Goal: Task Accomplishment & Management: Use online tool/utility

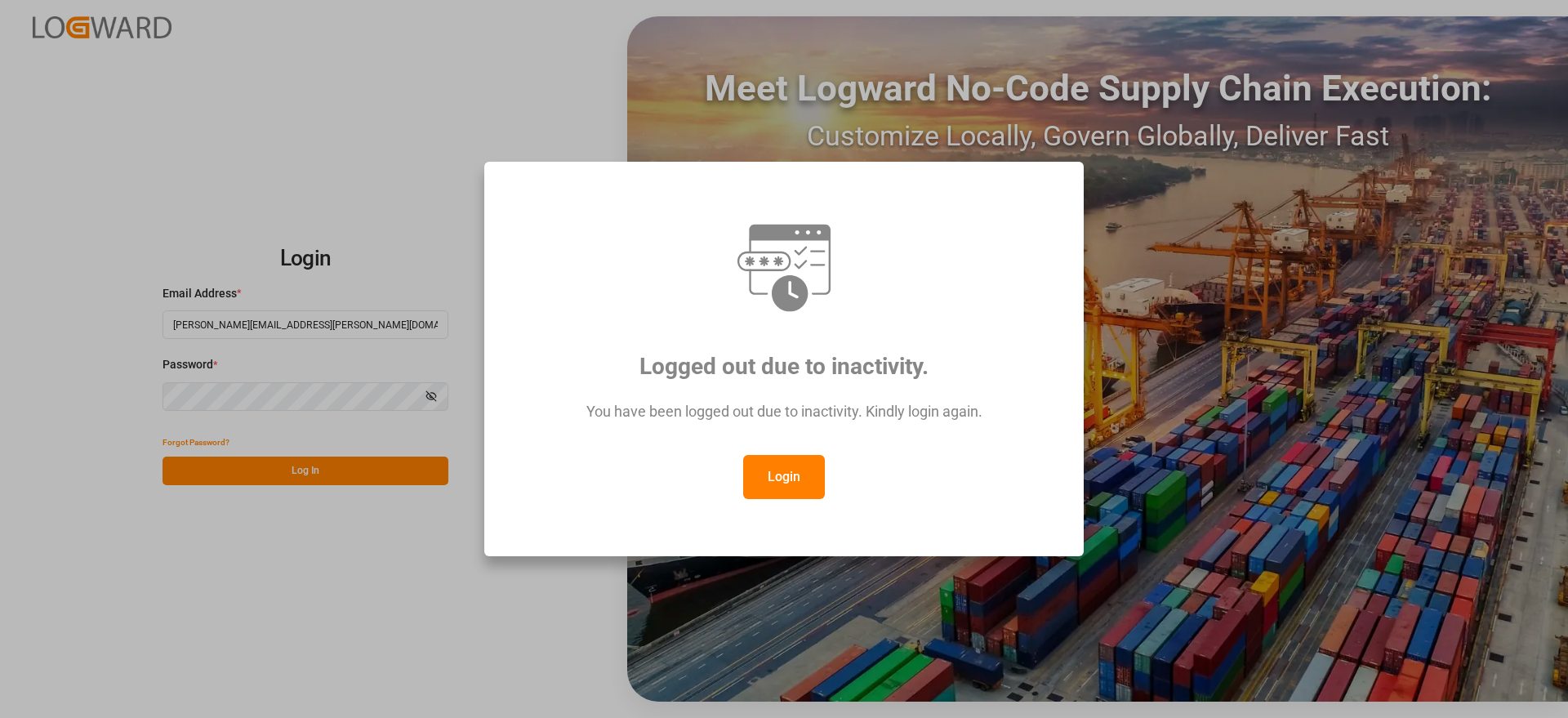
click at [775, 464] on button "Login" at bounding box center [784, 477] width 81 height 44
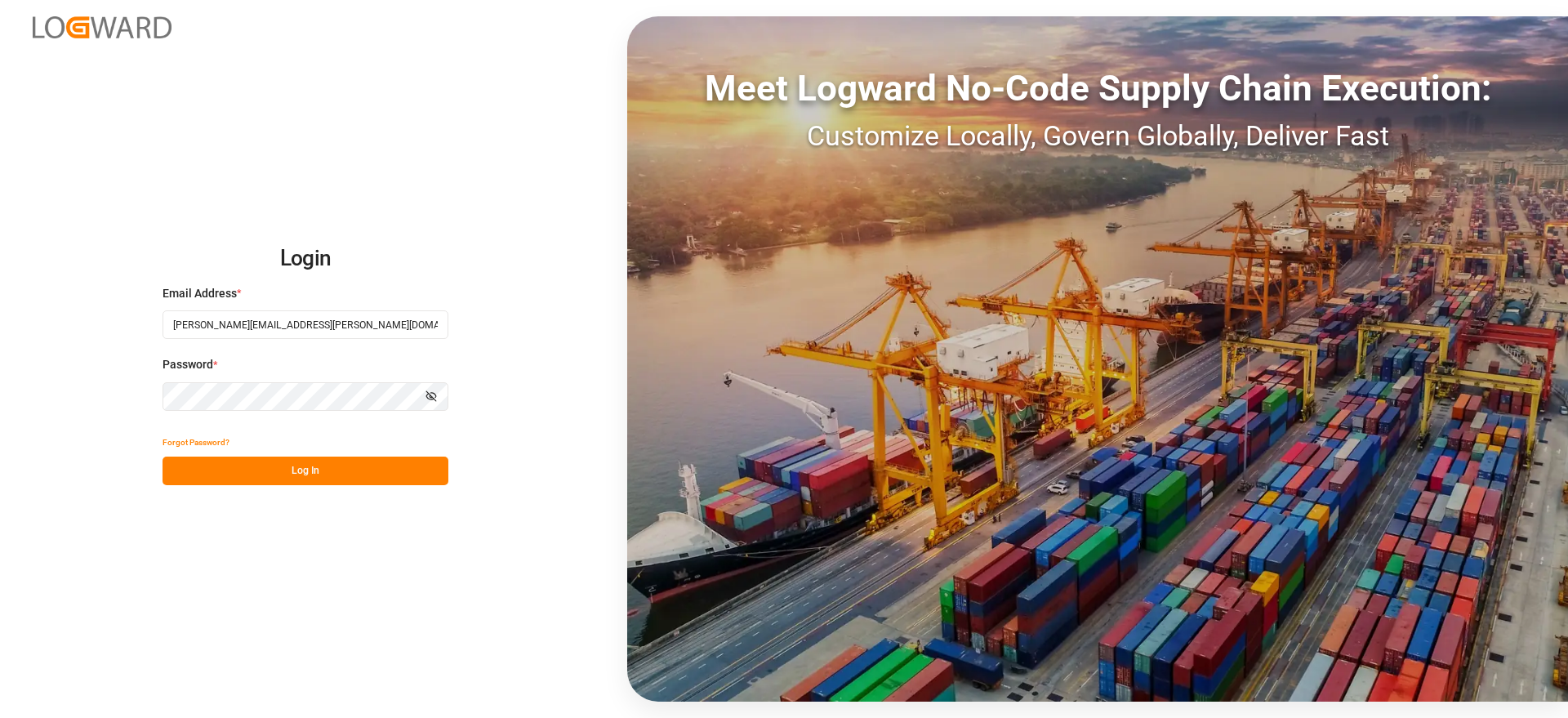
click at [324, 471] on button "Log In" at bounding box center [305, 471] width 286 height 28
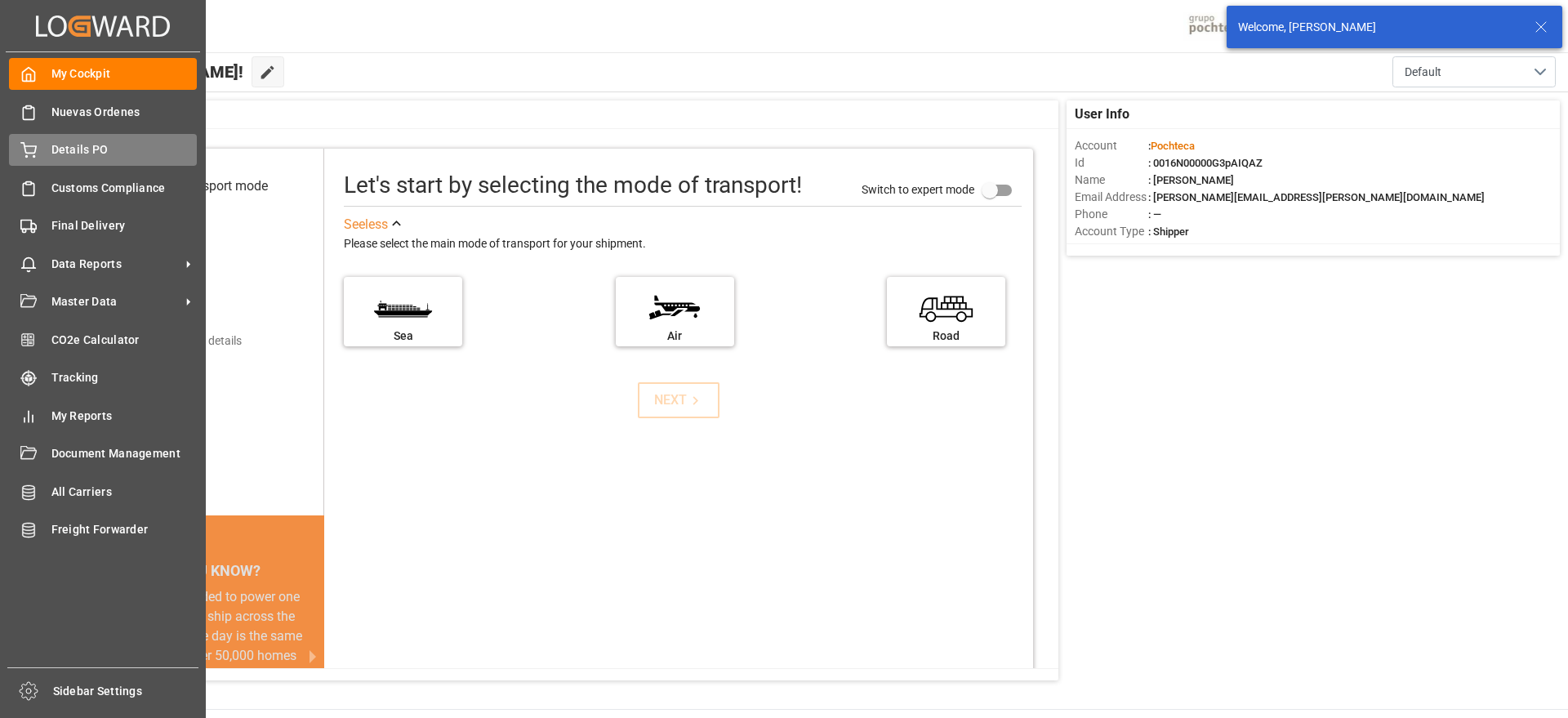
click at [75, 150] on span "Details PO" at bounding box center [124, 149] width 147 height 17
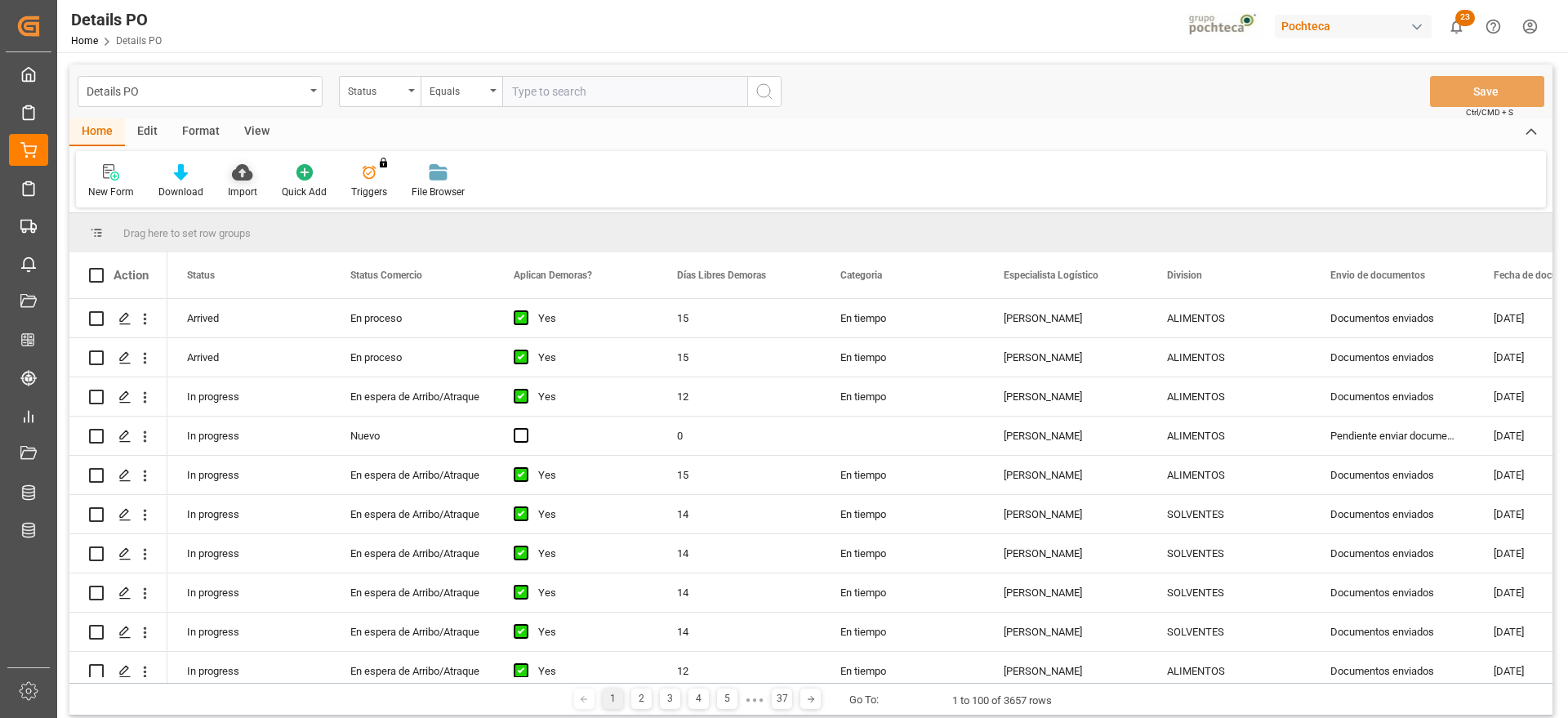
click at [239, 180] on icon at bounding box center [242, 172] width 21 height 16
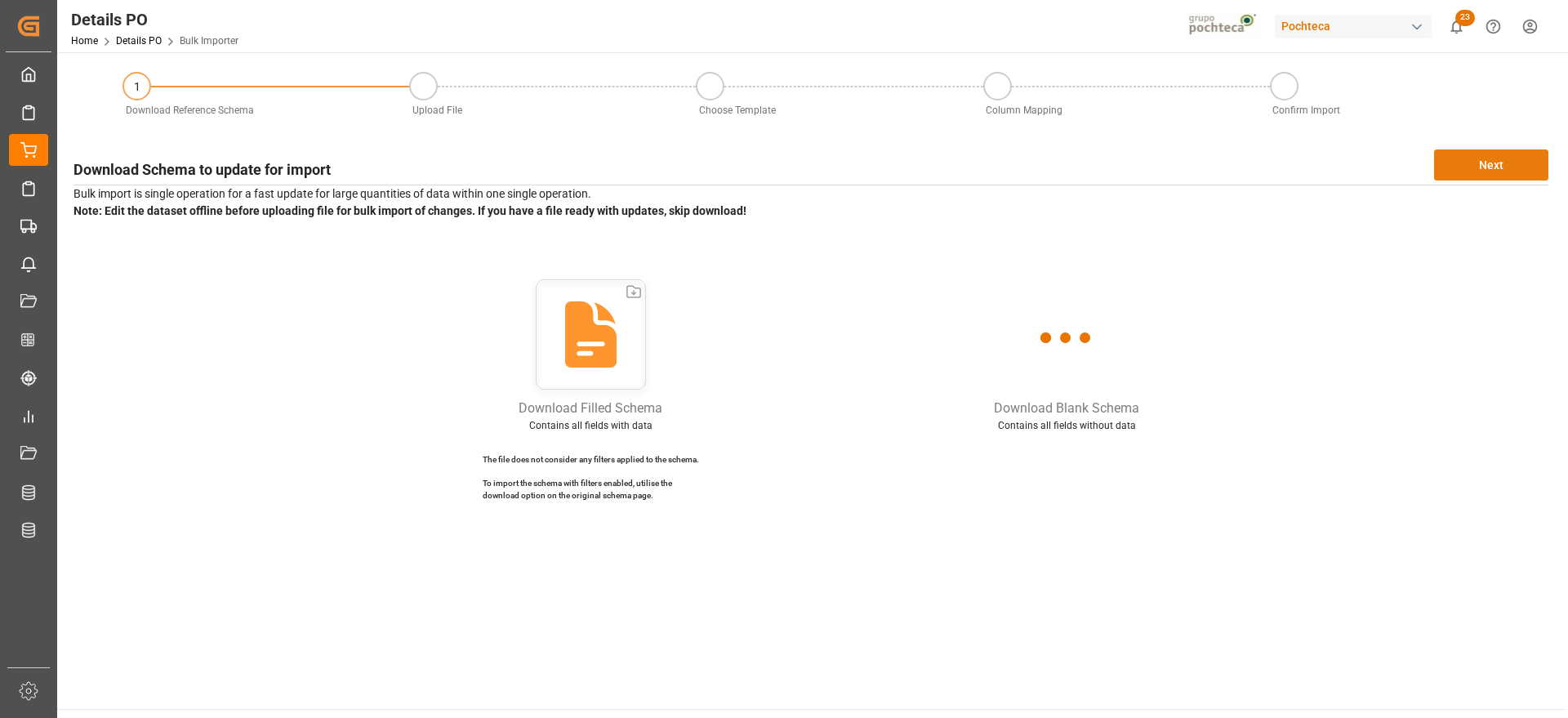
click at [1490, 175] on button "Next" at bounding box center [1491, 165] width 114 height 31
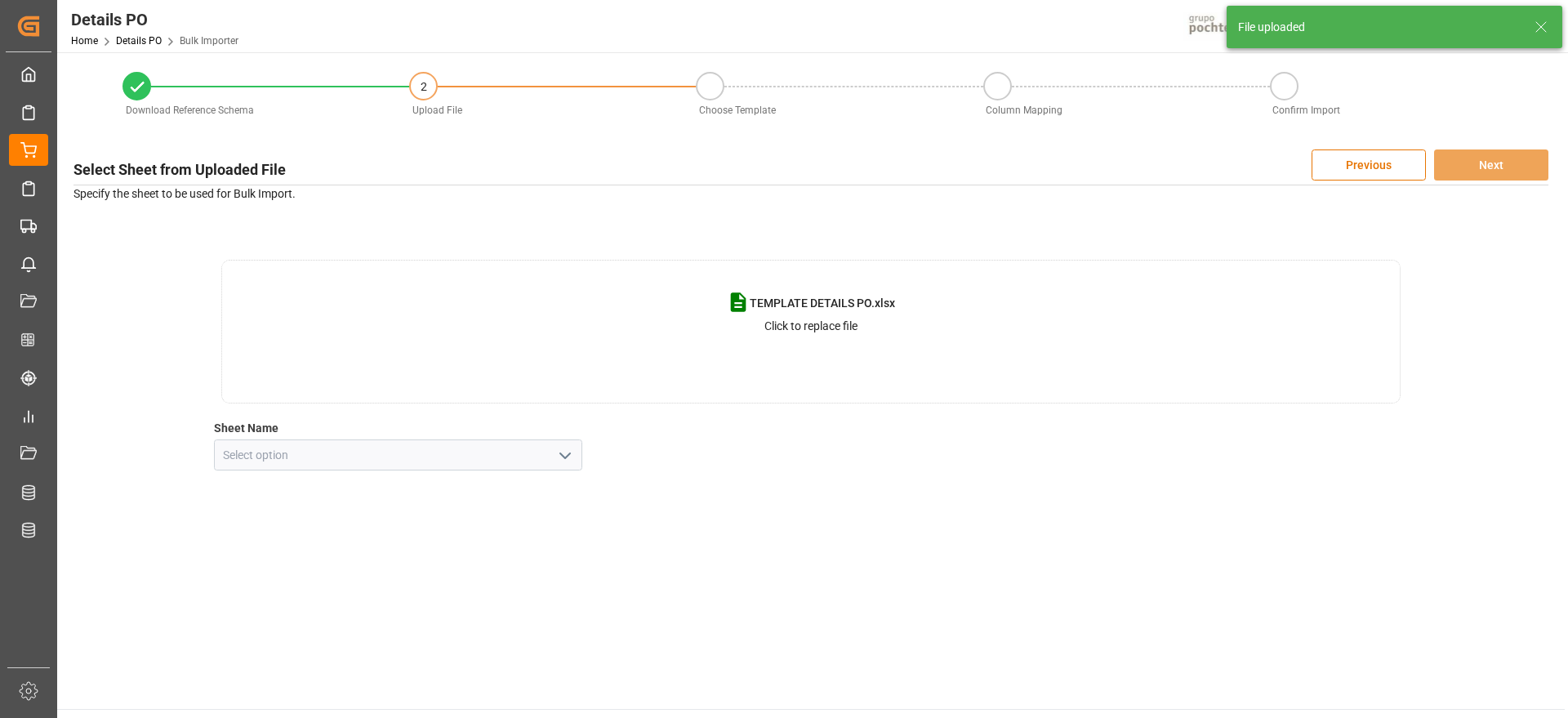
click at [567, 447] on icon "open menu" at bounding box center [565, 456] width 20 height 20
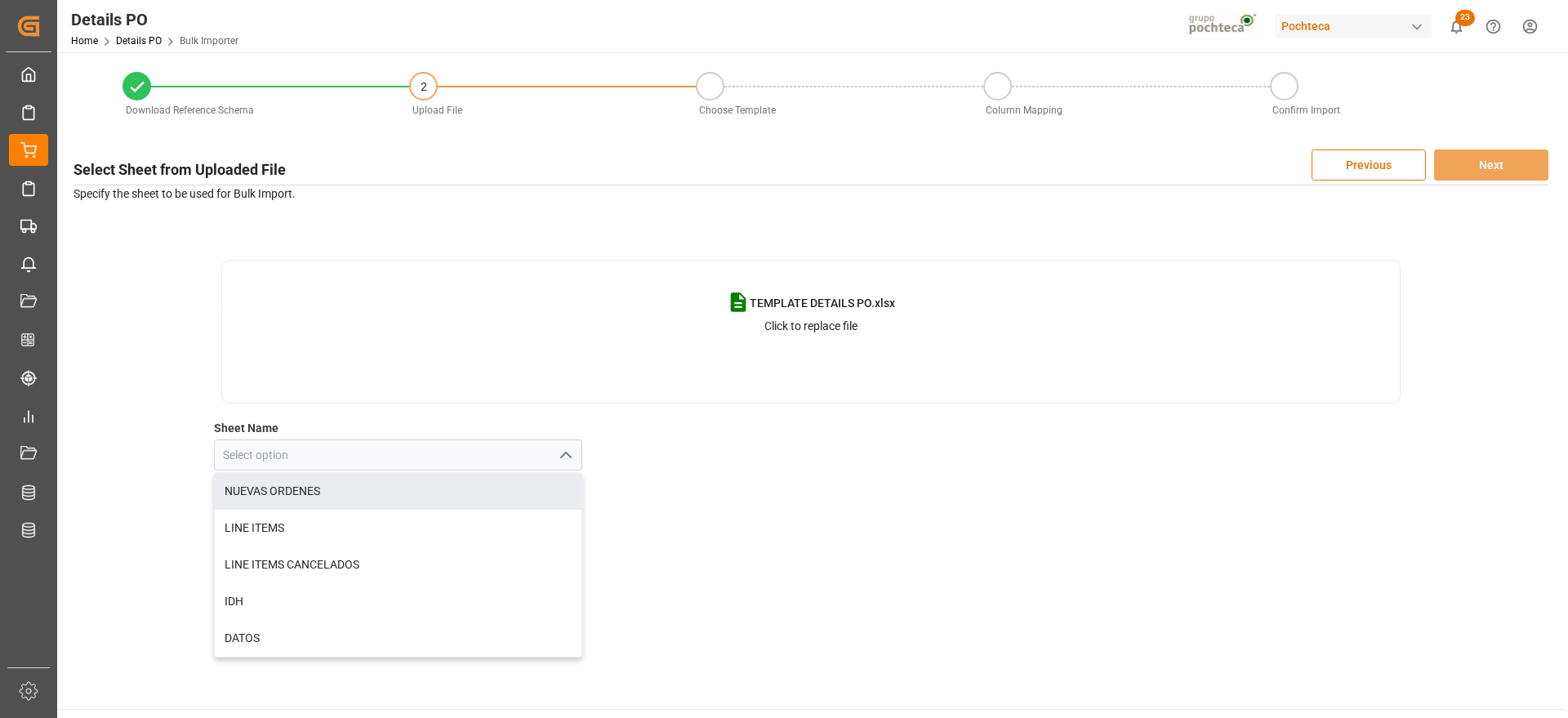
click at [360, 505] on div "NUEVAS ORDENES" at bounding box center [398, 491] width 368 height 37
type input "NUEVAS ORDENES"
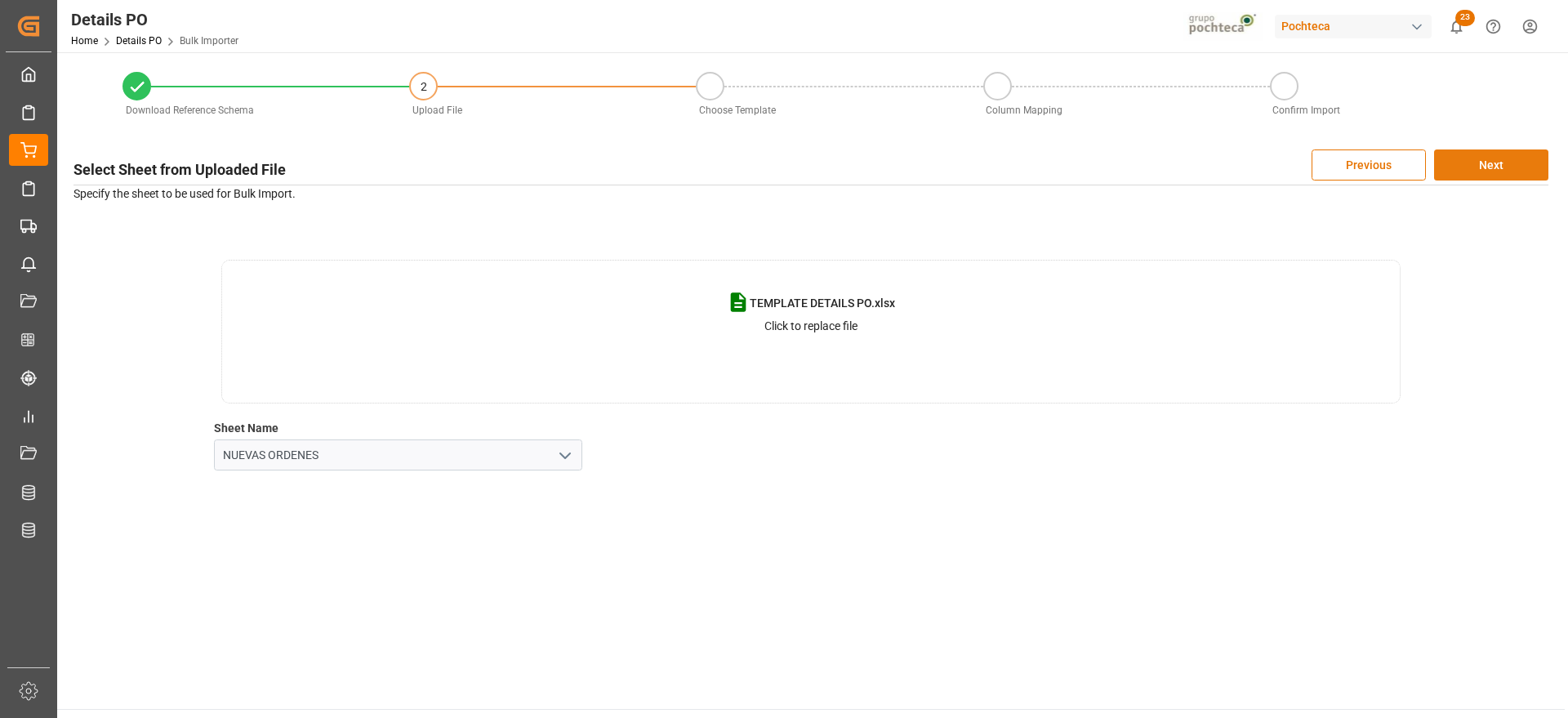
click at [1482, 161] on button "Next" at bounding box center [1491, 165] width 114 height 31
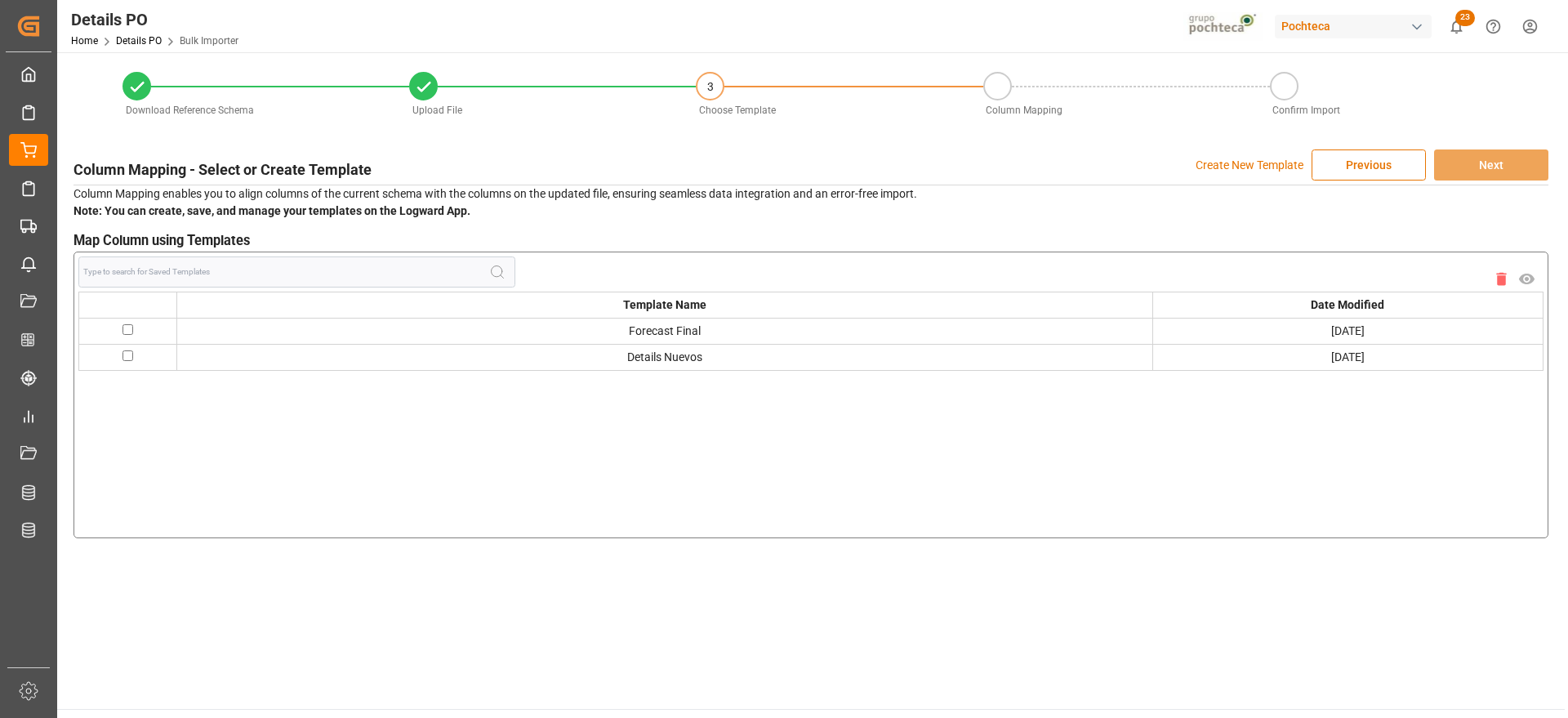
click at [129, 326] on input "checkbox" at bounding box center [128, 329] width 10 height 10
checkbox input "true"
click at [1476, 165] on button "Next" at bounding box center [1491, 165] width 114 height 31
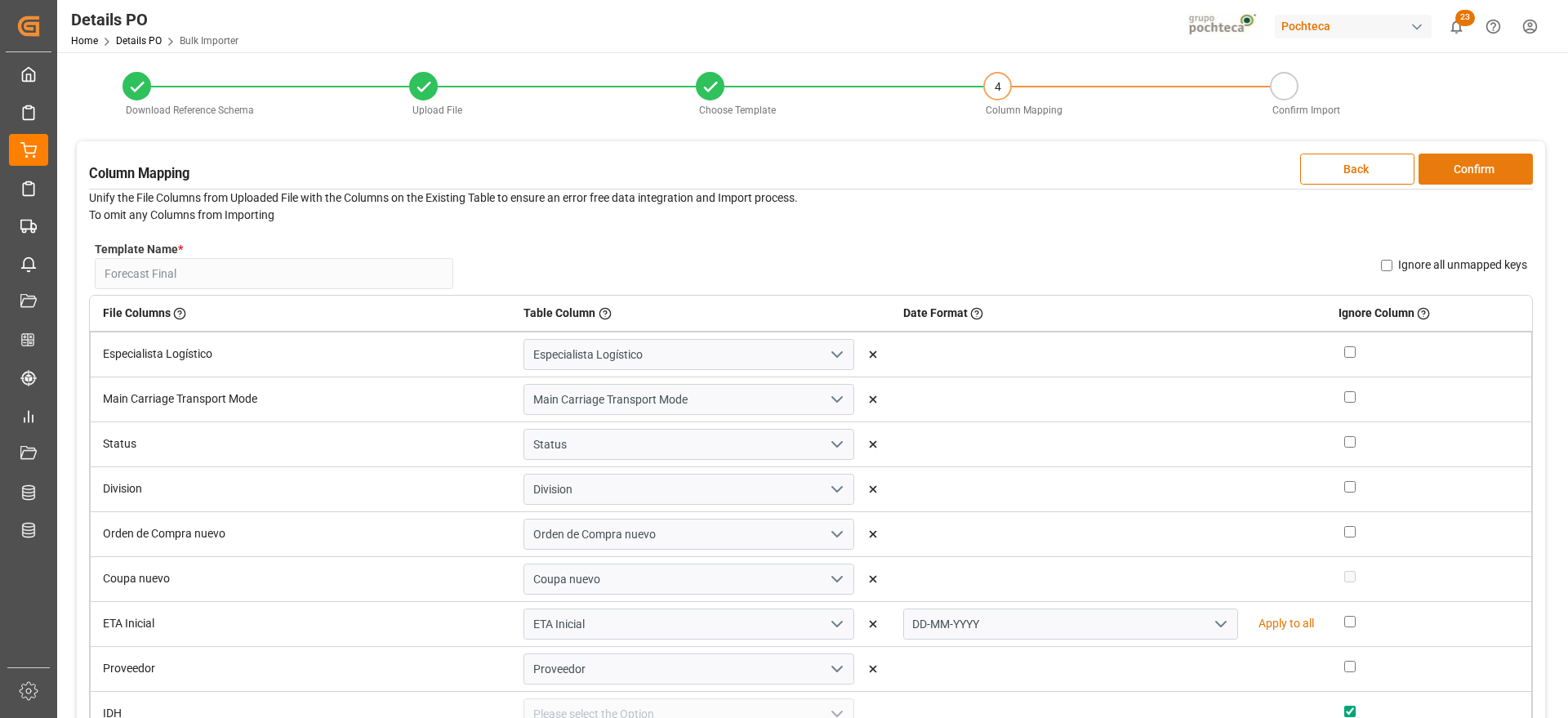
click at [1472, 165] on button "Confirm" at bounding box center [1475, 168] width 114 height 31
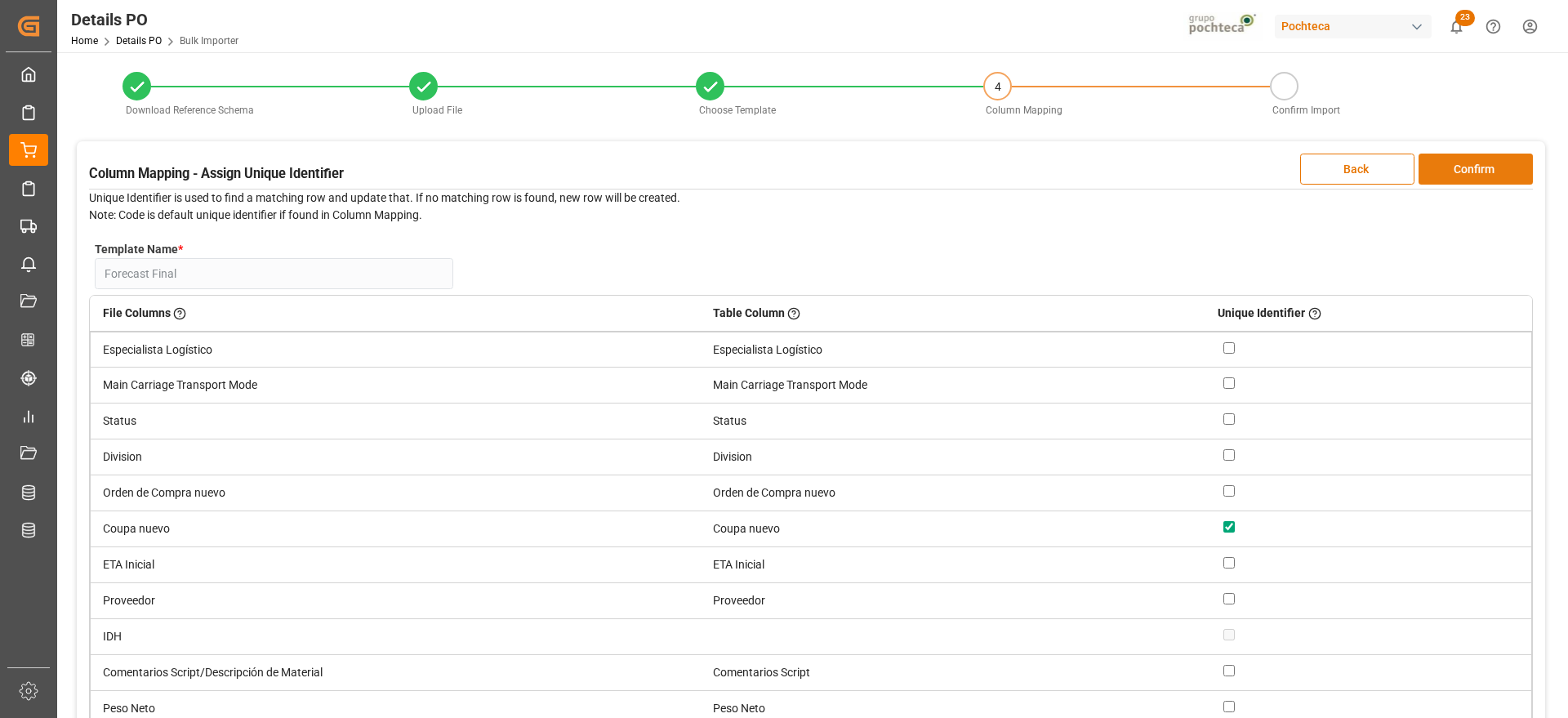
click at [1472, 165] on button "Confirm" at bounding box center [1475, 168] width 114 height 31
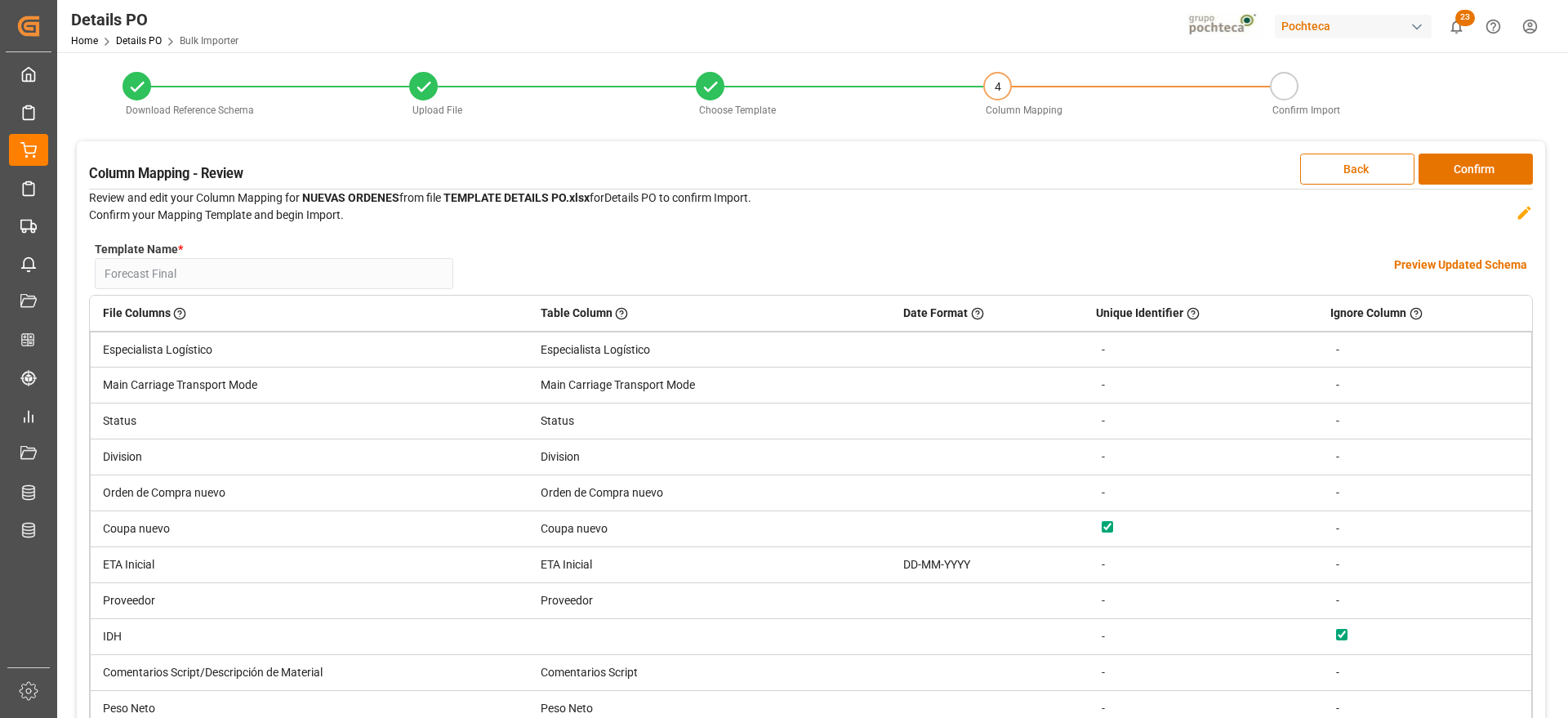
click at [1457, 264] on h4 "Preview Updated Schema" at bounding box center [1460, 265] width 133 height 17
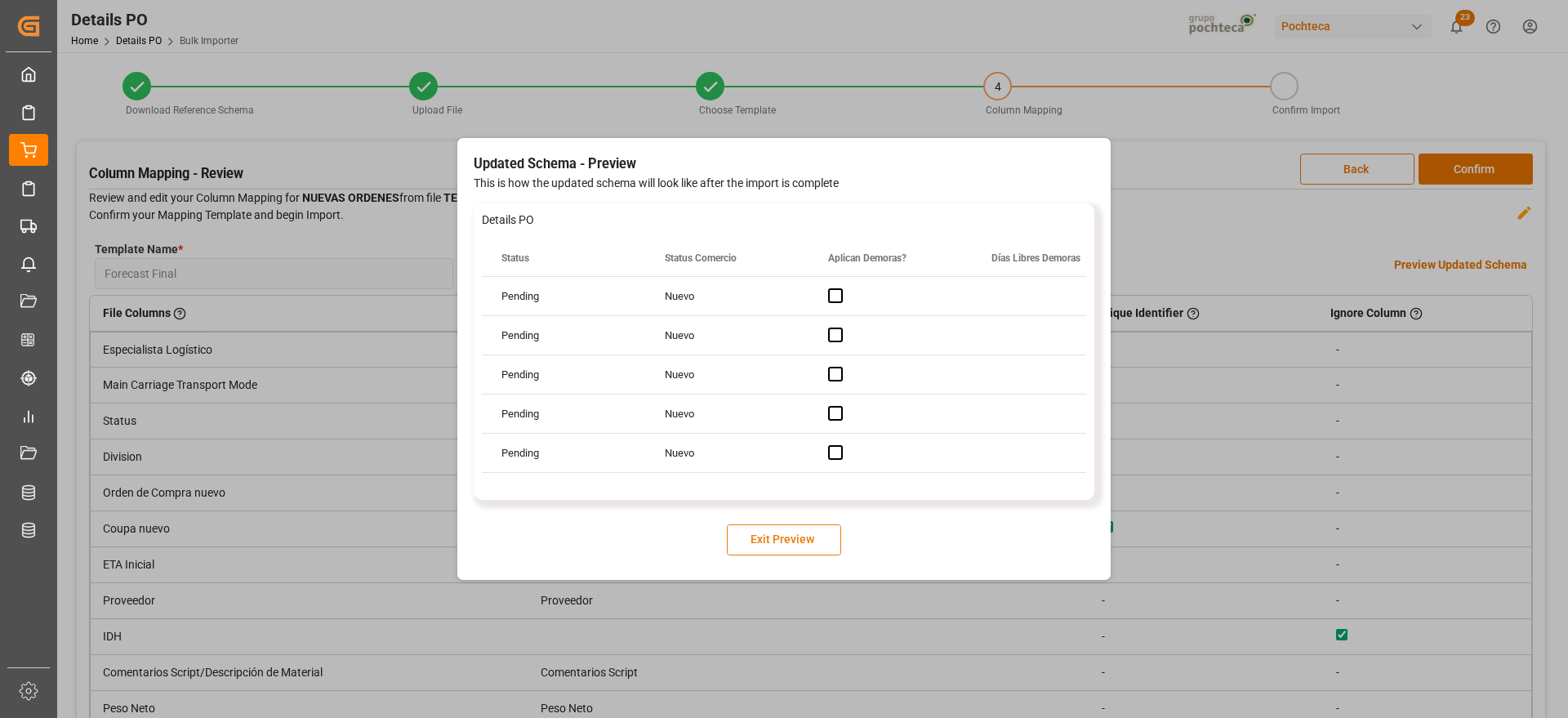
click at [816, 543] on button "Exit Preview" at bounding box center [784, 539] width 114 height 31
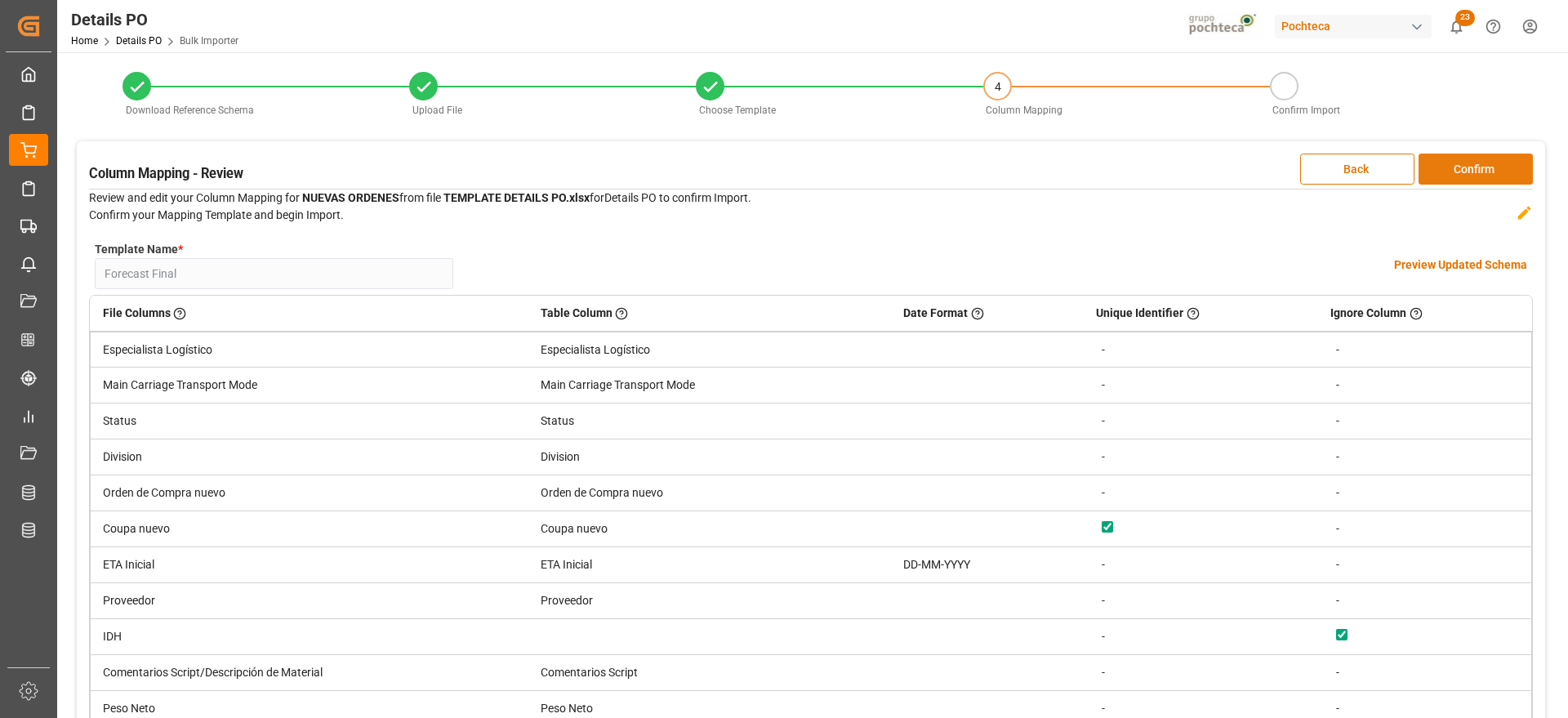
click at [1485, 167] on button "Confirm" at bounding box center [1475, 168] width 114 height 31
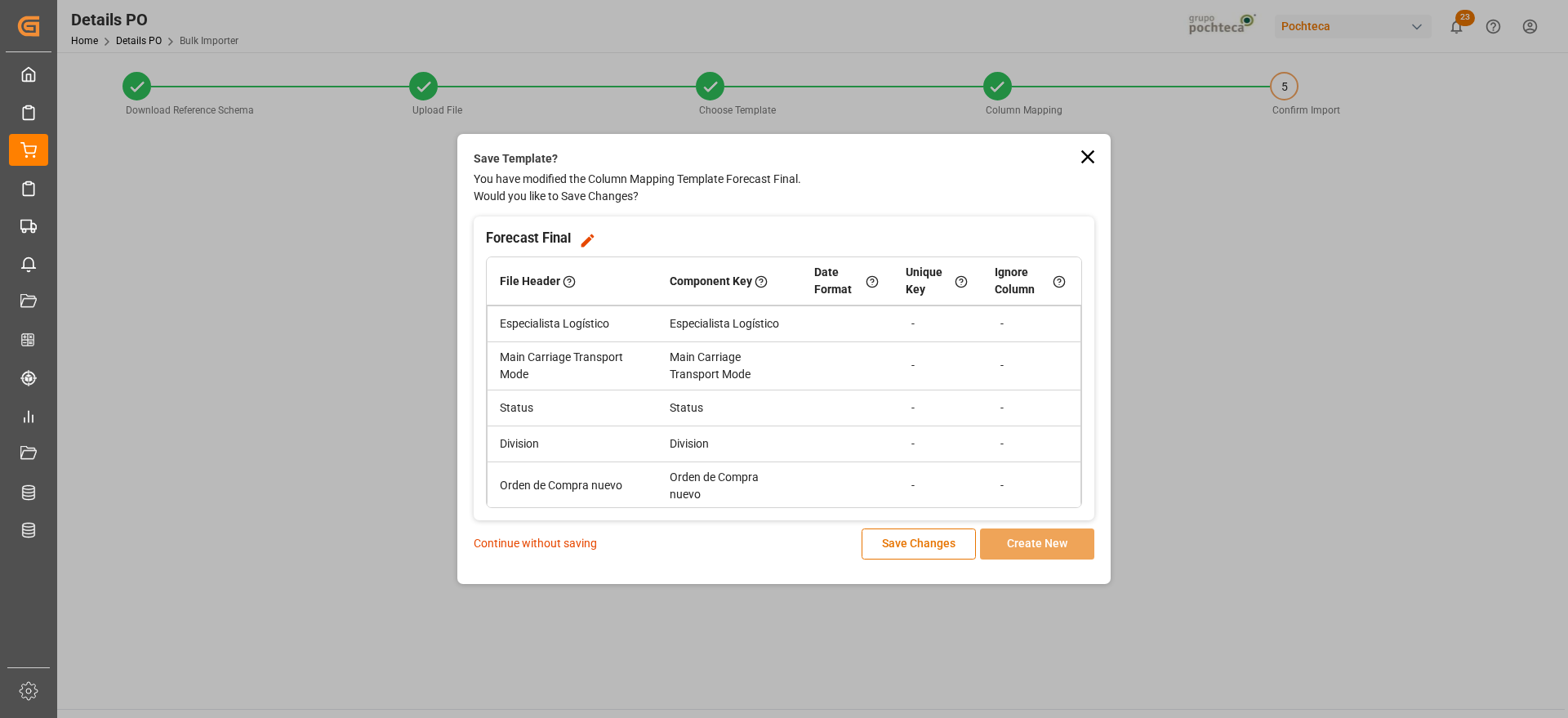
click at [571, 547] on p "Continue without saving" at bounding box center [535, 544] width 123 height 17
click at [534, 543] on p "Continue without saving" at bounding box center [535, 544] width 123 height 17
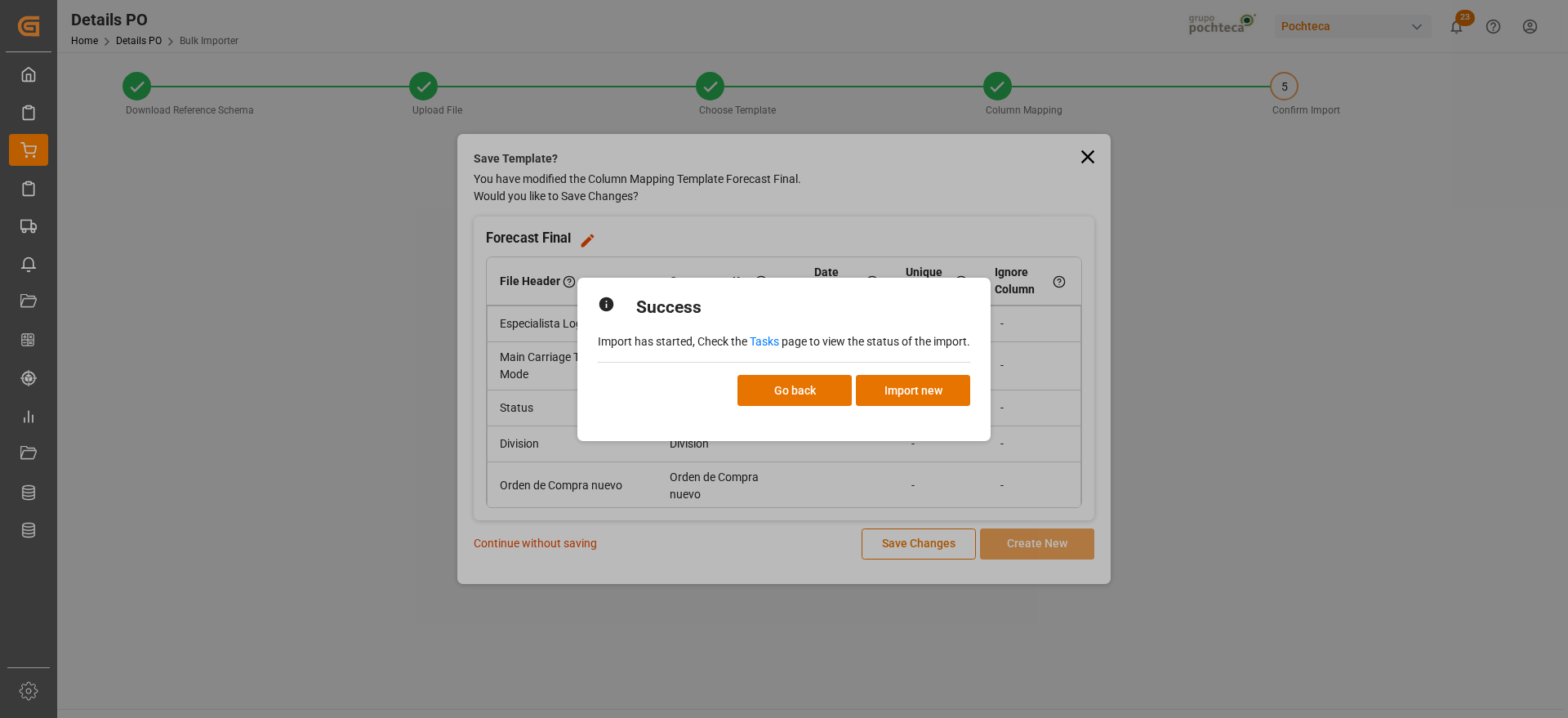
click at [767, 336] on link "Tasks" at bounding box center [764, 341] width 29 height 13
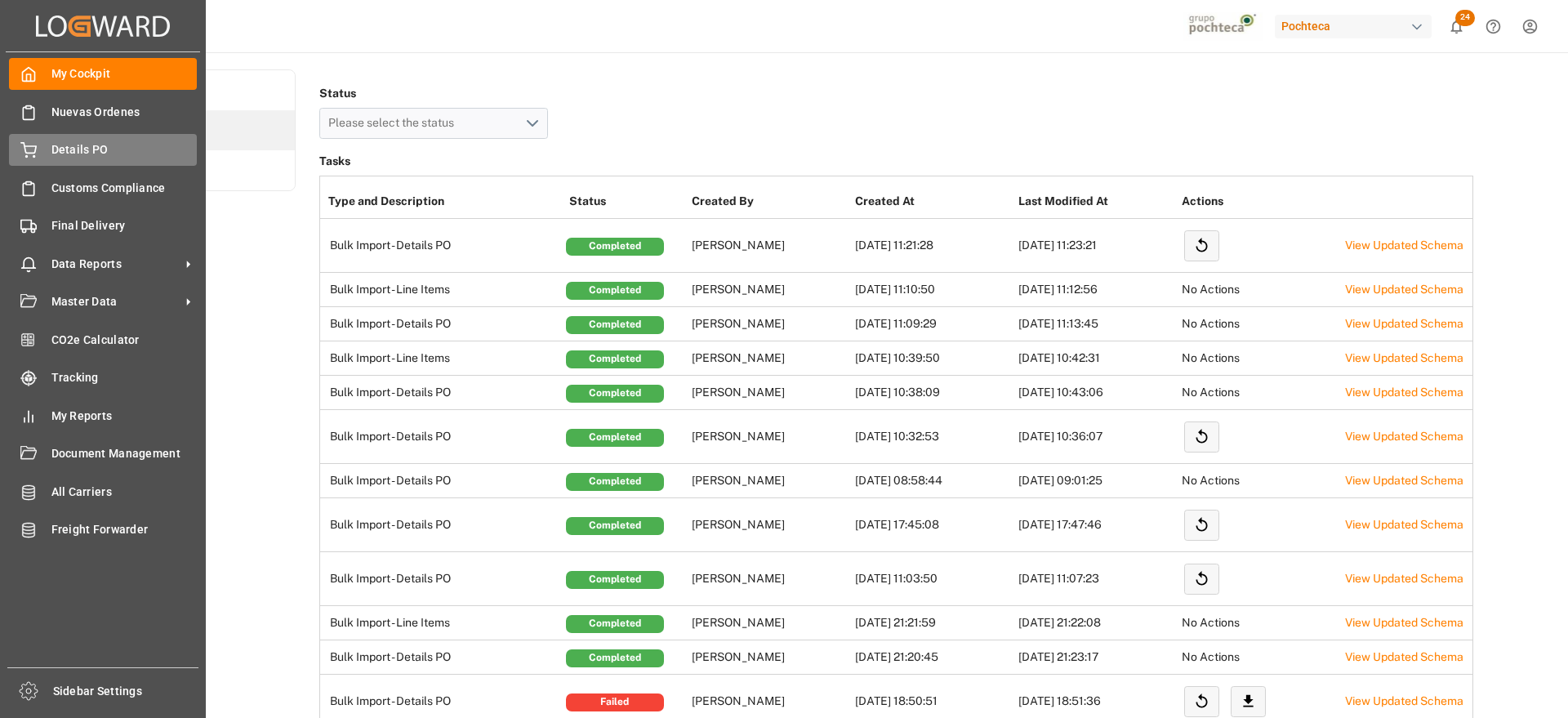
click at [51, 152] on span "Details PO" at bounding box center [124, 149] width 147 height 17
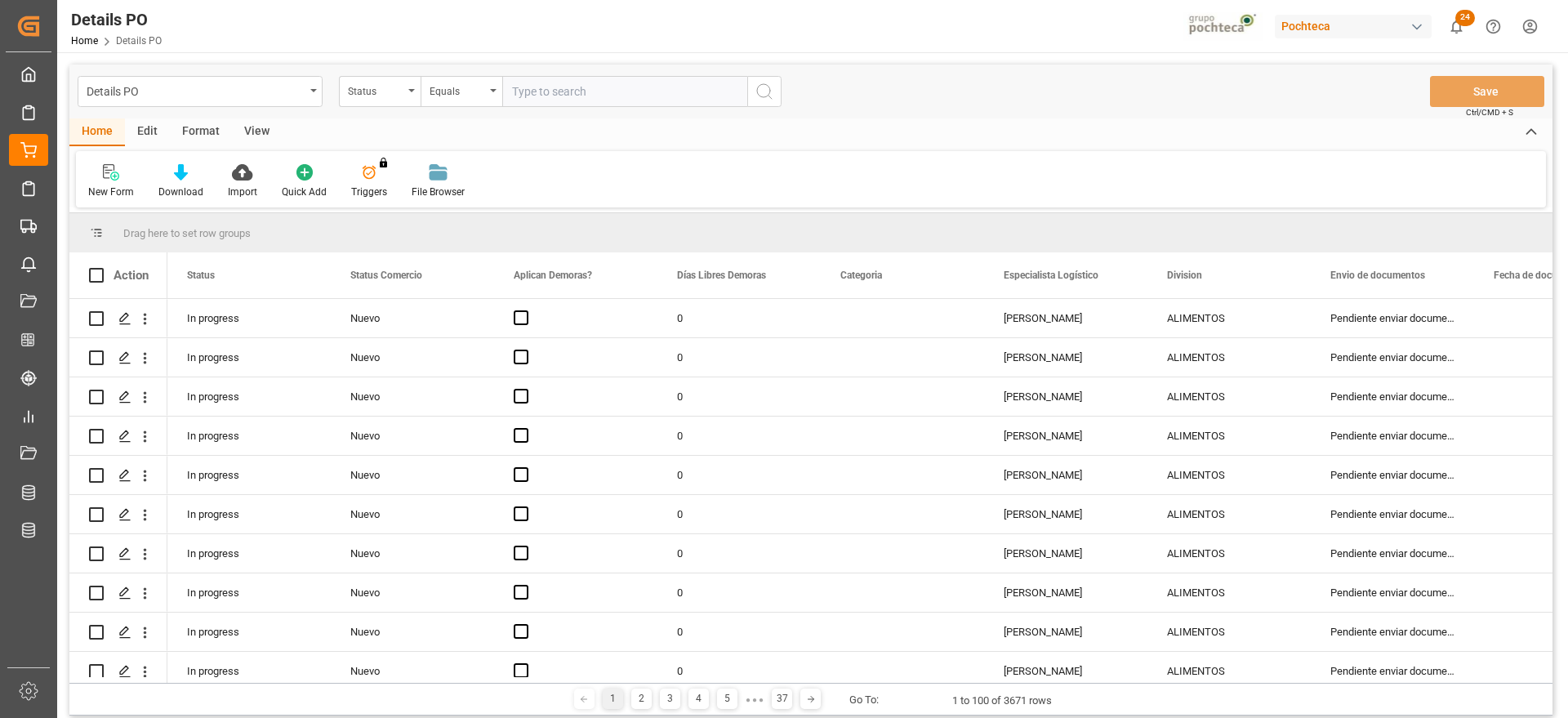
click at [194, 134] on div "Format" at bounding box center [201, 131] width 62 height 27
click at [116, 188] on div "Filter Rows" at bounding box center [112, 192] width 48 height 15
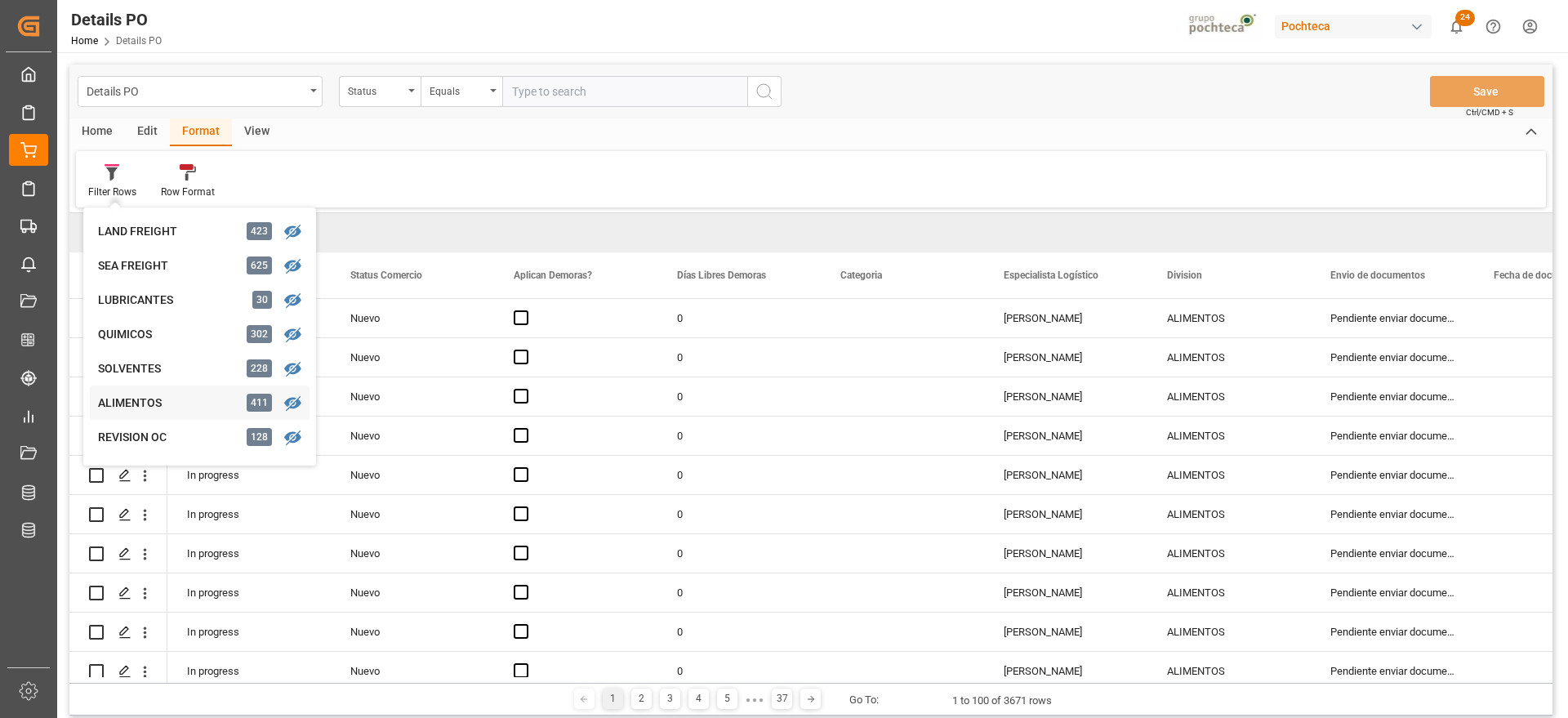
click at [130, 407] on div "ALIMENTOS" at bounding box center [169, 403] width 143 height 17
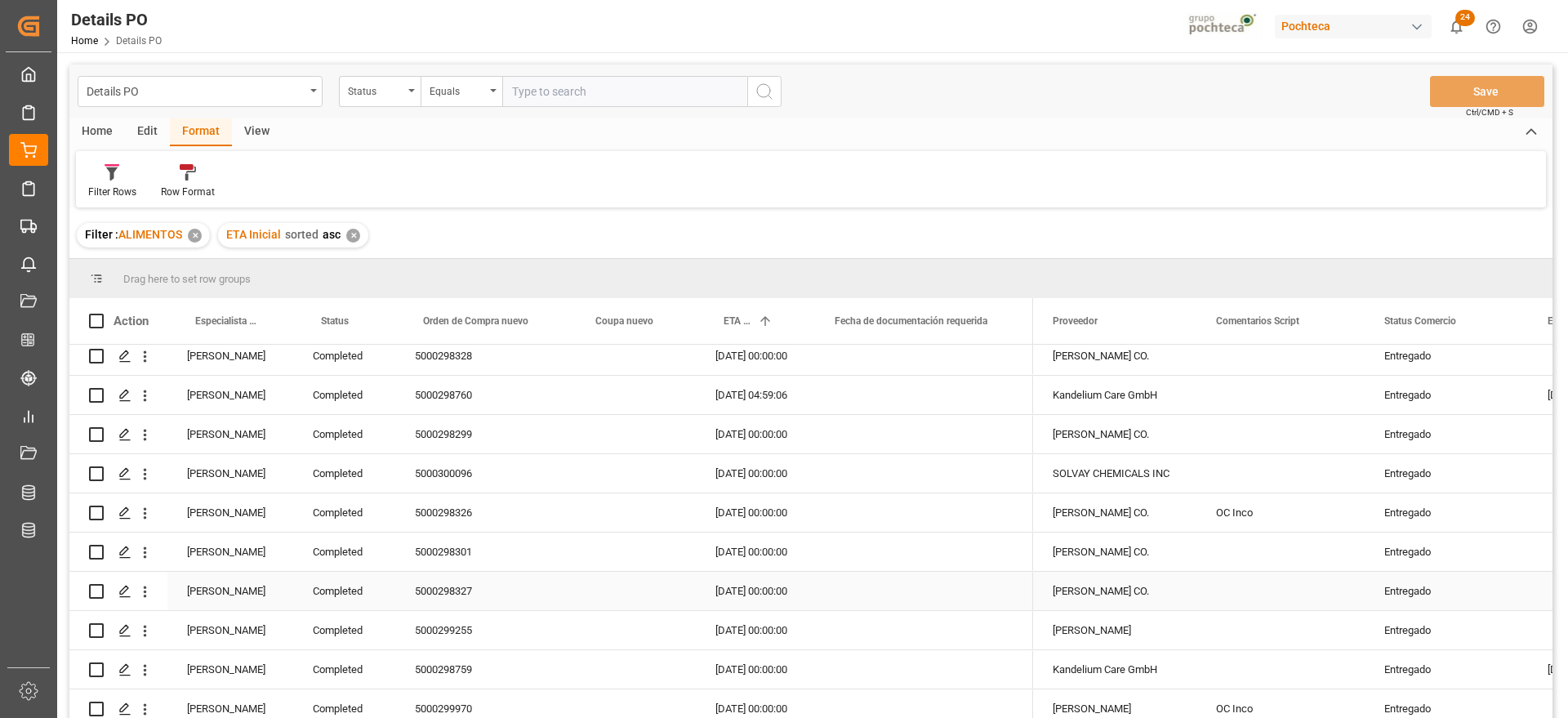
scroll to position [409, 0]
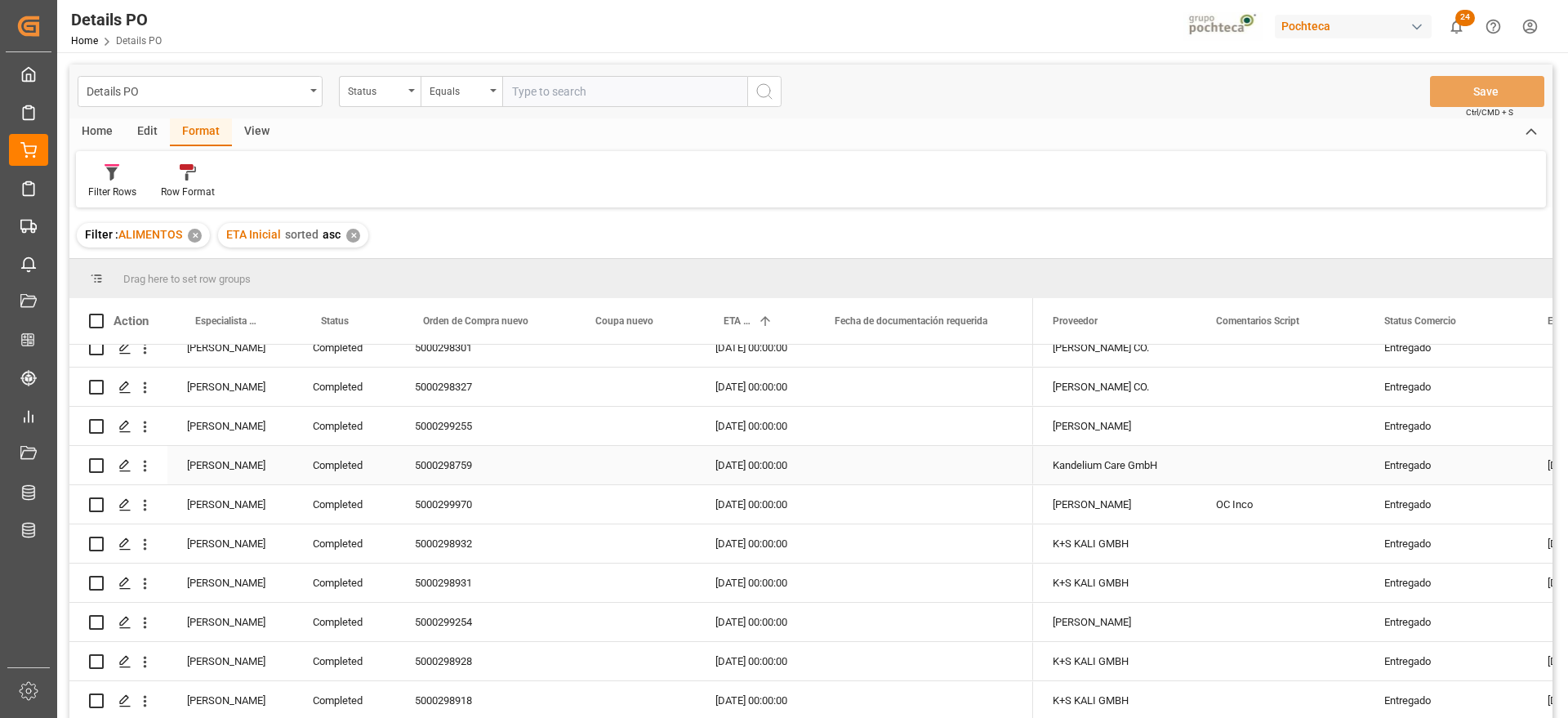
click at [217, 429] on div "[PERSON_NAME]" at bounding box center [230, 426] width 126 height 39
click at [265, 321] on span at bounding box center [267, 322] width 15 height 15
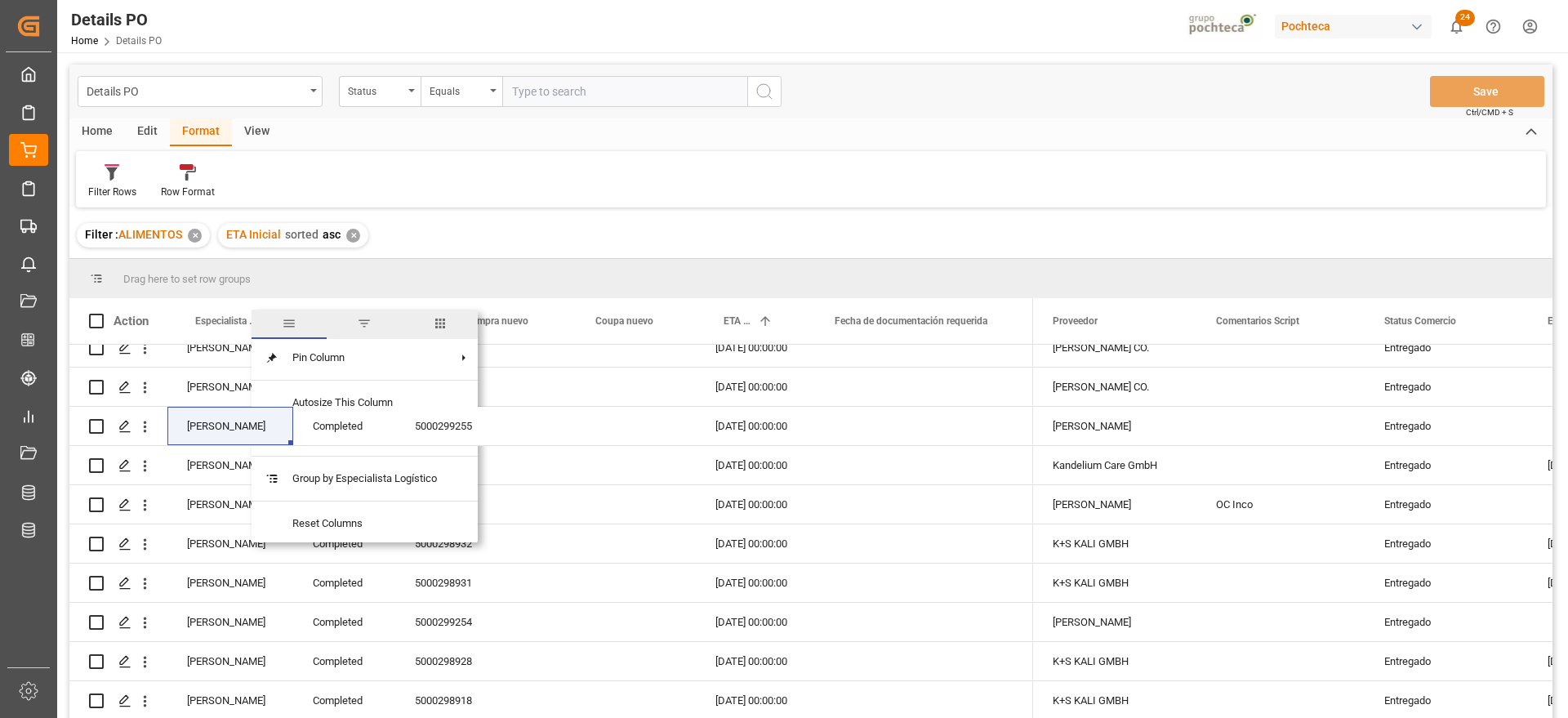
click at [369, 324] on span "filter" at bounding box center [364, 324] width 15 height 15
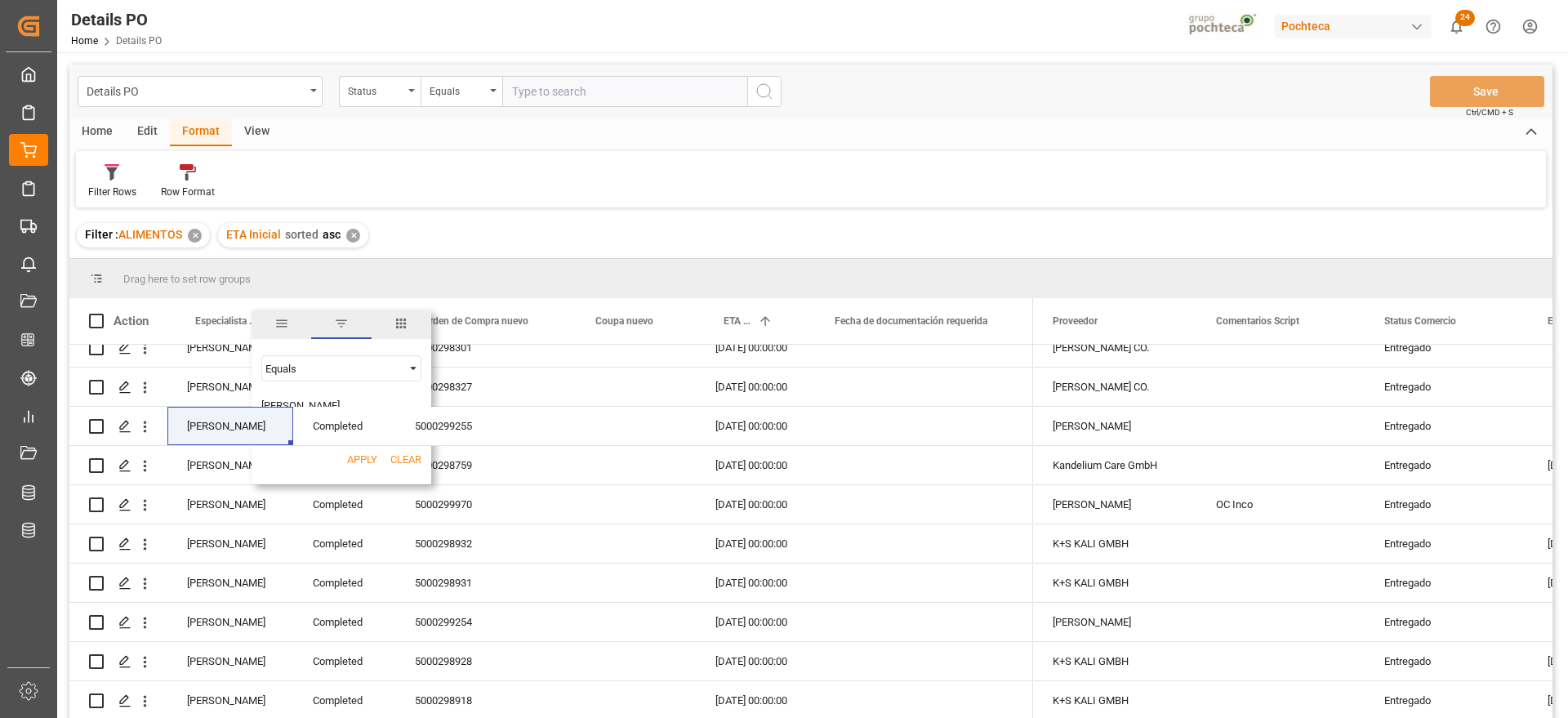
type input "[PERSON_NAME]"
click at [360, 461] on button "Apply" at bounding box center [362, 460] width 30 height 16
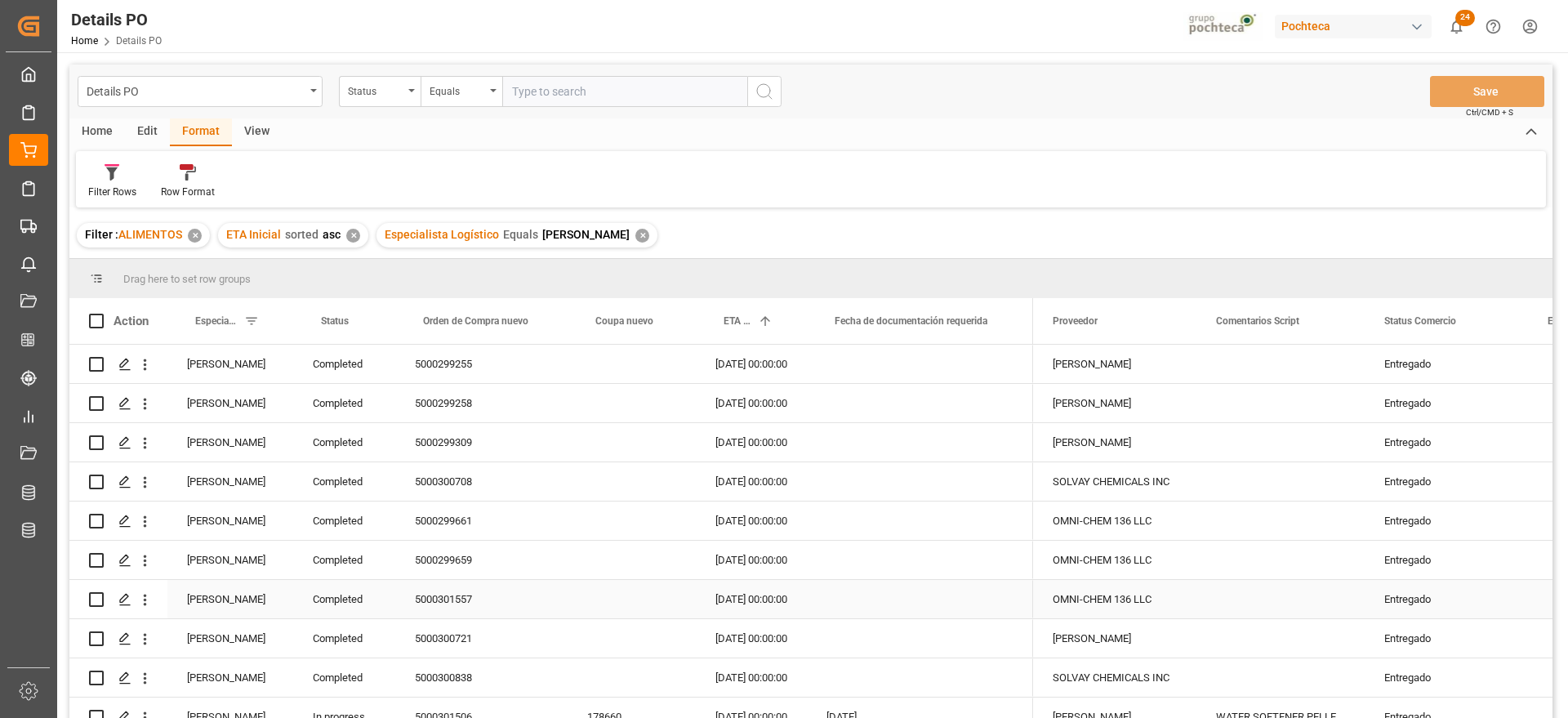
click at [1424, 601] on div "Entregado" at bounding box center [1446, 600] width 124 height 38
click at [1501, 322] on span at bounding box center [1502, 322] width 15 height 15
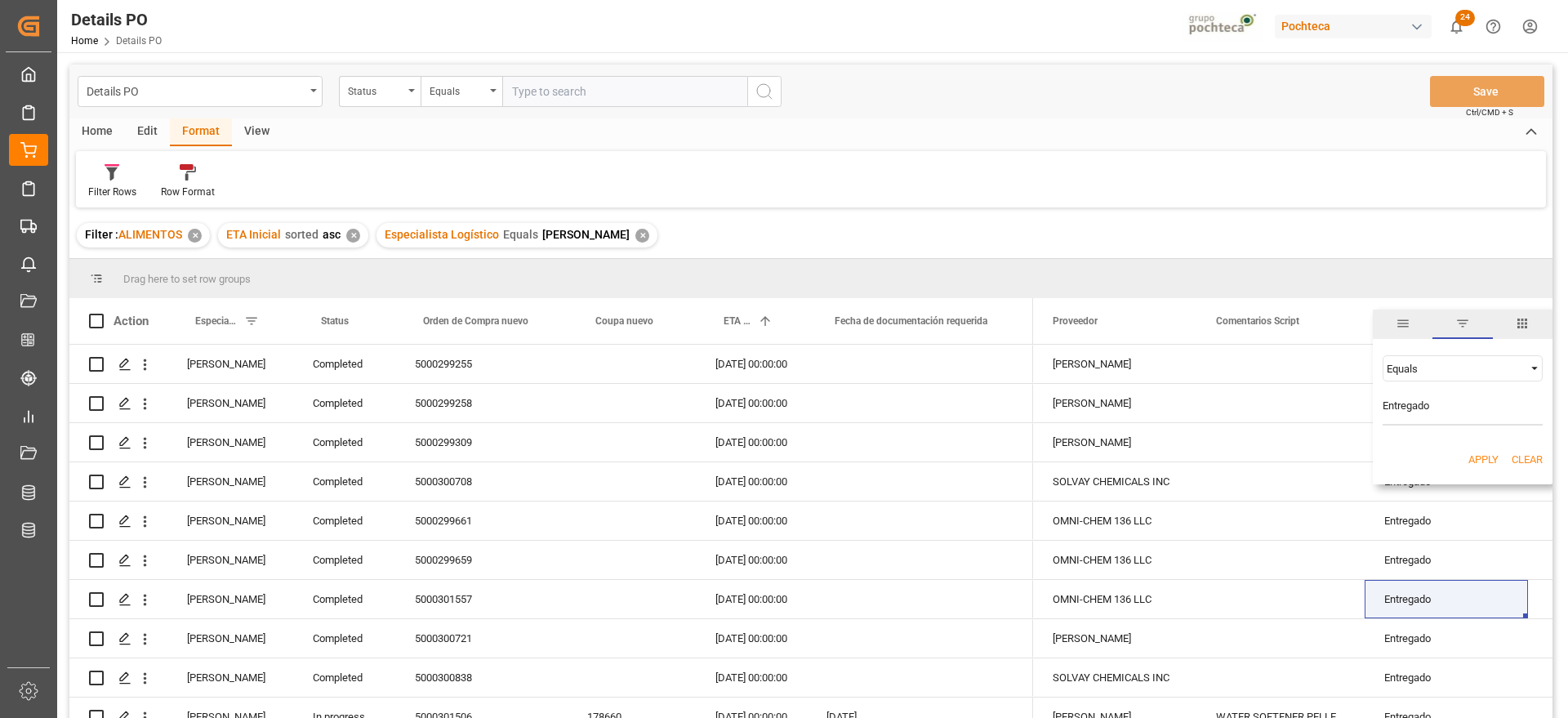
type input "Entregado"
click at [1535, 362] on span "Filtering operator" at bounding box center [1535, 369] width 15 height 15
click at [1397, 422] on span "Not equal" at bounding box center [1408, 421] width 44 height 12
click at [1480, 458] on button "Apply" at bounding box center [1484, 460] width 30 height 16
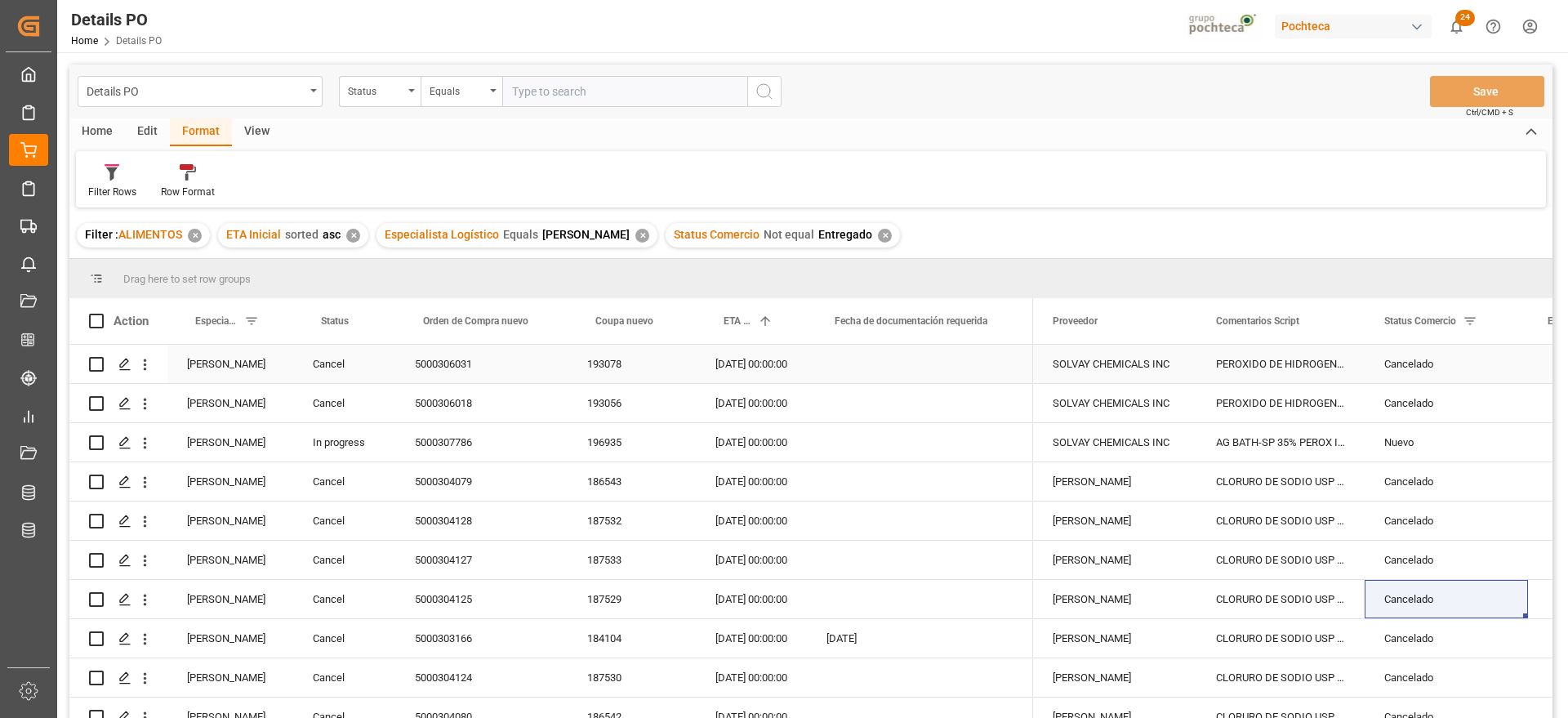
click at [339, 375] on div "Cancel" at bounding box center [344, 363] width 102 height 39
click at [366, 319] on span at bounding box center [369, 322] width 15 height 15
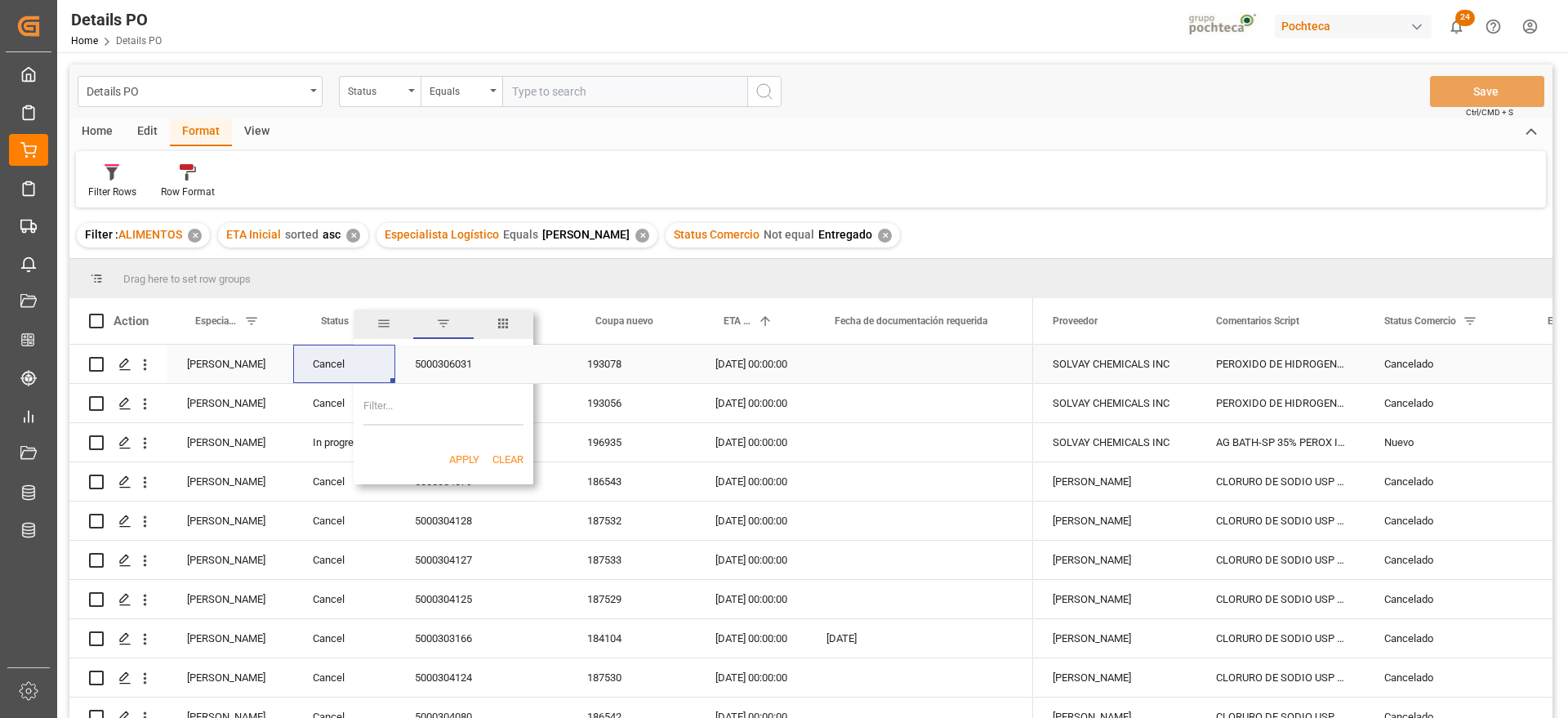
type input "Cancel"
click at [337, 684] on div "Cancel" at bounding box center [344, 677] width 102 height 39
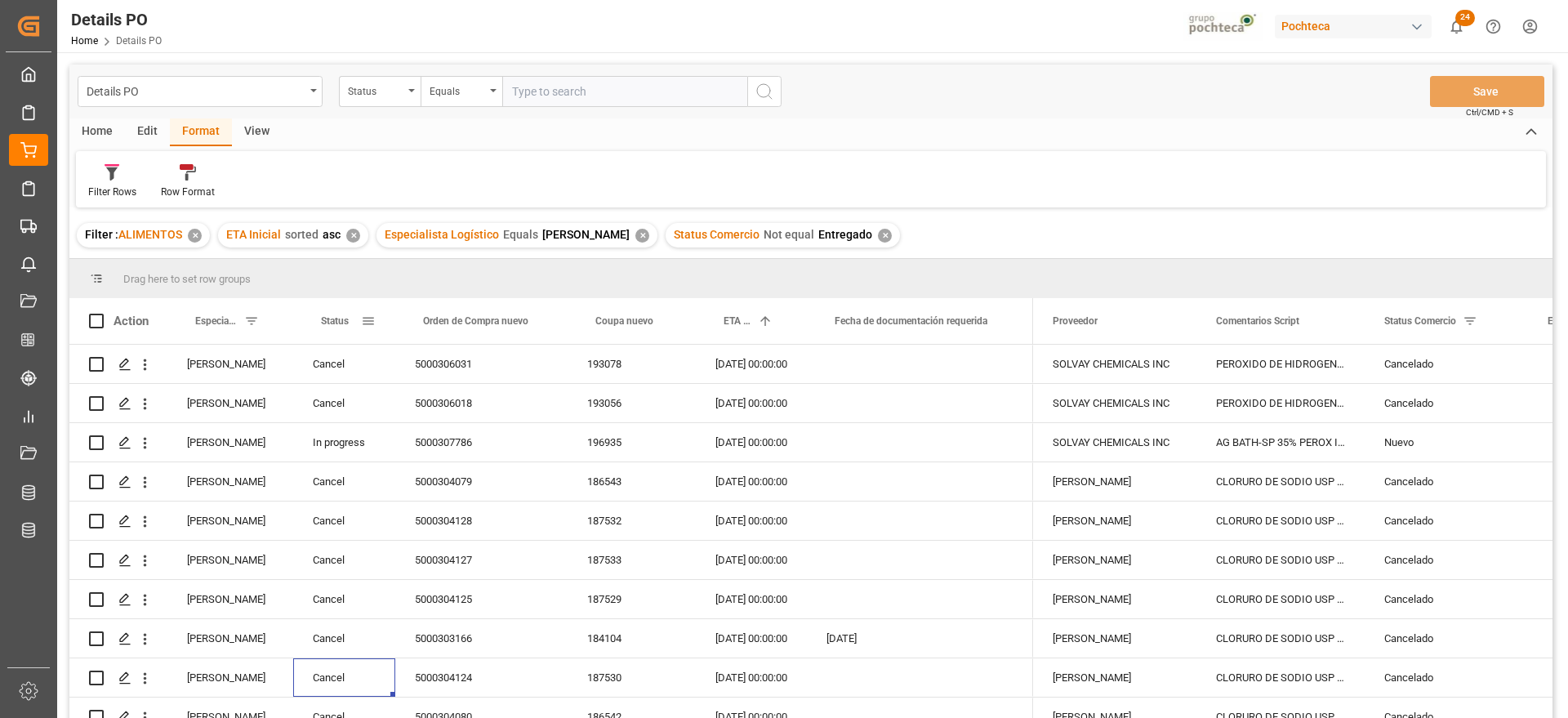
click at [375, 321] on span at bounding box center [369, 322] width 15 height 15
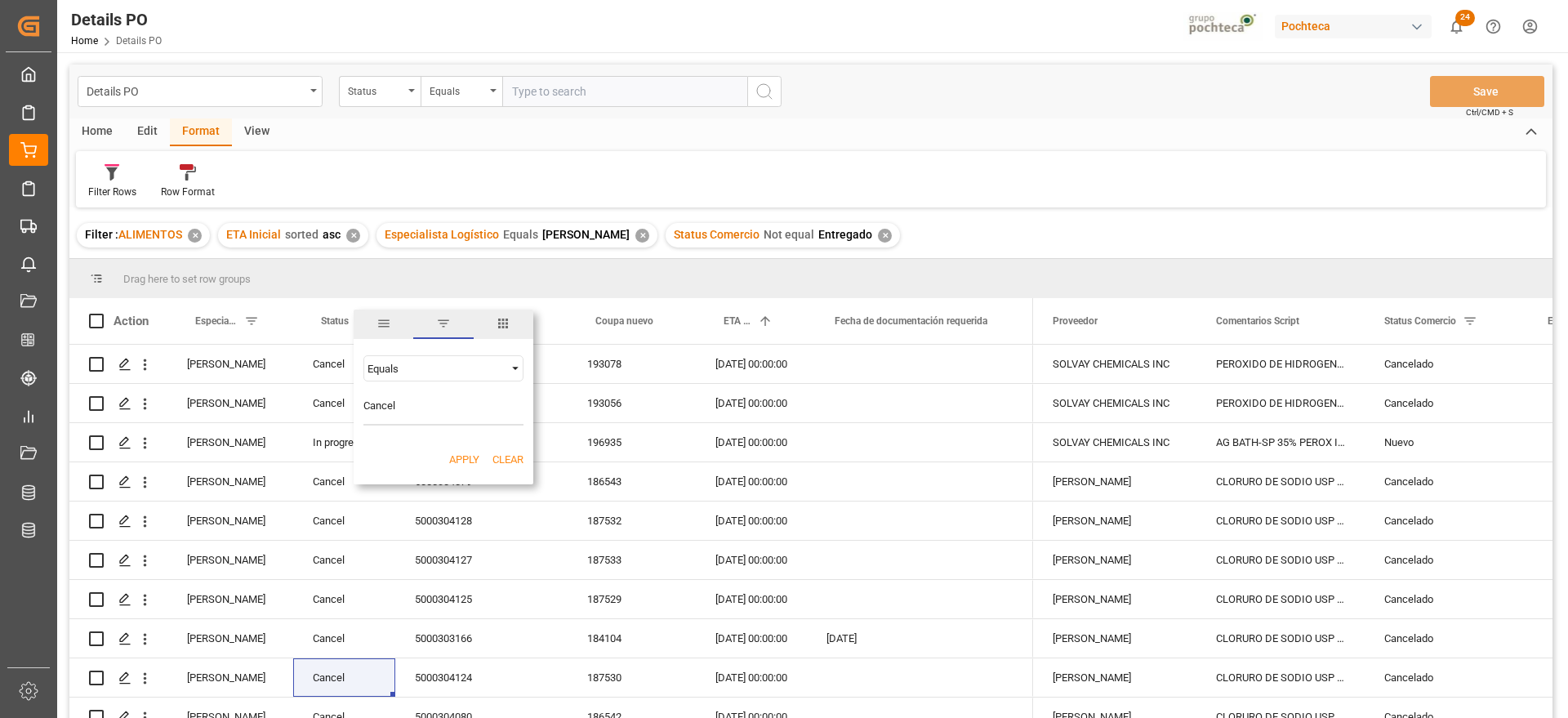
click at [509, 364] on span "Filtering operator" at bounding box center [515, 369] width 15 height 15
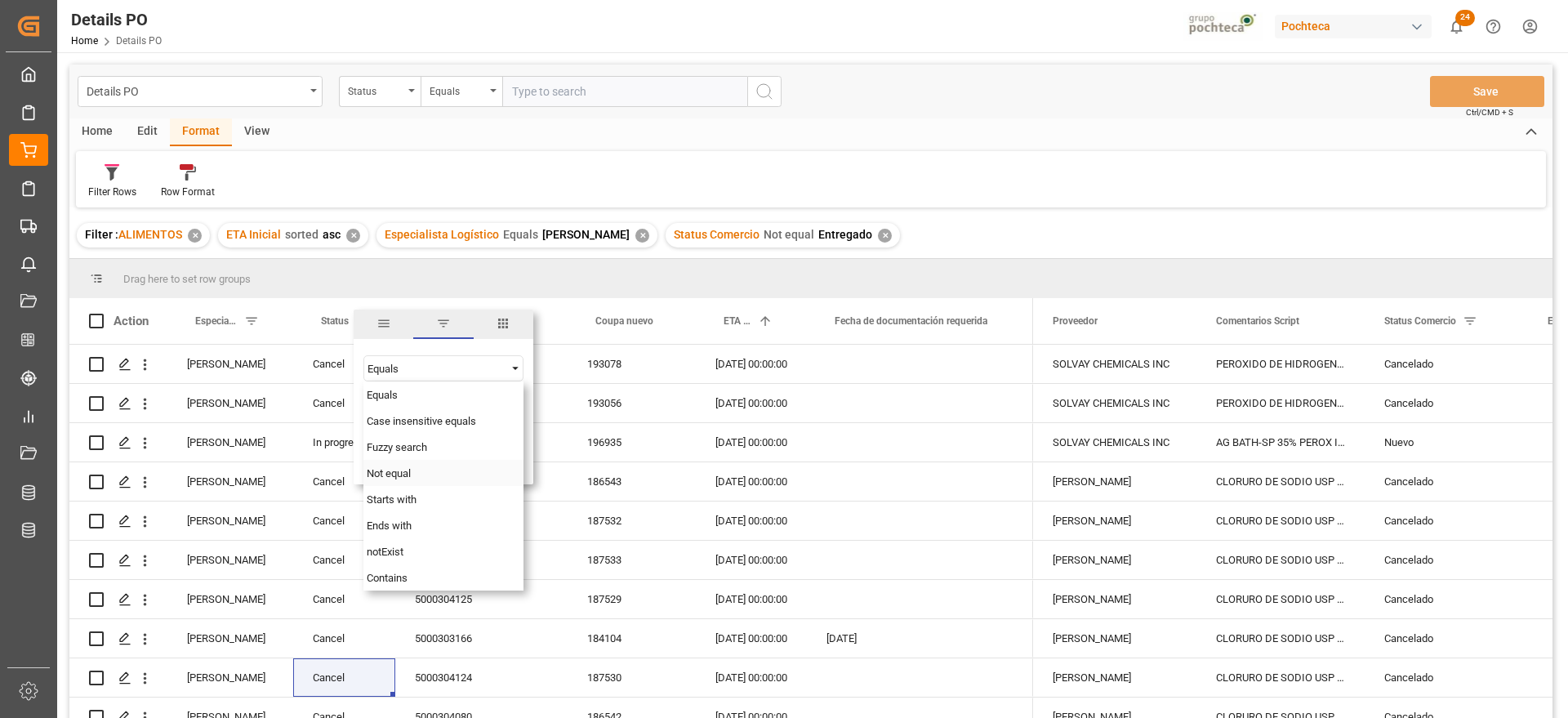
click at [398, 472] on span "Not equal" at bounding box center [389, 473] width 44 height 12
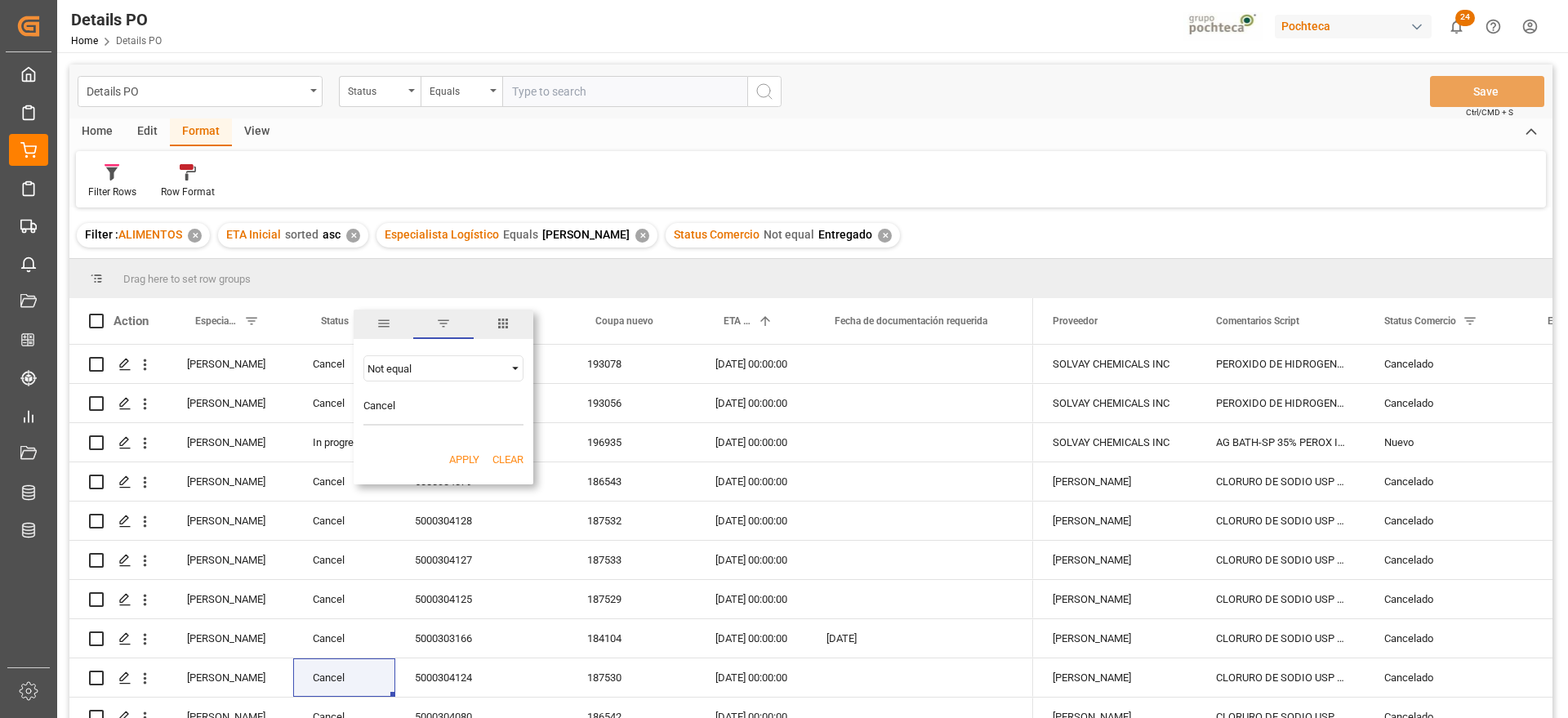
click at [463, 464] on button "Apply" at bounding box center [464, 460] width 30 height 16
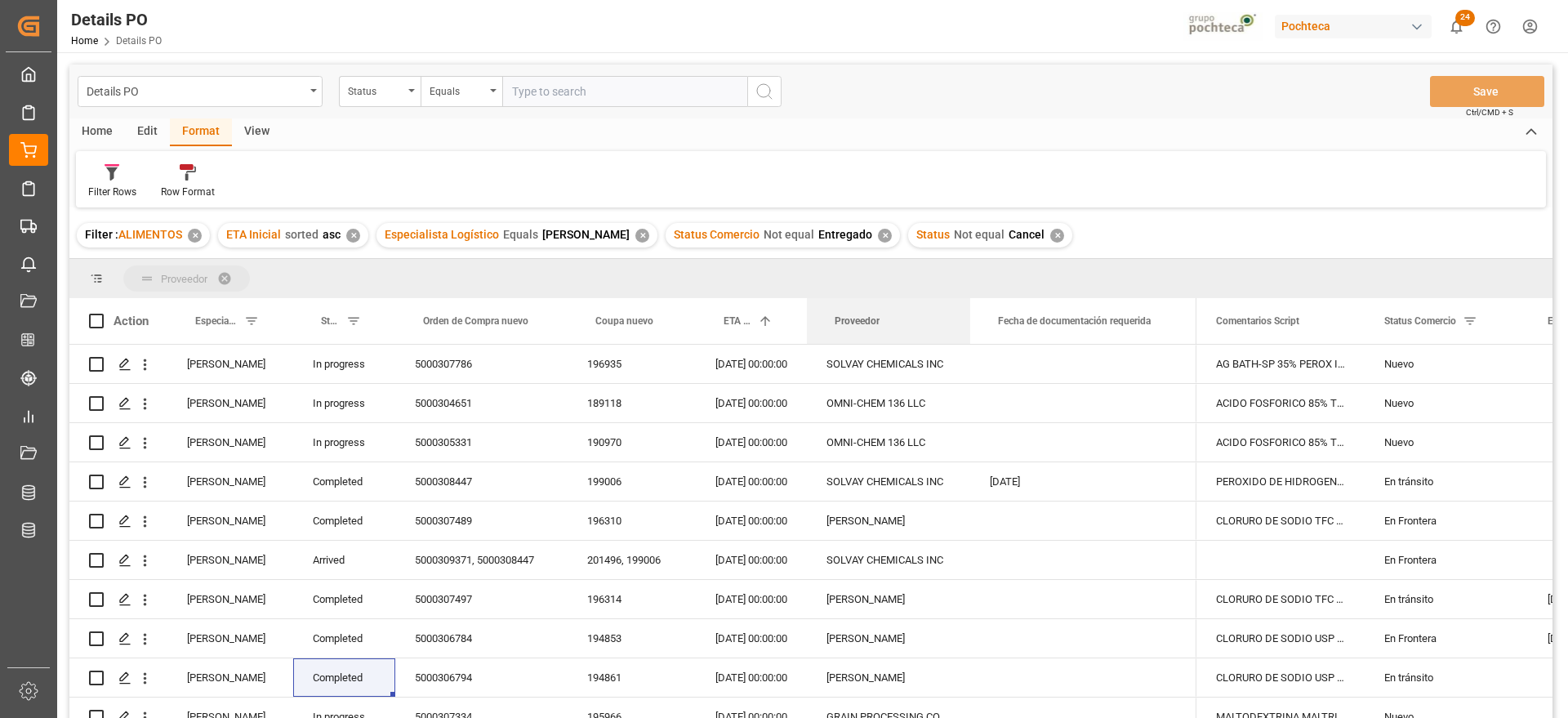
drag, startPoint x: 1075, startPoint y: 322, endPoint x: 1014, endPoint y: 293, distance: 67.5
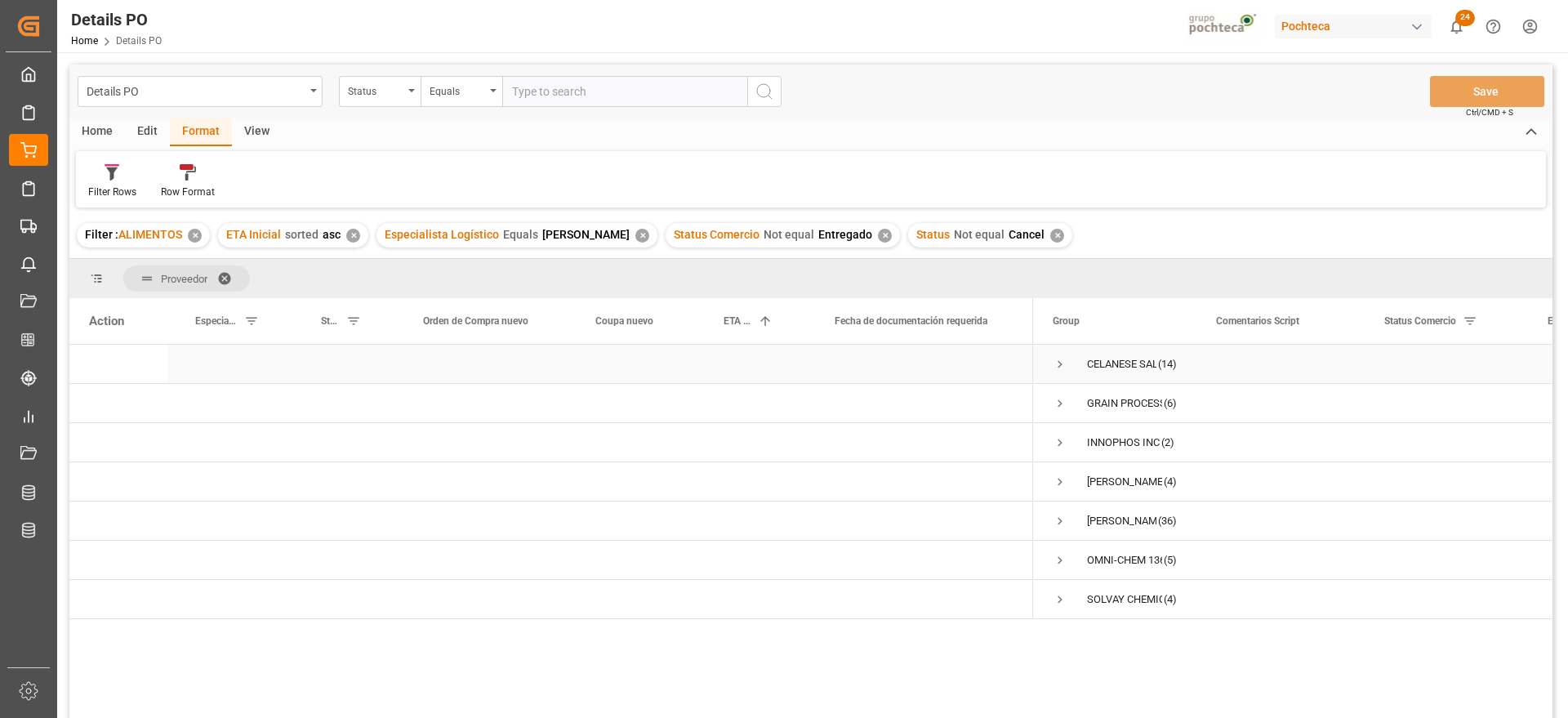
click at [1059, 362] on span "Press SPACE to select this row." at bounding box center [1060, 364] width 15 height 15
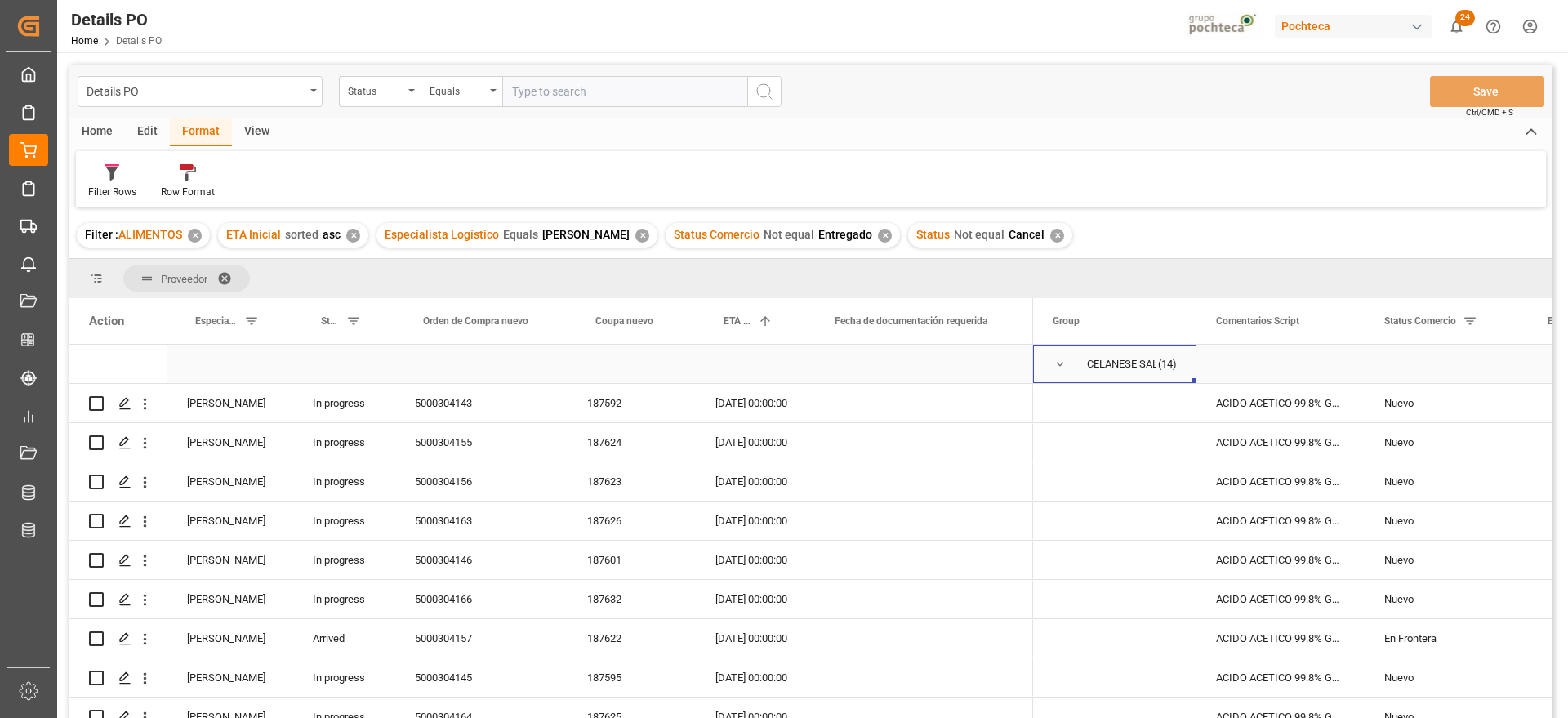
click at [1063, 363] on span "Press SPACE to select this row." at bounding box center [1060, 364] width 15 height 15
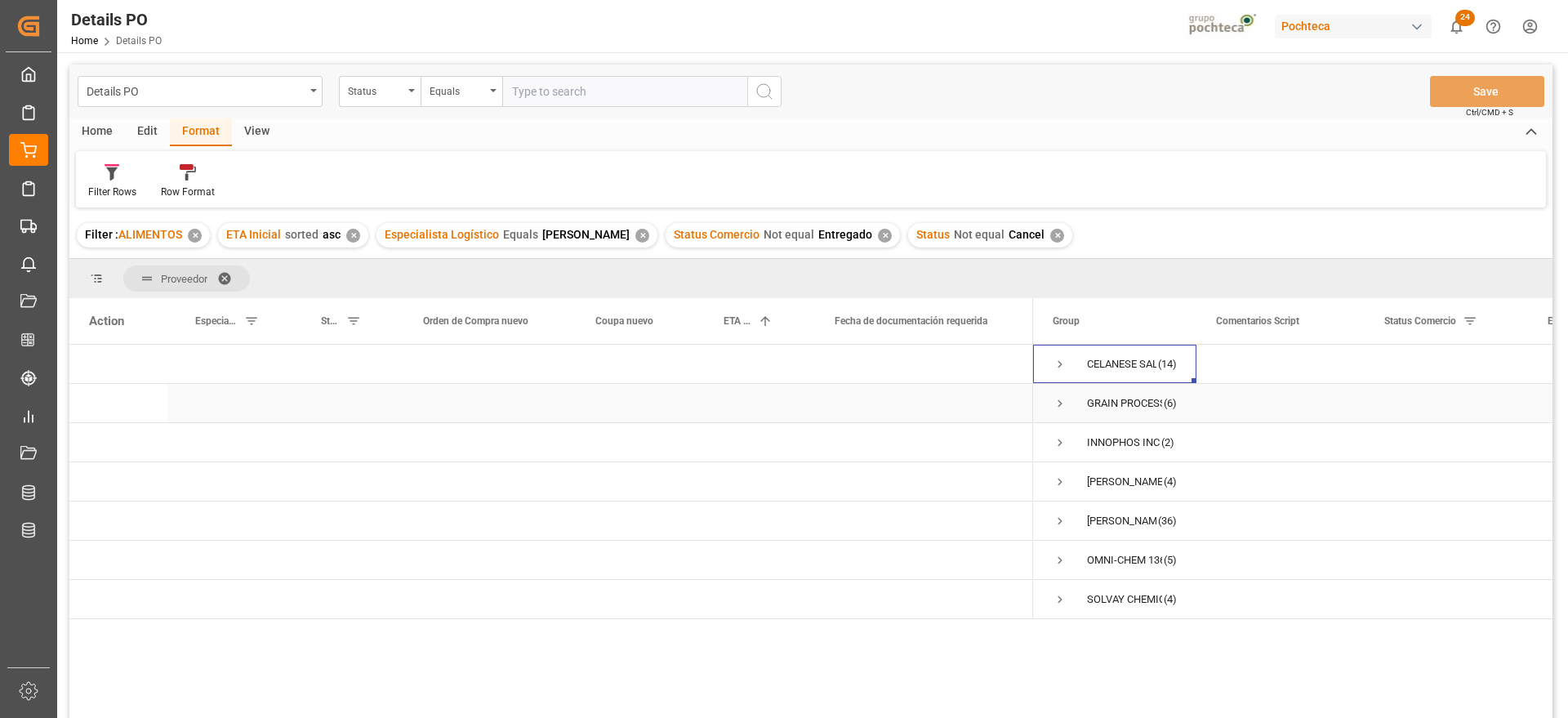
click at [1057, 409] on span "Press SPACE to select this row." at bounding box center [1060, 404] width 15 height 15
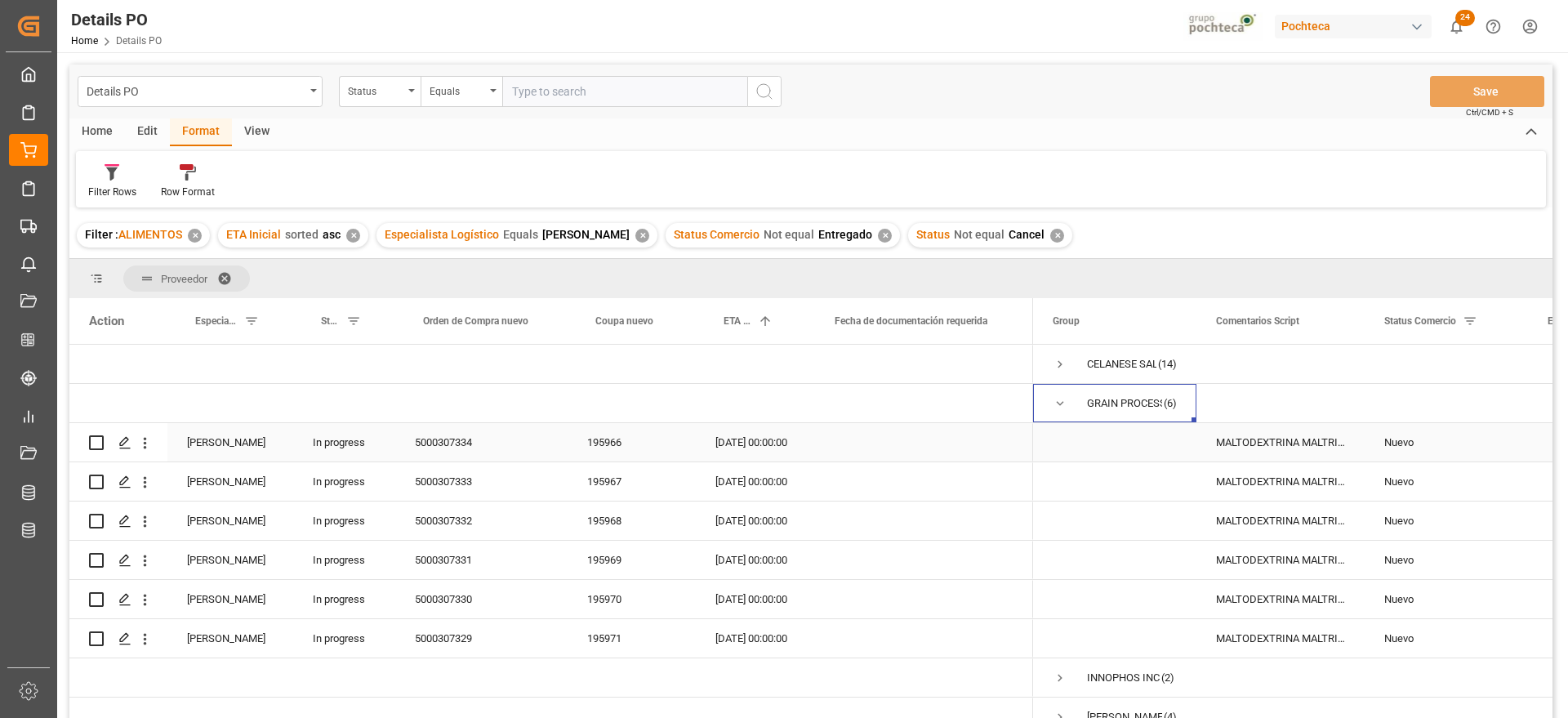
click at [470, 440] on div "5000307334" at bounding box center [481, 442] width 172 height 39
click at [1052, 395] on div "GRAIN PROCESSING CORPORATION (6)" at bounding box center [1114, 403] width 164 height 39
click at [1059, 406] on span "Press SPACE to select this row." at bounding box center [1060, 404] width 15 height 15
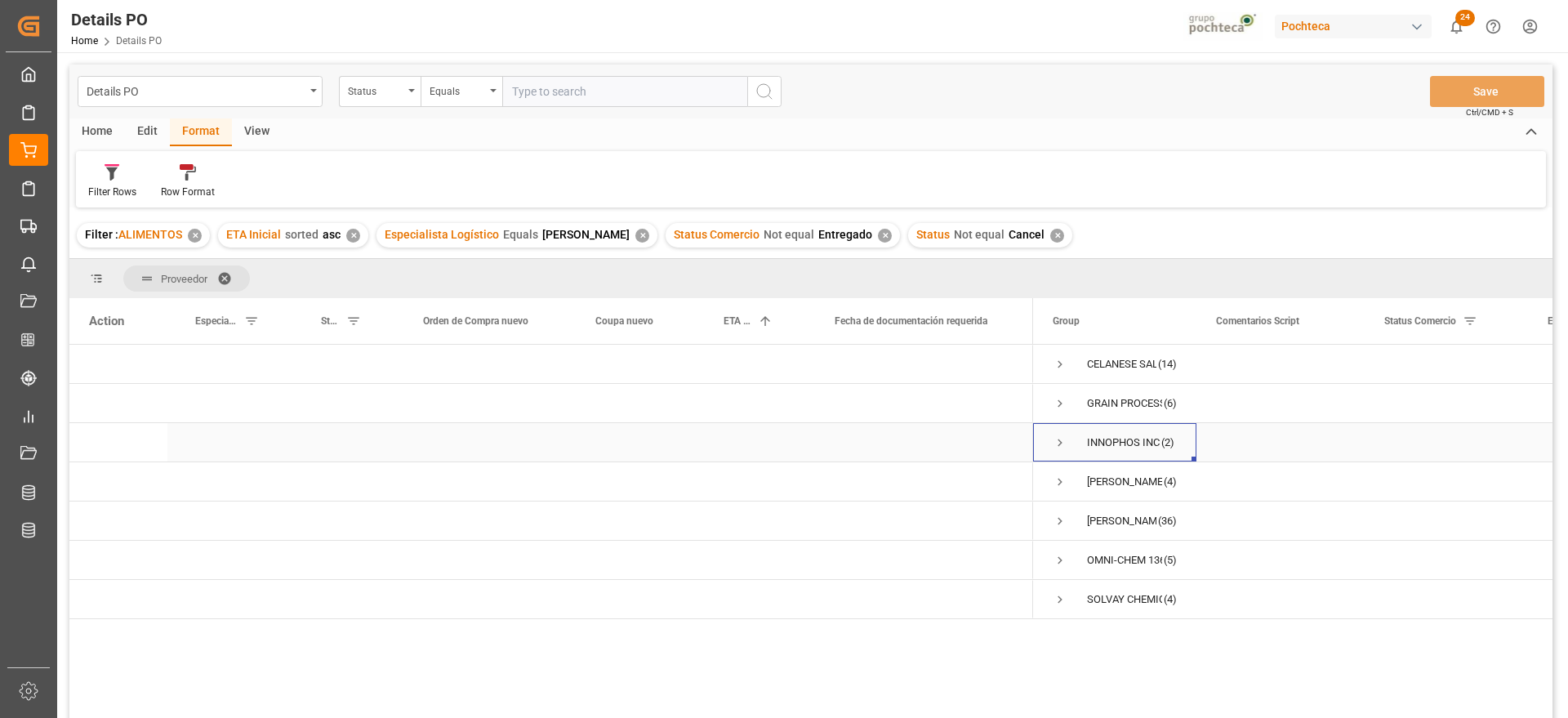
click at [1063, 439] on span "Press SPACE to select this row." at bounding box center [1060, 443] width 15 height 15
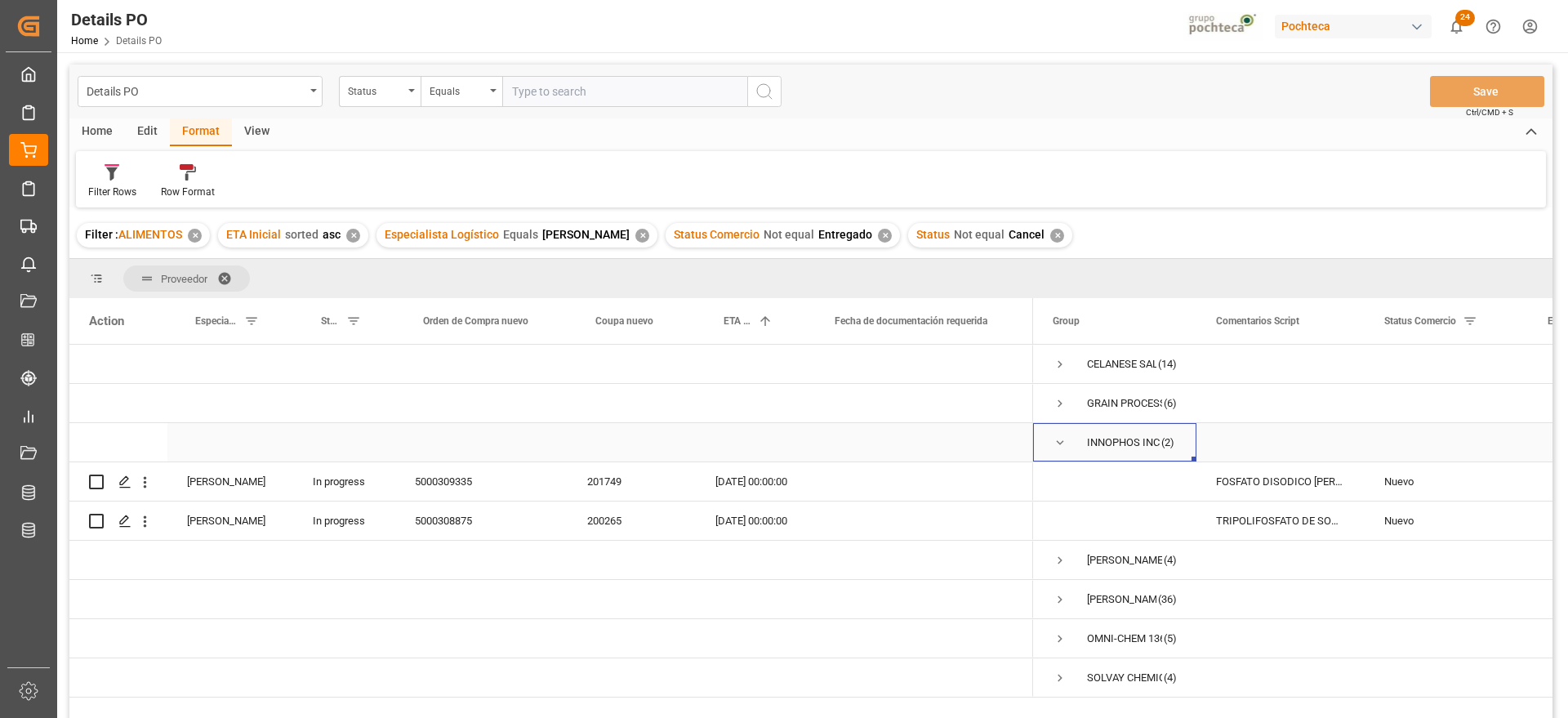
click at [1062, 447] on span "Press SPACE to select this row." at bounding box center [1060, 443] width 15 height 15
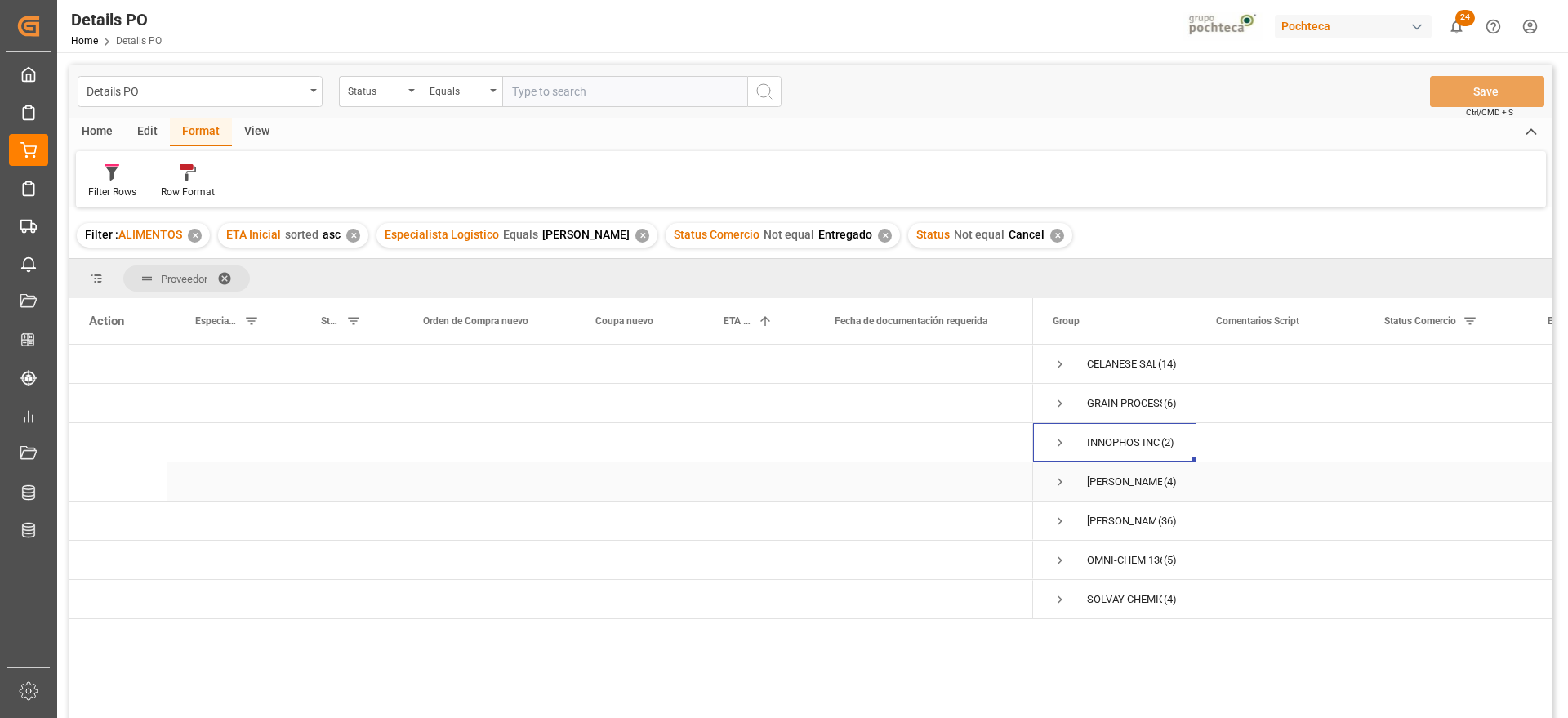
click at [1068, 477] on span "[PERSON_NAME] CO. (4)" at bounding box center [1114, 482] width 124 height 37
click at [1058, 478] on span "Press SPACE to select this row." at bounding box center [1060, 482] width 15 height 15
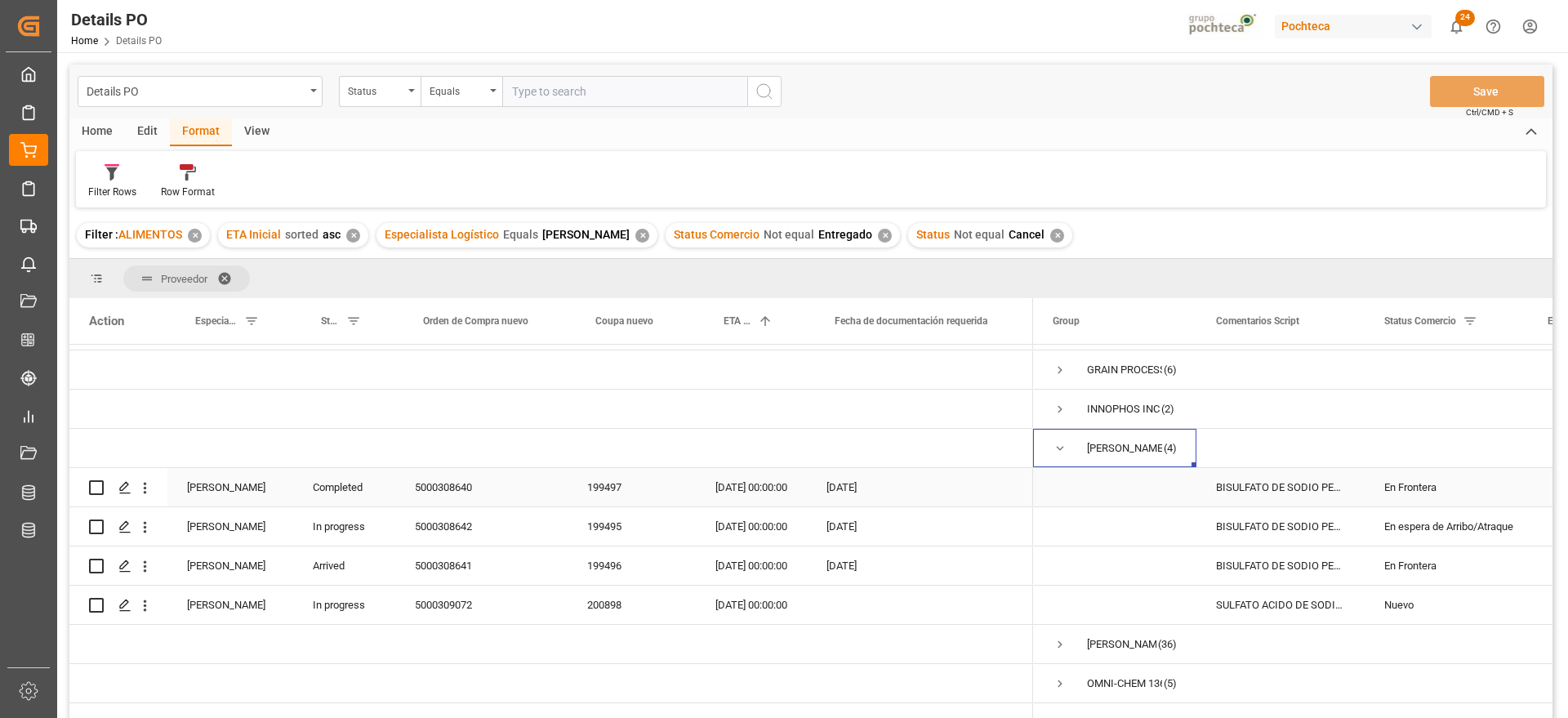
scroll to position [59, 0]
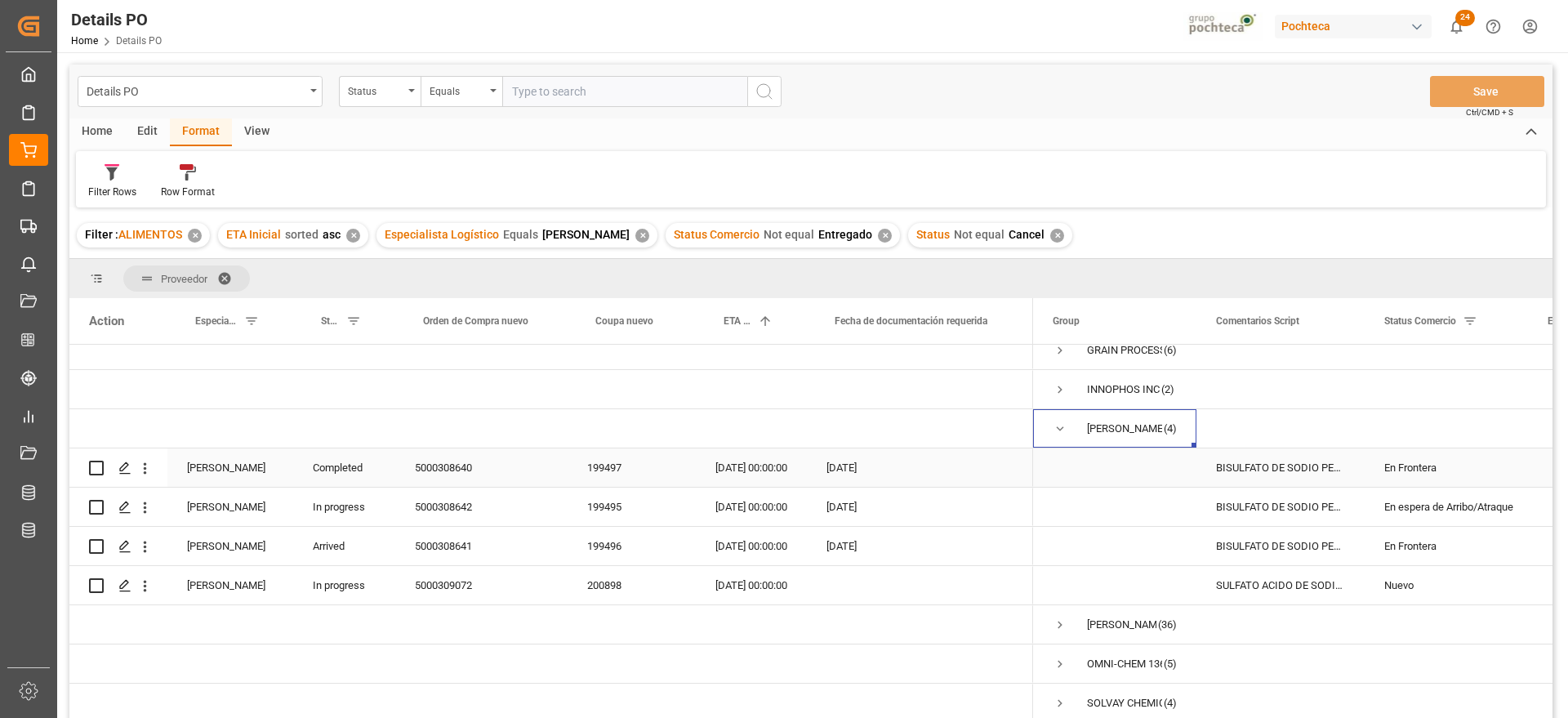
click at [435, 463] on div "5000308640" at bounding box center [481, 467] width 172 height 39
click at [1404, 457] on div "En Frontera" at bounding box center [1446, 468] width 124 height 38
click at [1498, 476] on polyline "open menu" at bounding box center [1498, 478] width 9 height 5
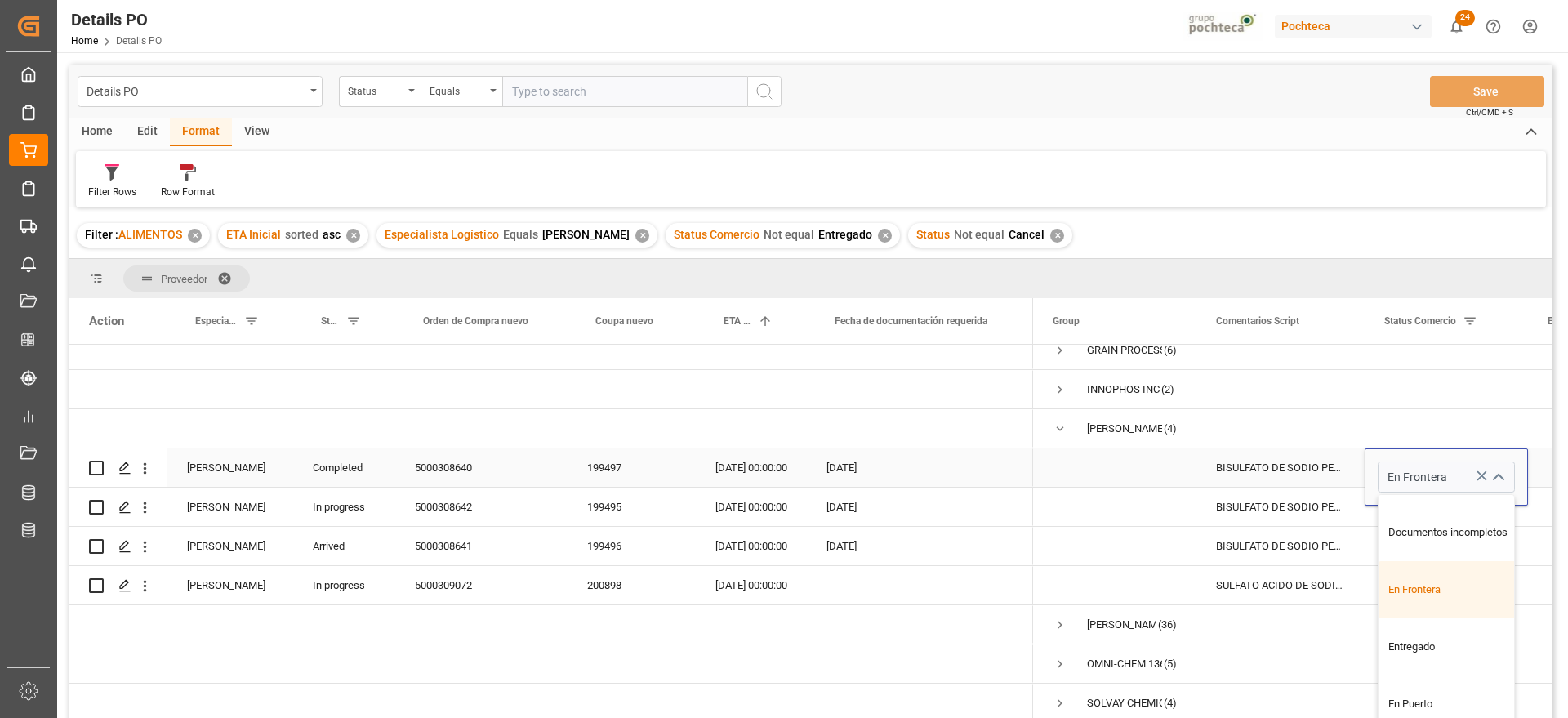
scroll to position [178, 0]
click at [1430, 627] on div "Entregado" at bounding box center [1456, 631] width 155 height 57
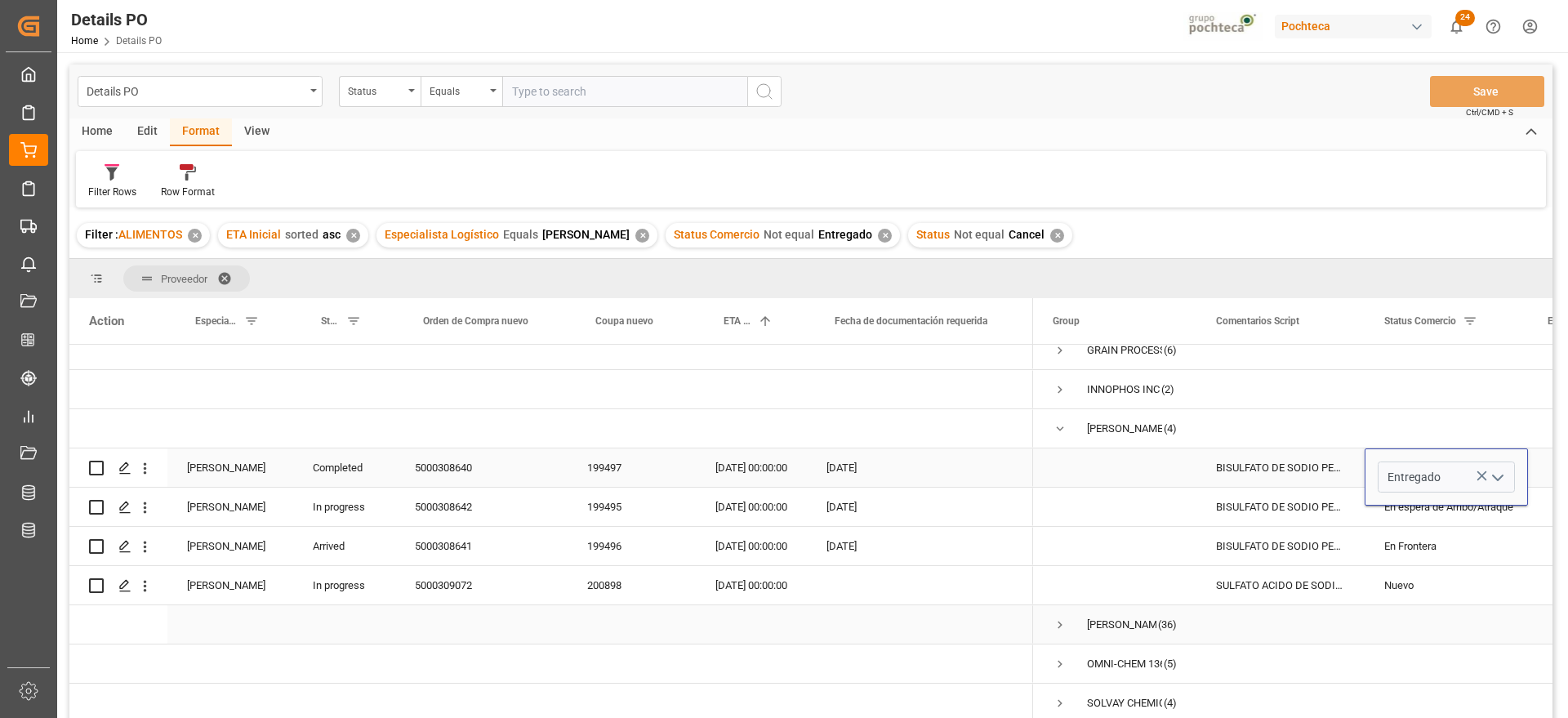
type input "Entregado"
click at [1215, 503] on div "BISULFATO DE SODIO PET GRADE SAC 25 KG (" at bounding box center [1281, 507] width 168 height 39
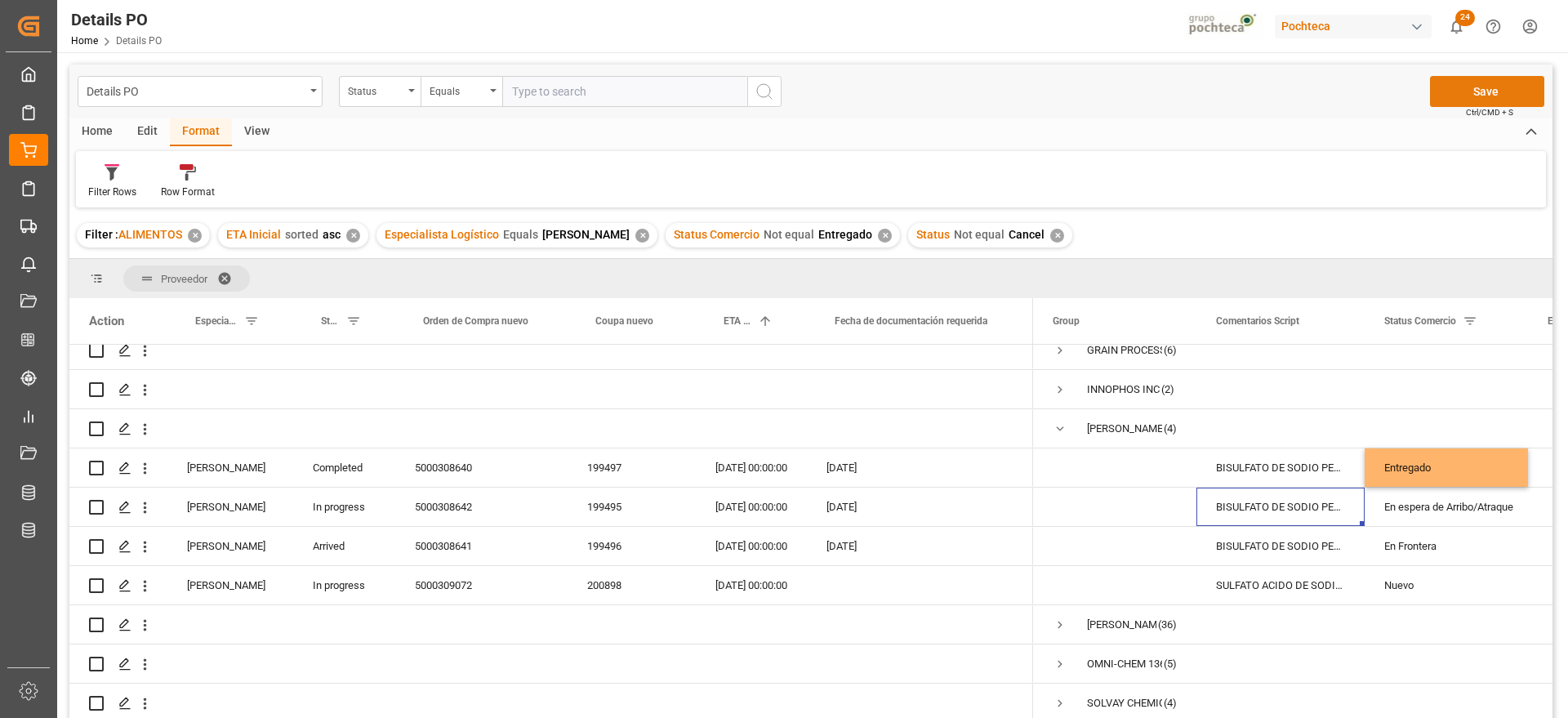
click at [1490, 93] on button "Save" at bounding box center [1487, 91] width 114 height 31
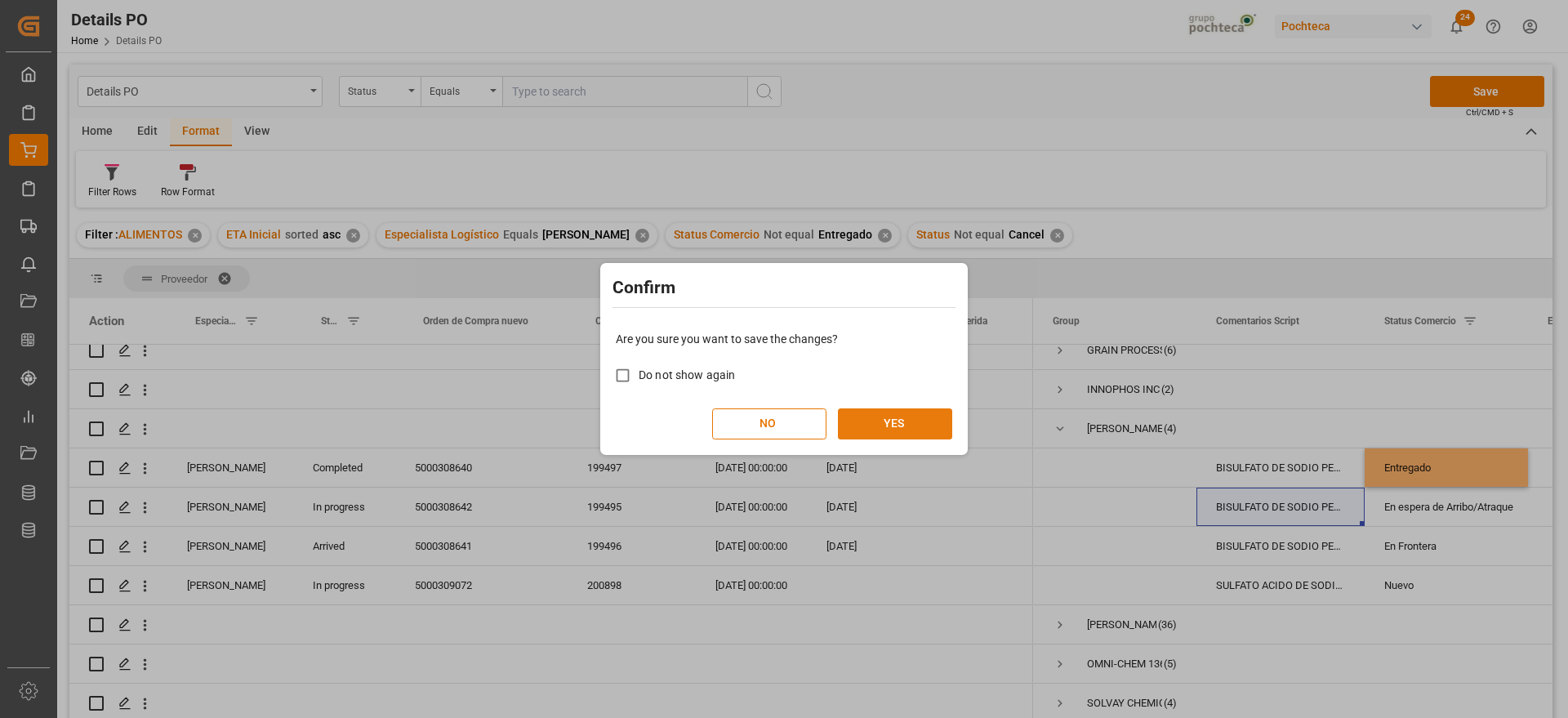
click at [912, 414] on button "YES" at bounding box center [895, 424] width 114 height 31
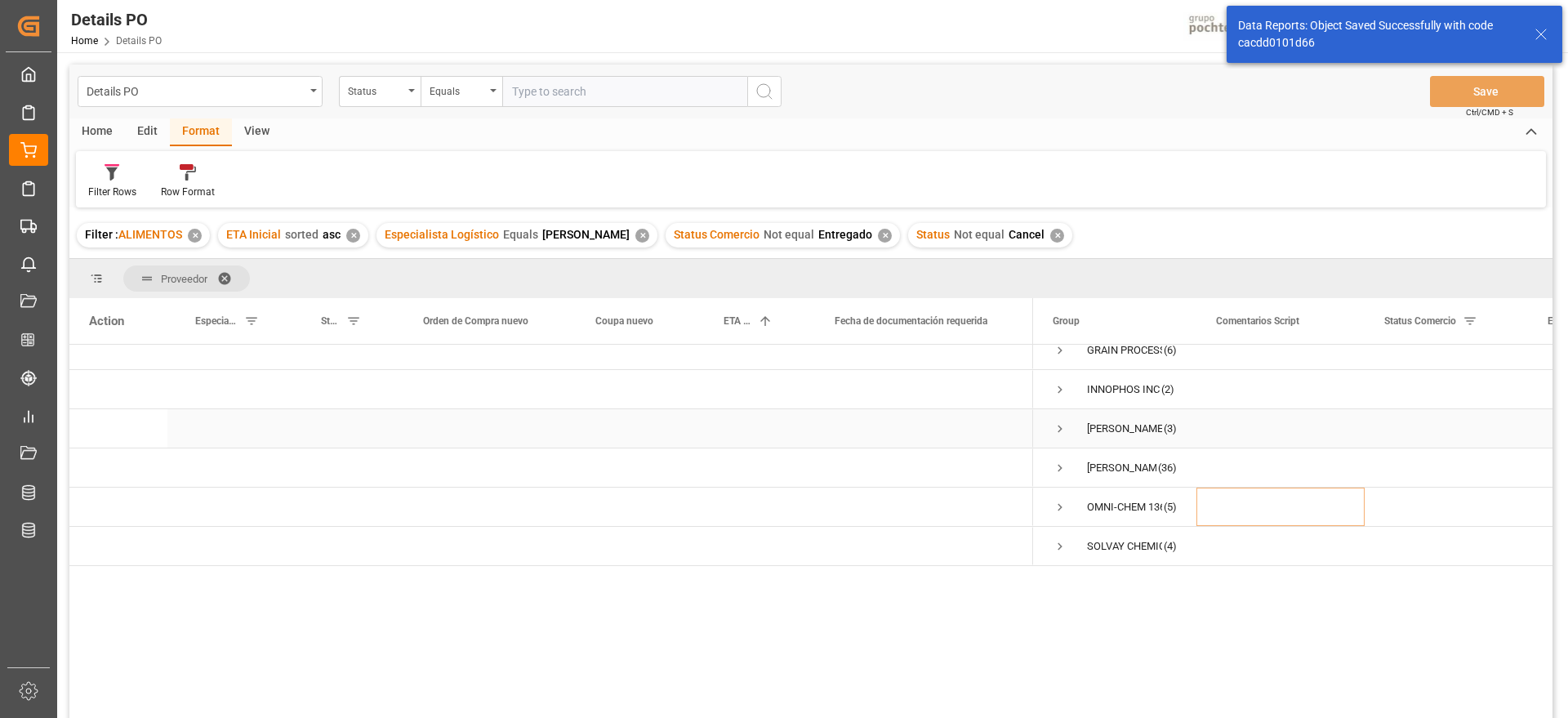
scroll to position [0, 0]
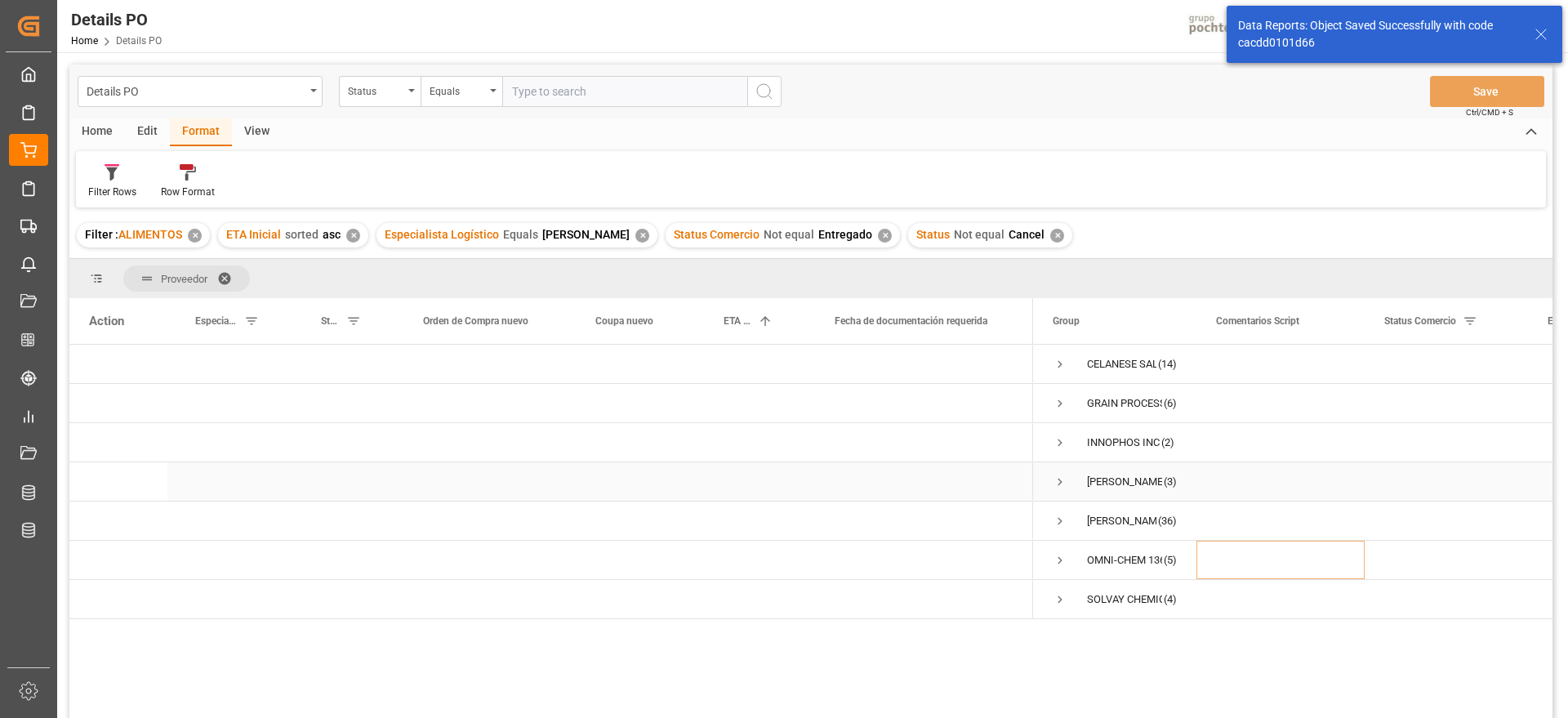
click at [1057, 488] on span "Press SPACE to select this row." at bounding box center [1060, 482] width 15 height 15
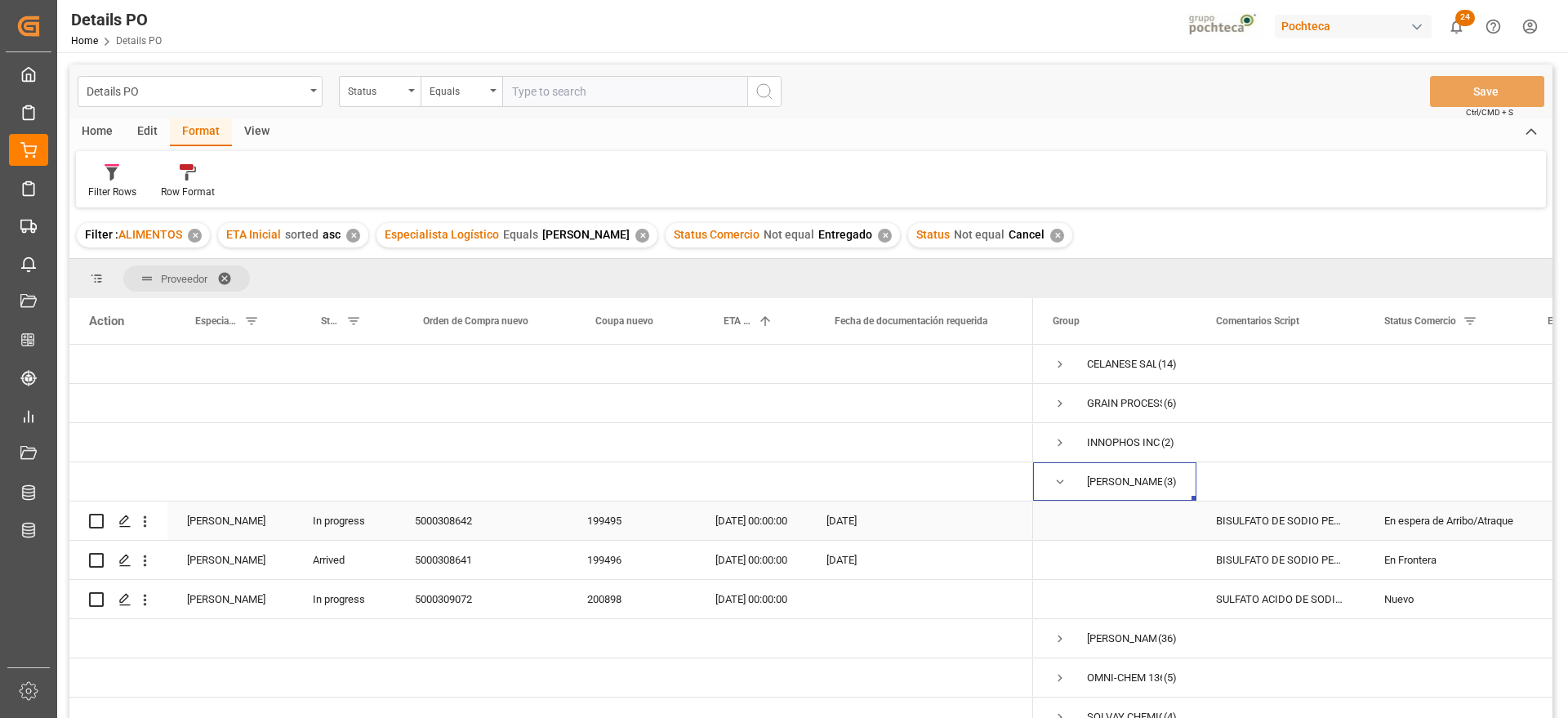
click at [441, 523] on div "5000308642" at bounding box center [481, 520] width 172 height 39
click at [1326, 520] on div "BISULFATO DE SODIO PET GRADE SAC 25 KG (" at bounding box center [1281, 520] width 168 height 39
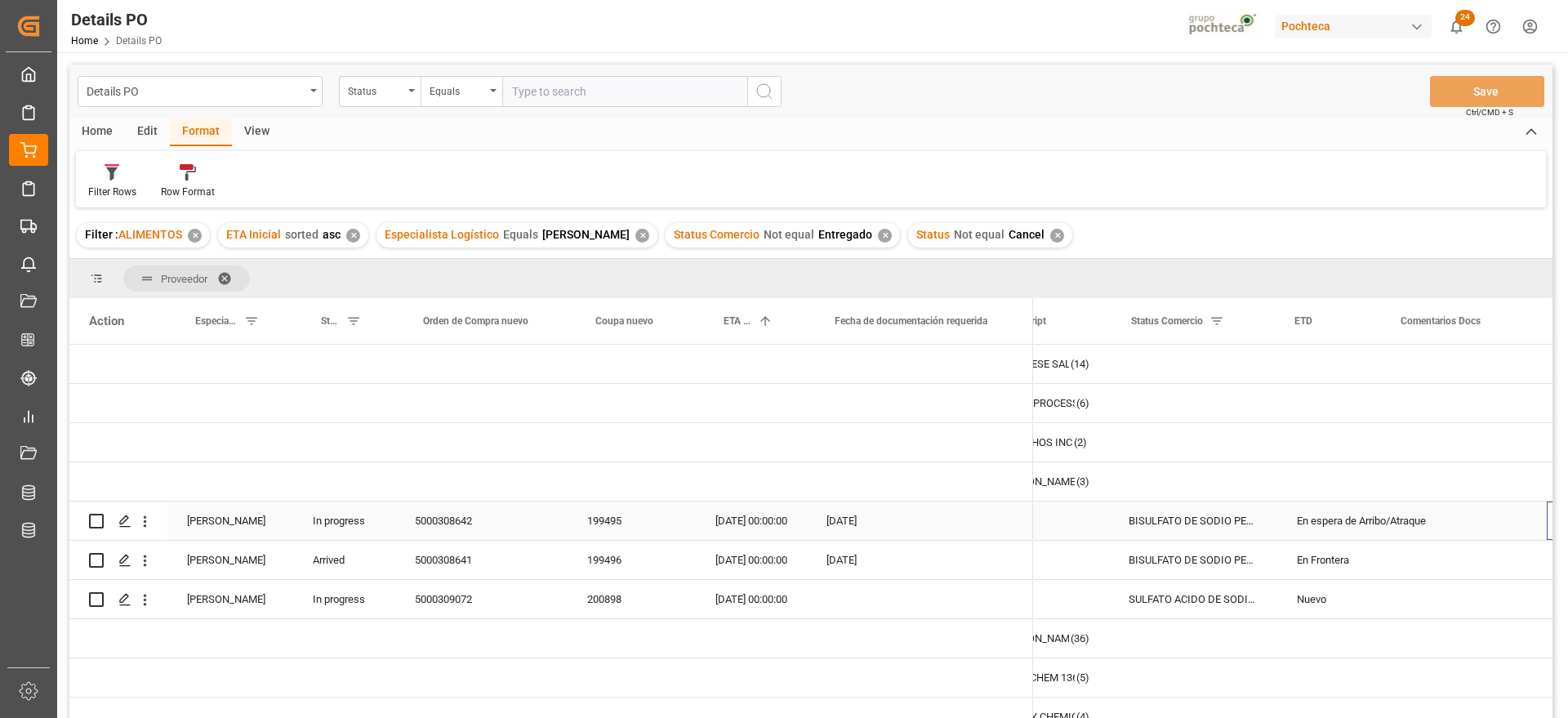
scroll to position [0, 253]
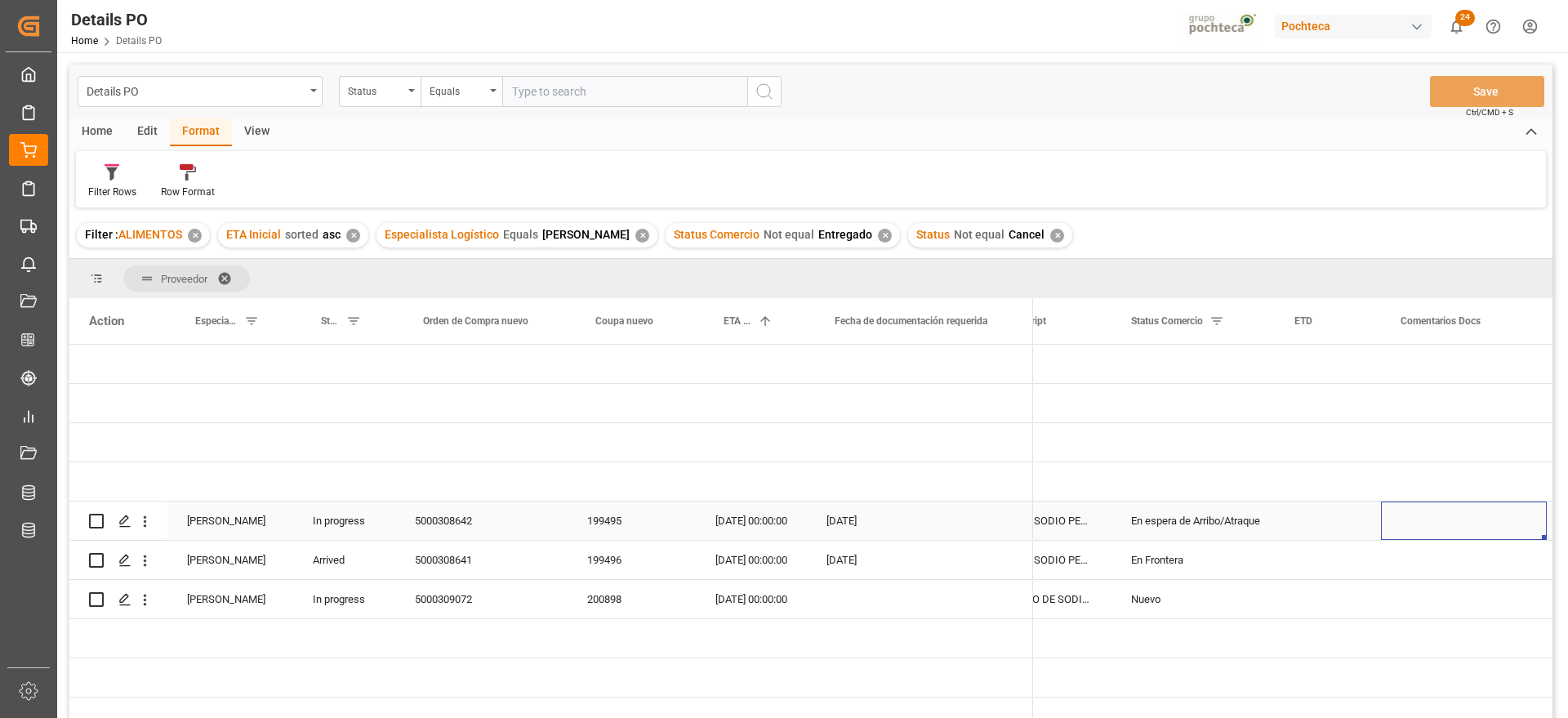
click at [1427, 514] on div "Press SPACE to select this row." at bounding box center [1463, 520] width 166 height 39
click at [1428, 525] on input "Press SPACE to select this row." at bounding box center [1464, 530] width 140 height 31
type input "EN ESPERA DE ARRIBO DE CARGA"
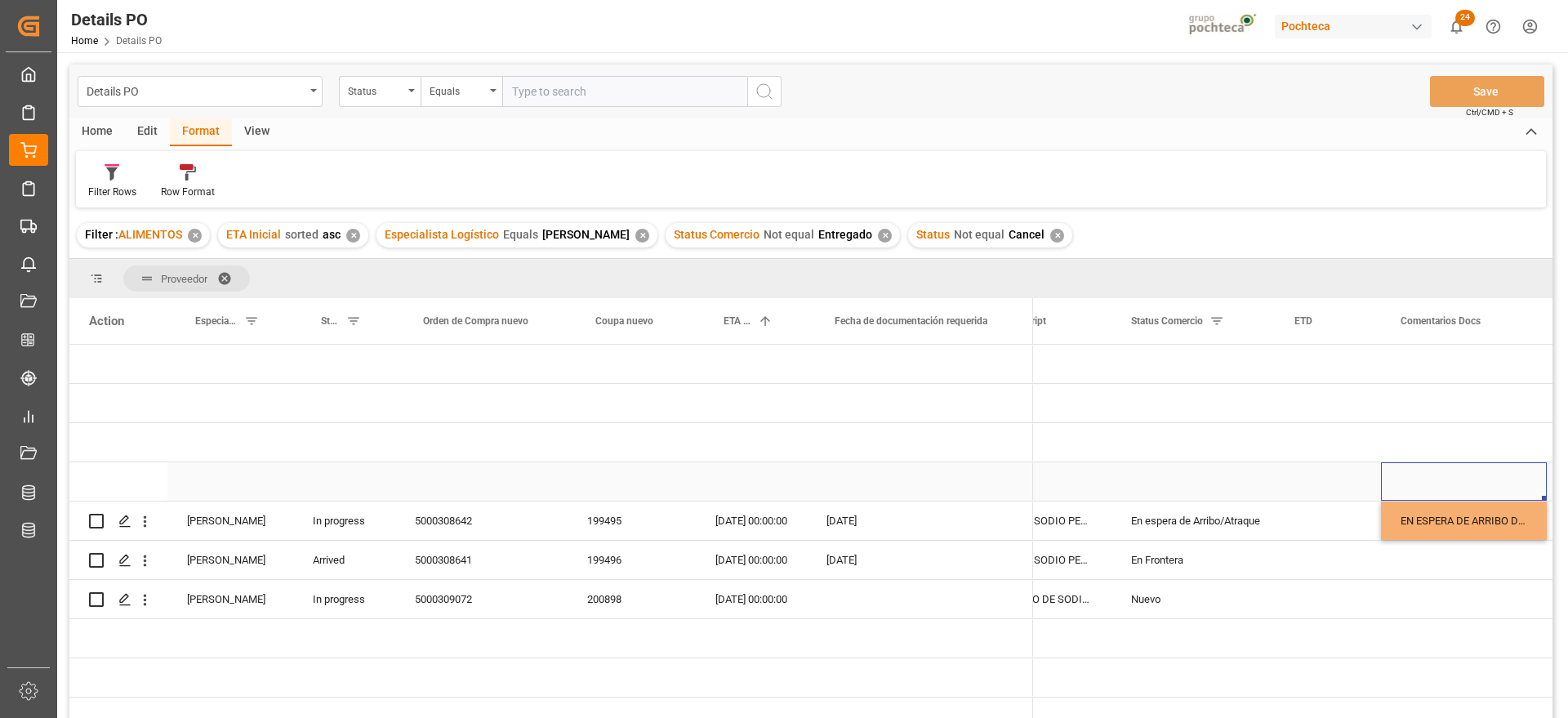
click at [1462, 477] on div "Press SPACE to select this row." at bounding box center [1463, 482] width 166 height 39
click at [1478, 97] on button "Save" at bounding box center [1487, 91] width 114 height 31
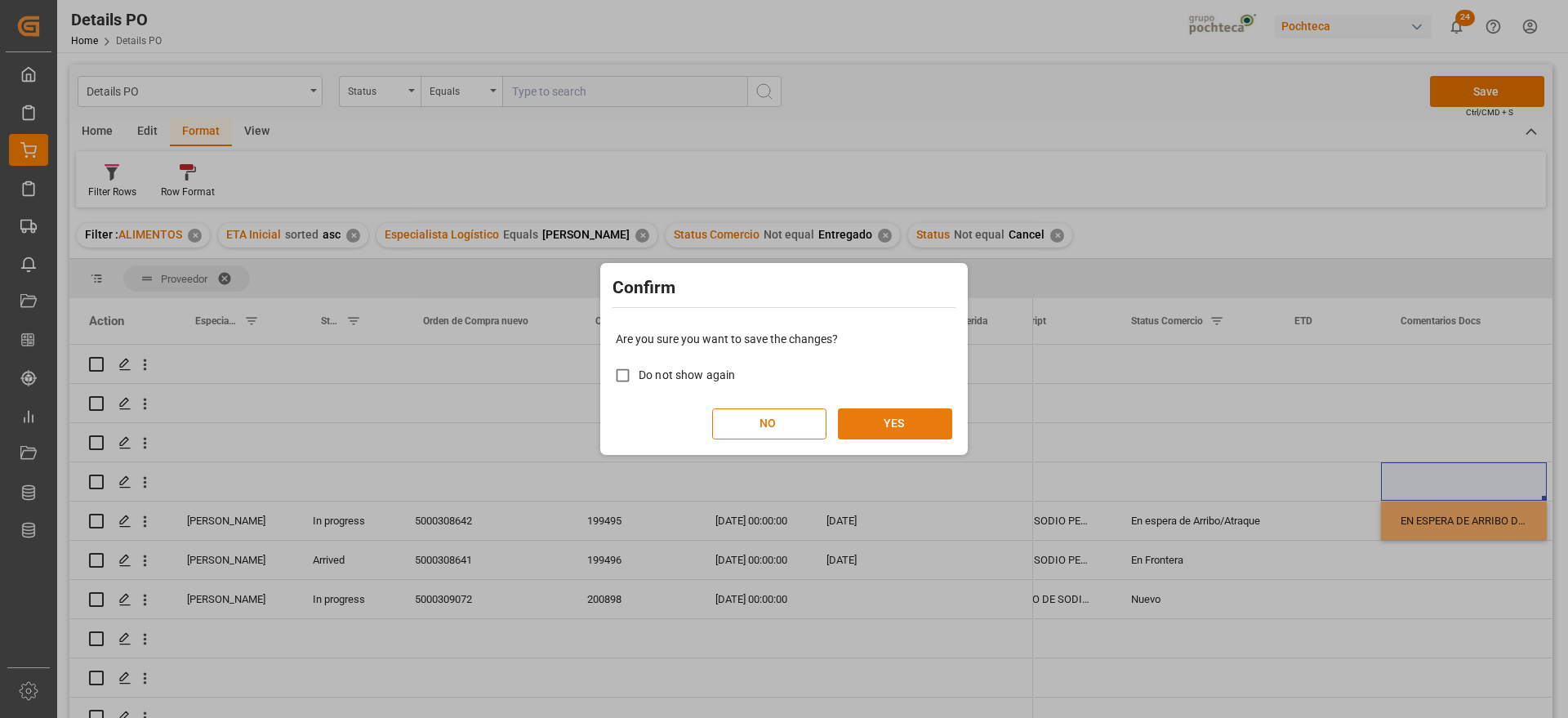
click at [906, 422] on button "YES" at bounding box center [895, 424] width 114 height 31
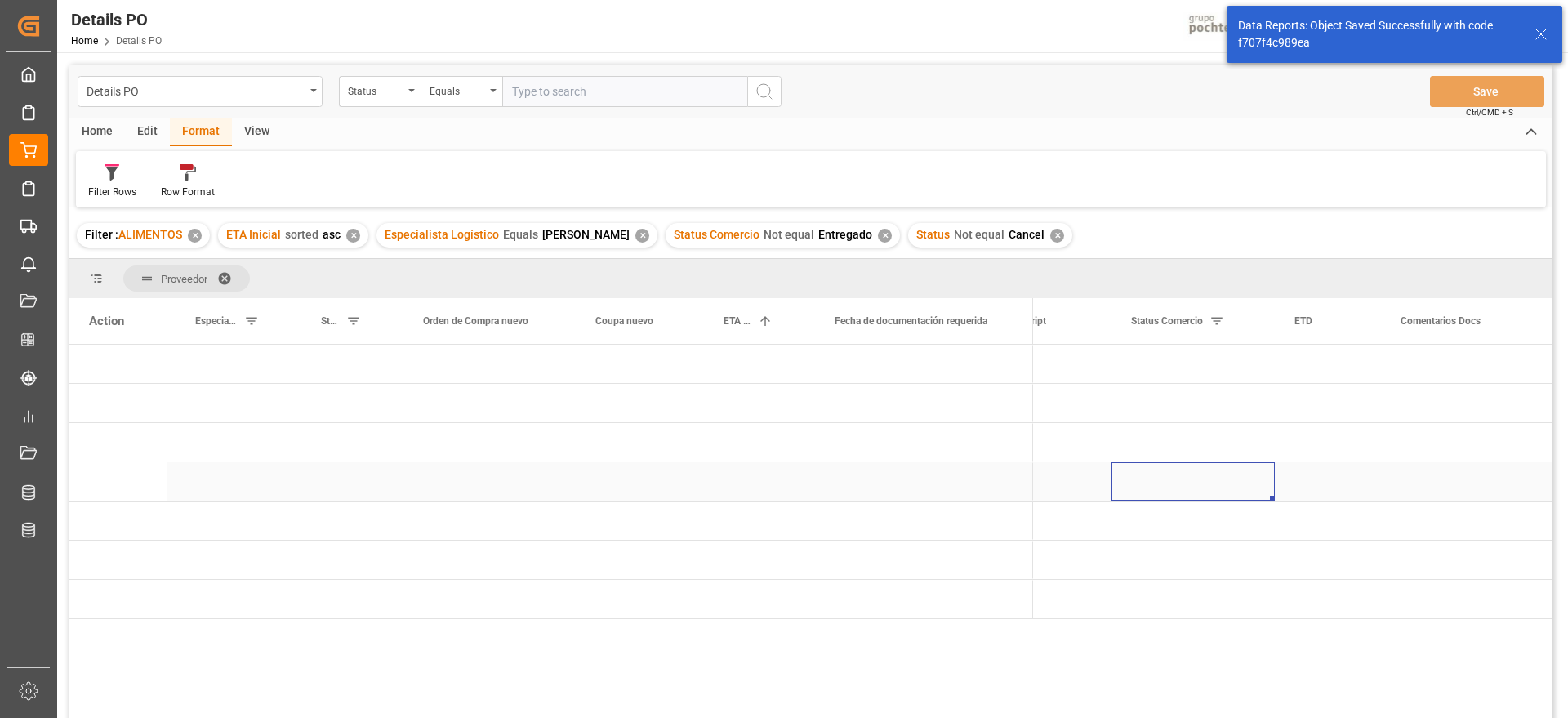
click at [1211, 463] on div "Press SPACE to select this row." at bounding box center [1193, 482] width 164 height 39
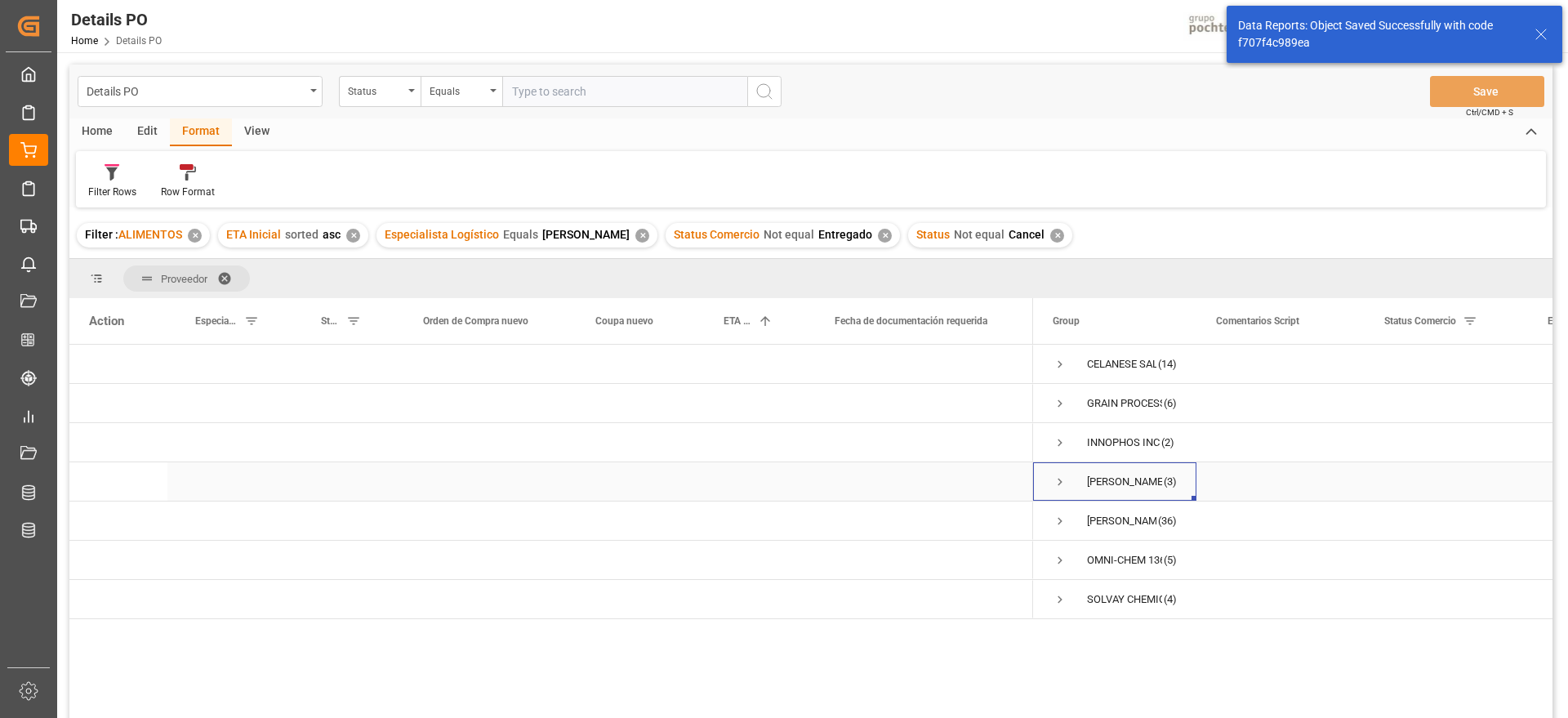
scroll to position [0, 0]
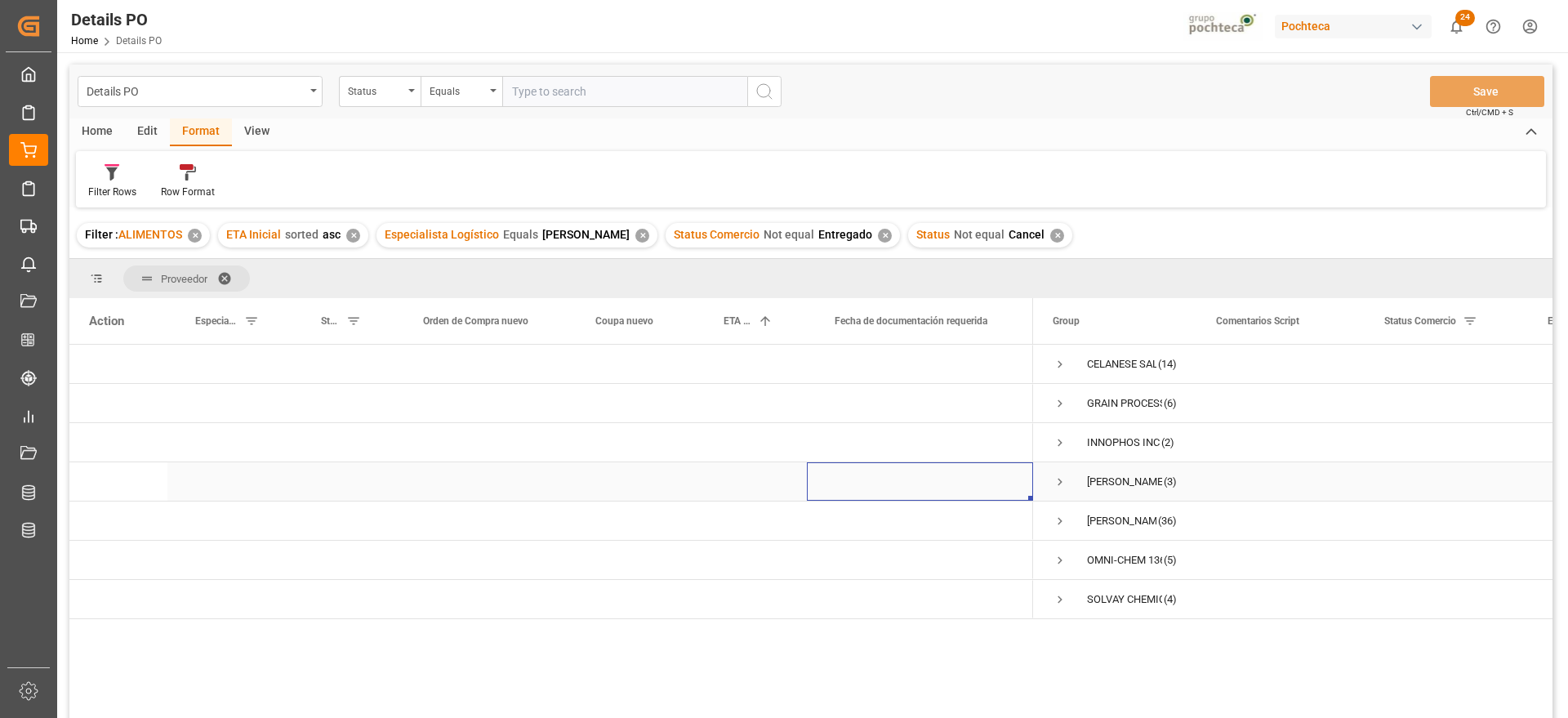
click at [1062, 485] on span "Press SPACE to select this row." at bounding box center [1060, 482] width 15 height 15
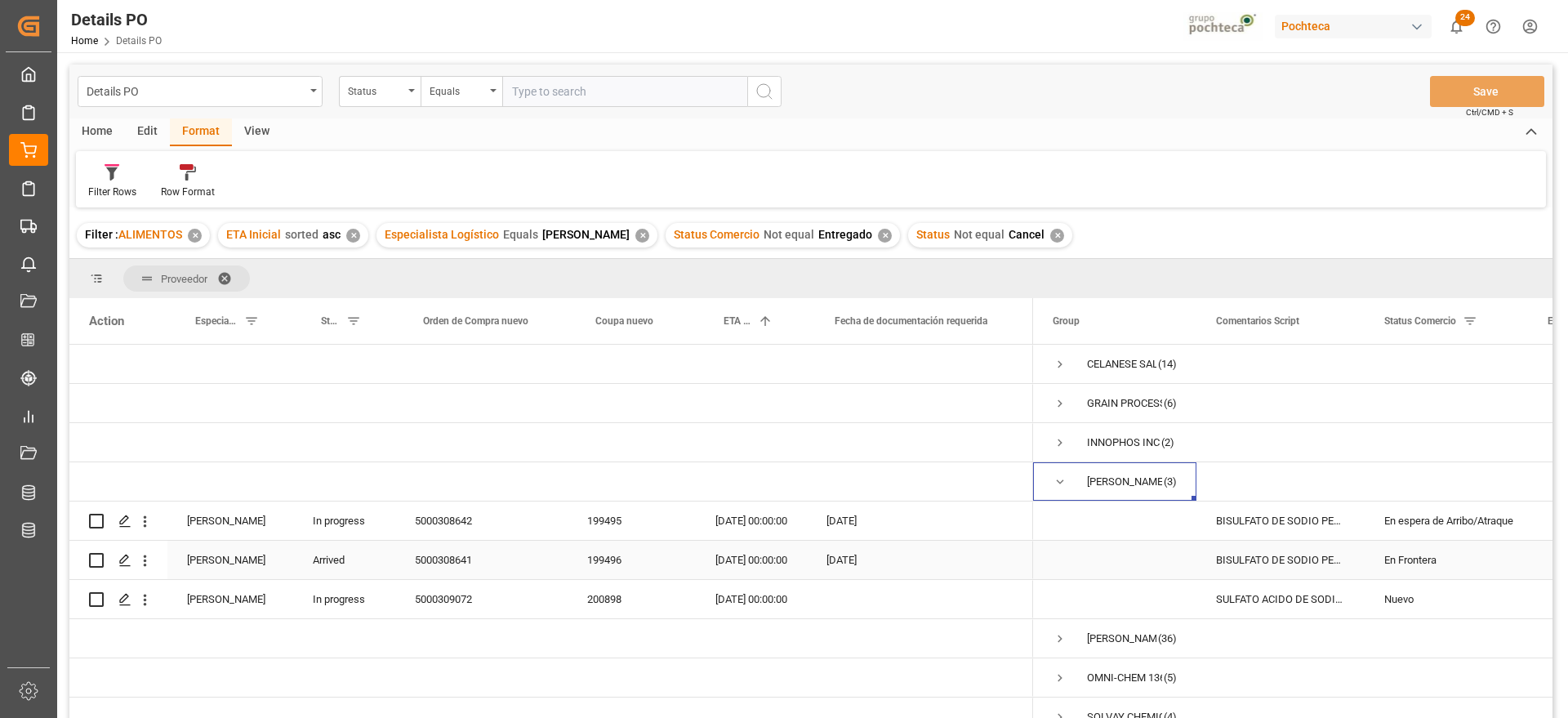
click at [1405, 566] on div "En Frontera" at bounding box center [1446, 561] width 124 height 38
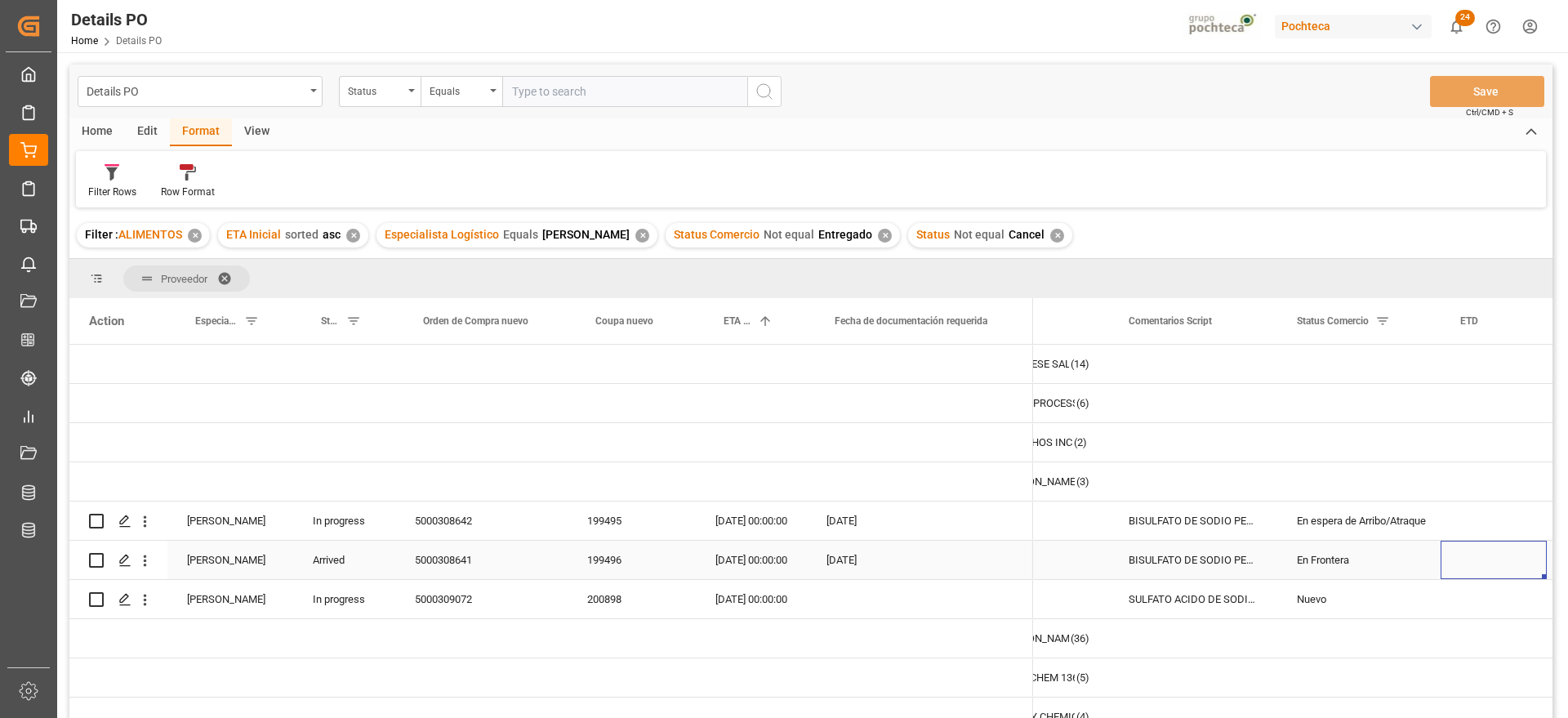
scroll to position [0, 253]
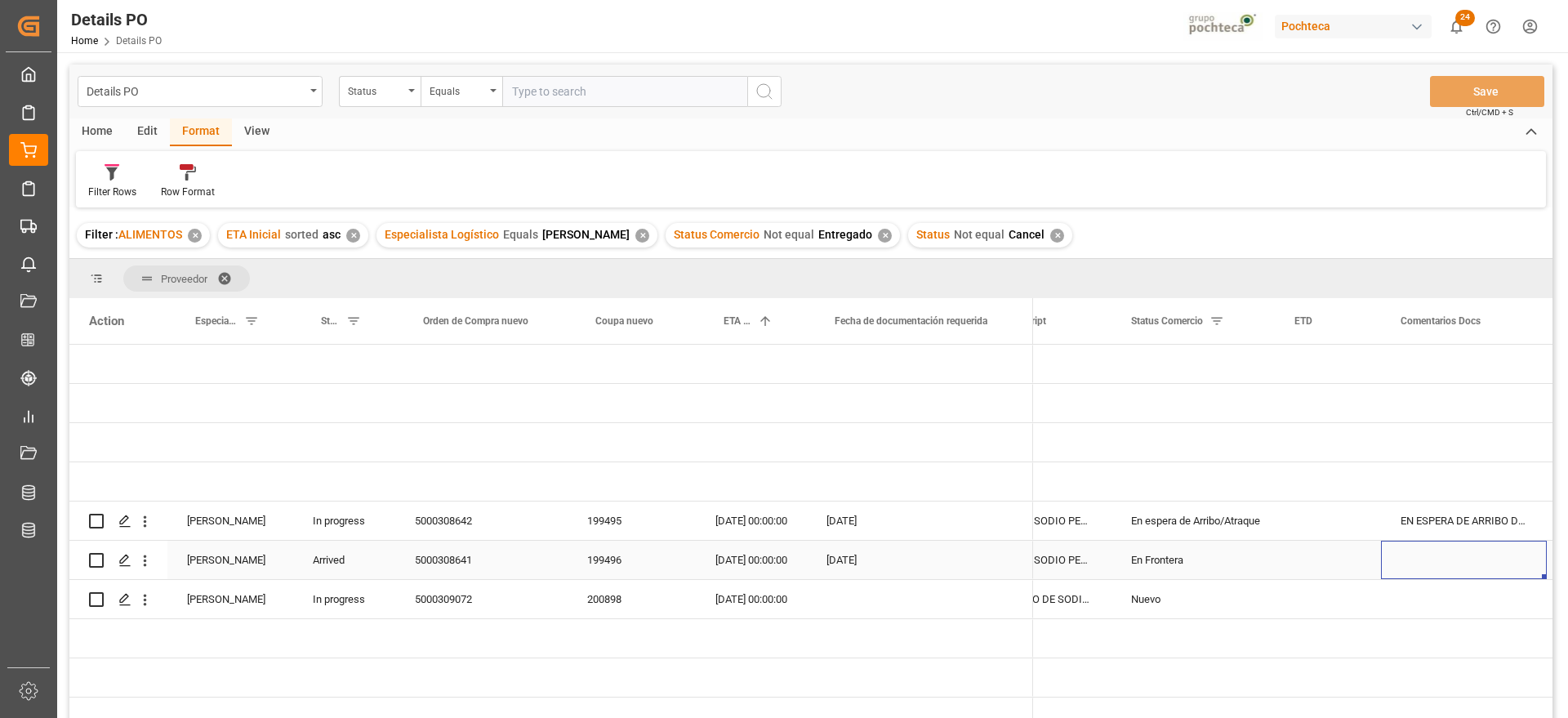
click at [1409, 552] on div "Press SPACE to select this row." at bounding box center [1463, 560] width 166 height 39
click at [1422, 567] on input "Press SPACE to select this row." at bounding box center [1464, 569] width 140 height 31
type input "PEDIMENTO PAGADO, [PERSON_NAME] 08/10"
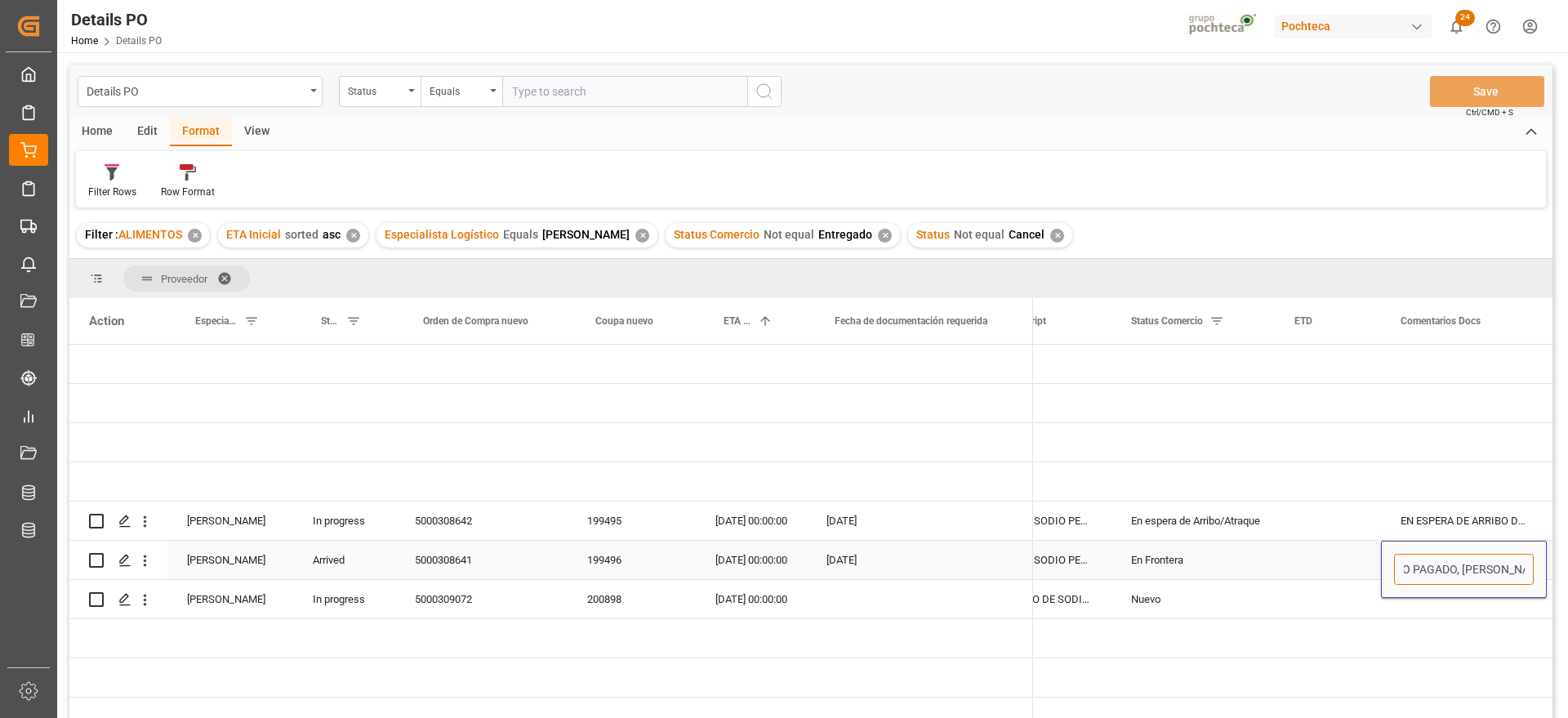
scroll to position [0, 63]
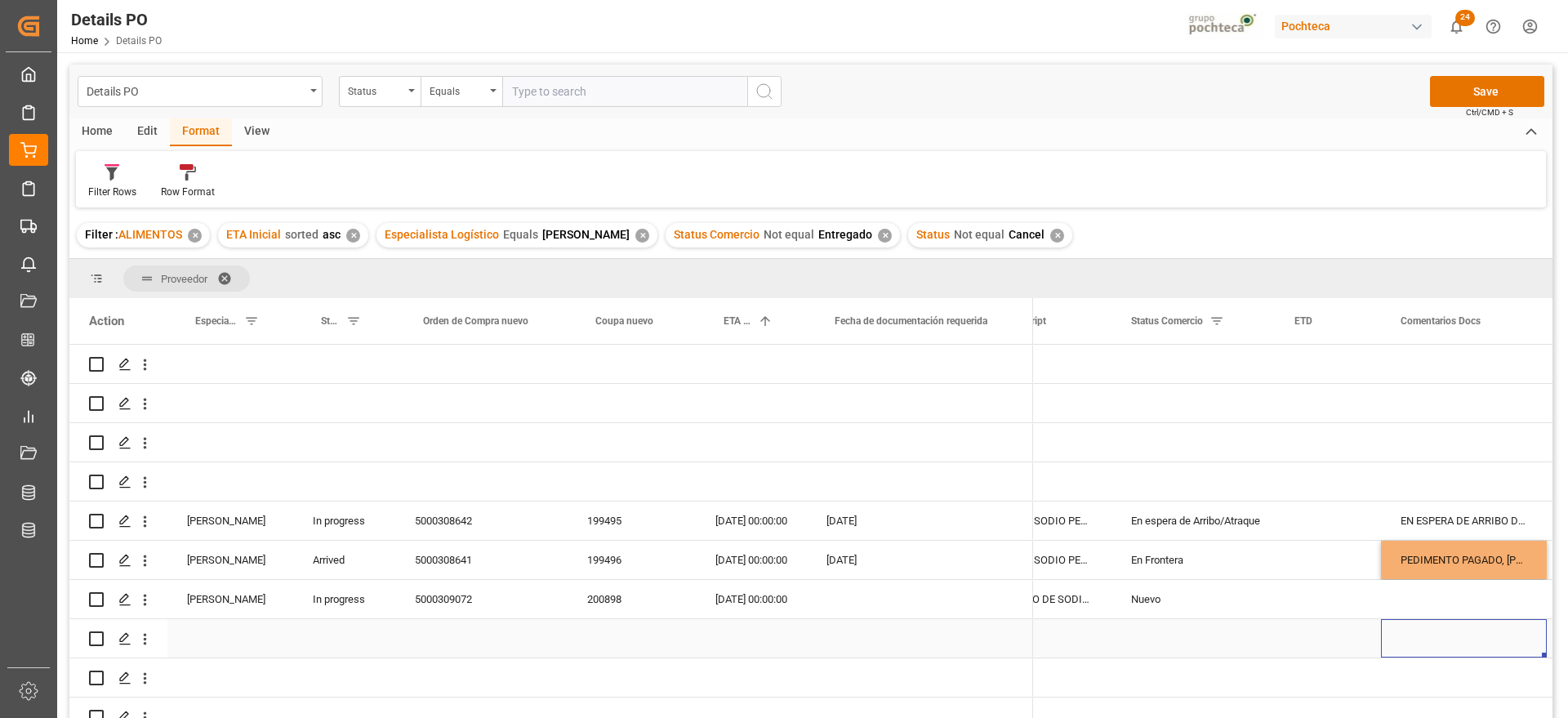
click at [1458, 631] on div "Press SPACE to select this row." at bounding box center [1463, 639] width 166 height 39
click at [1497, 99] on button "Save" at bounding box center [1487, 91] width 114 height 31
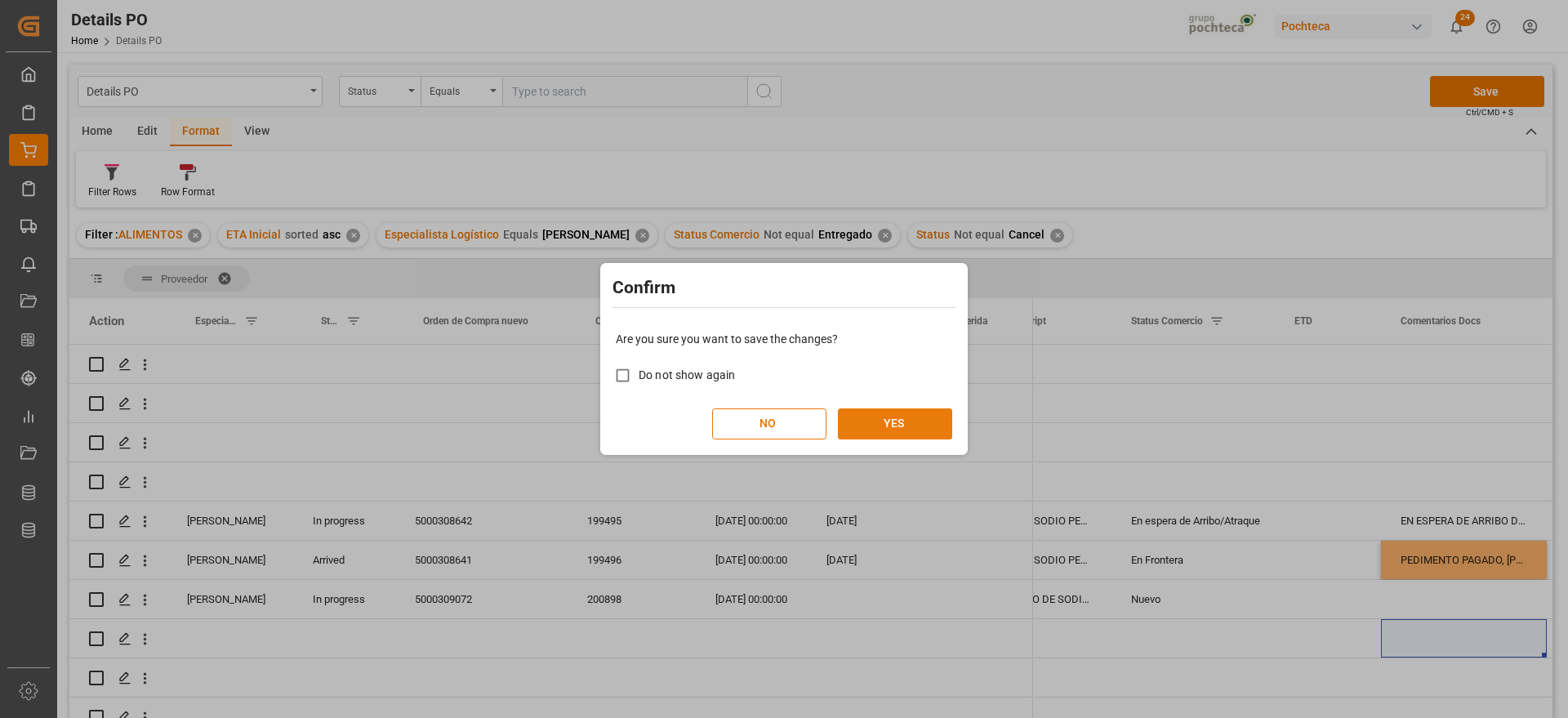
click at [915, 427] on button "YES" at bounding box center [895, 424] width 114 height 31
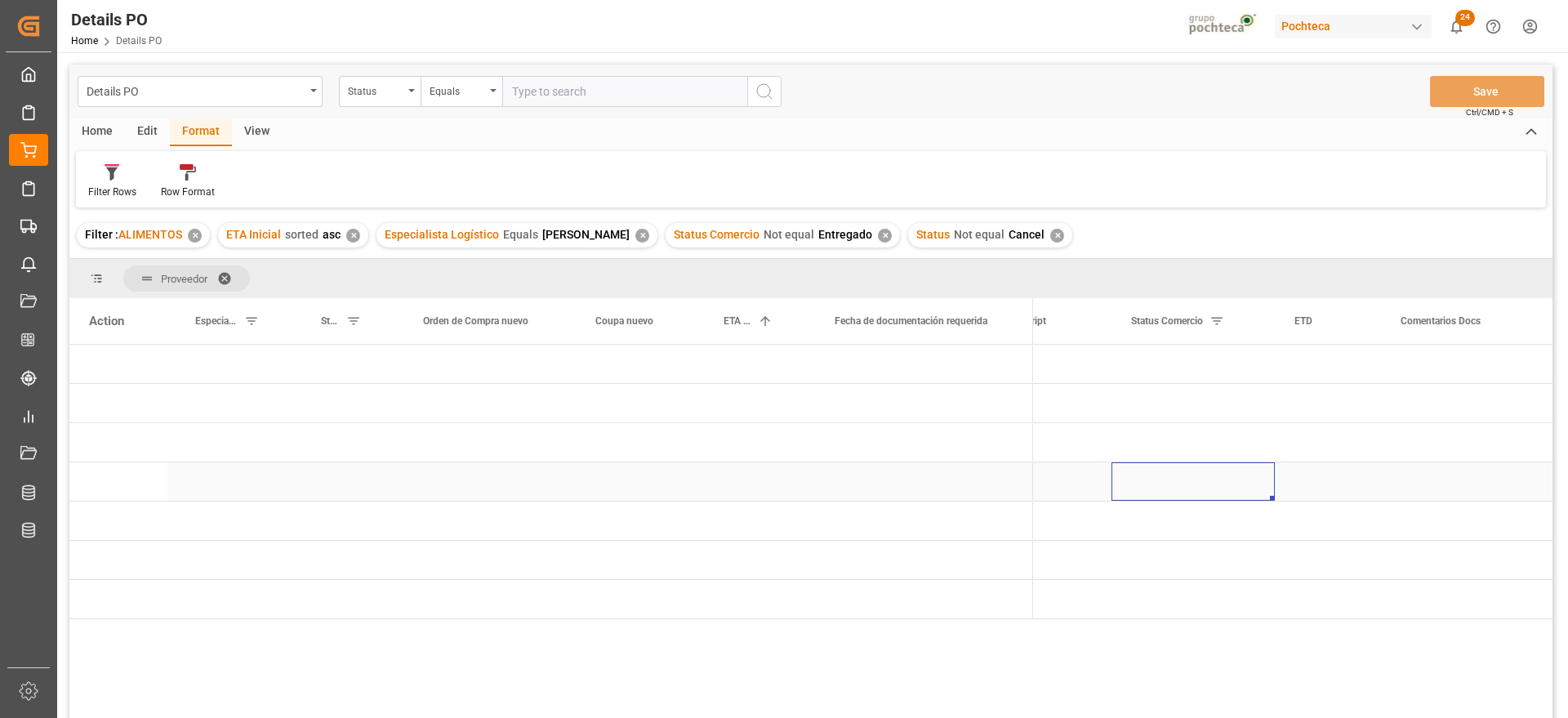
click at [1162, 481] on div "Press SPACE to select this row." at bounding box center [1193, 482] width 164 height 39
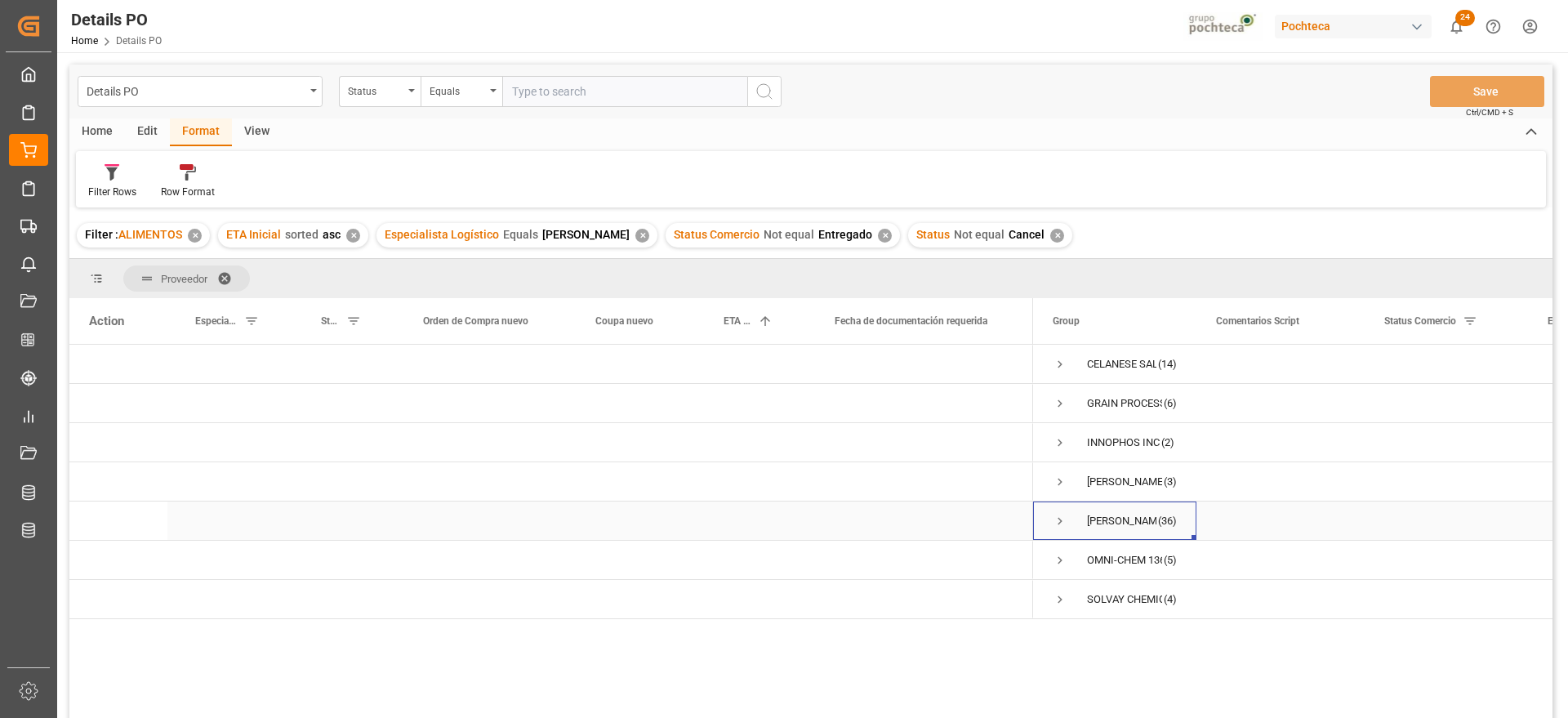
click at [1057, 523] on span "Press SPACE to select this row." at bounding box center [1060, 521] width 15 height 15
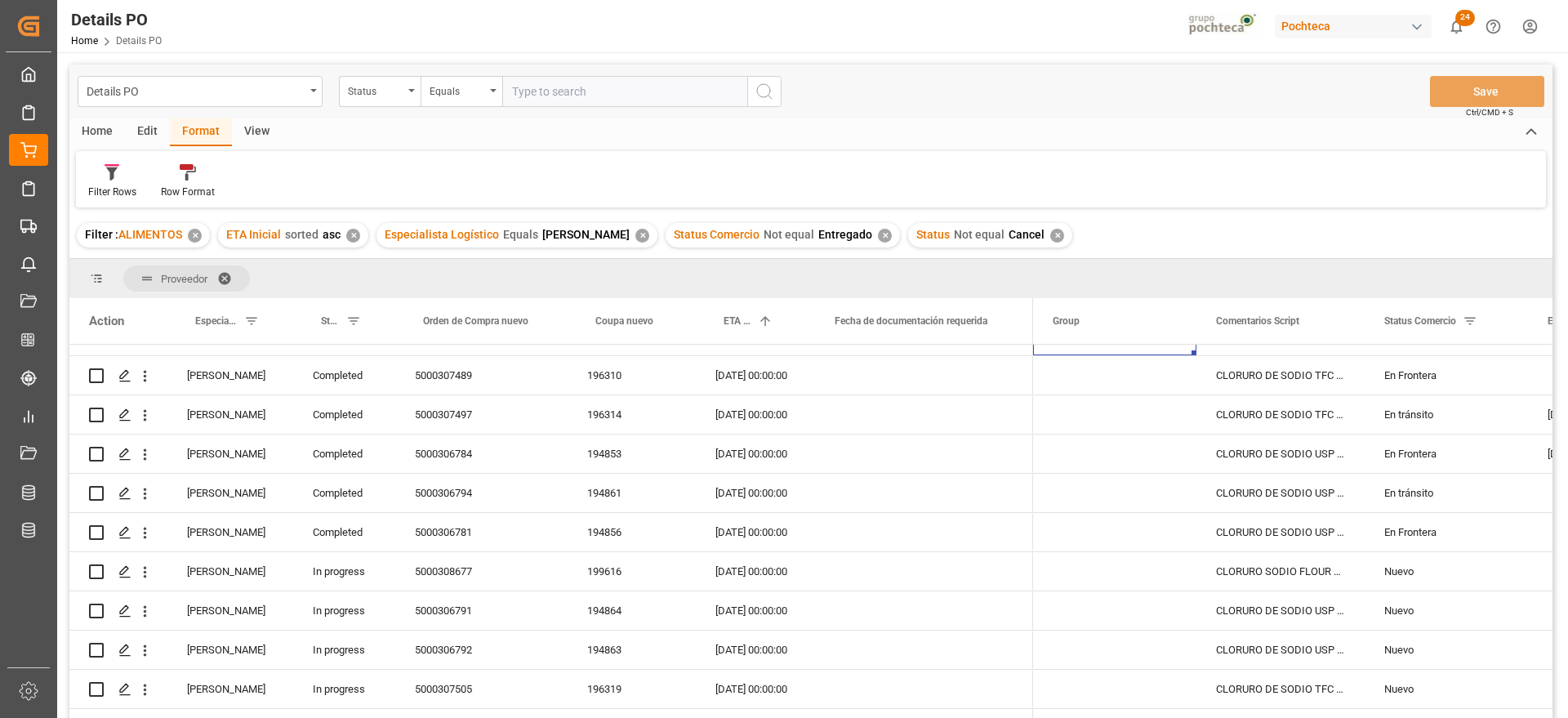
scroll to position [163, 0]
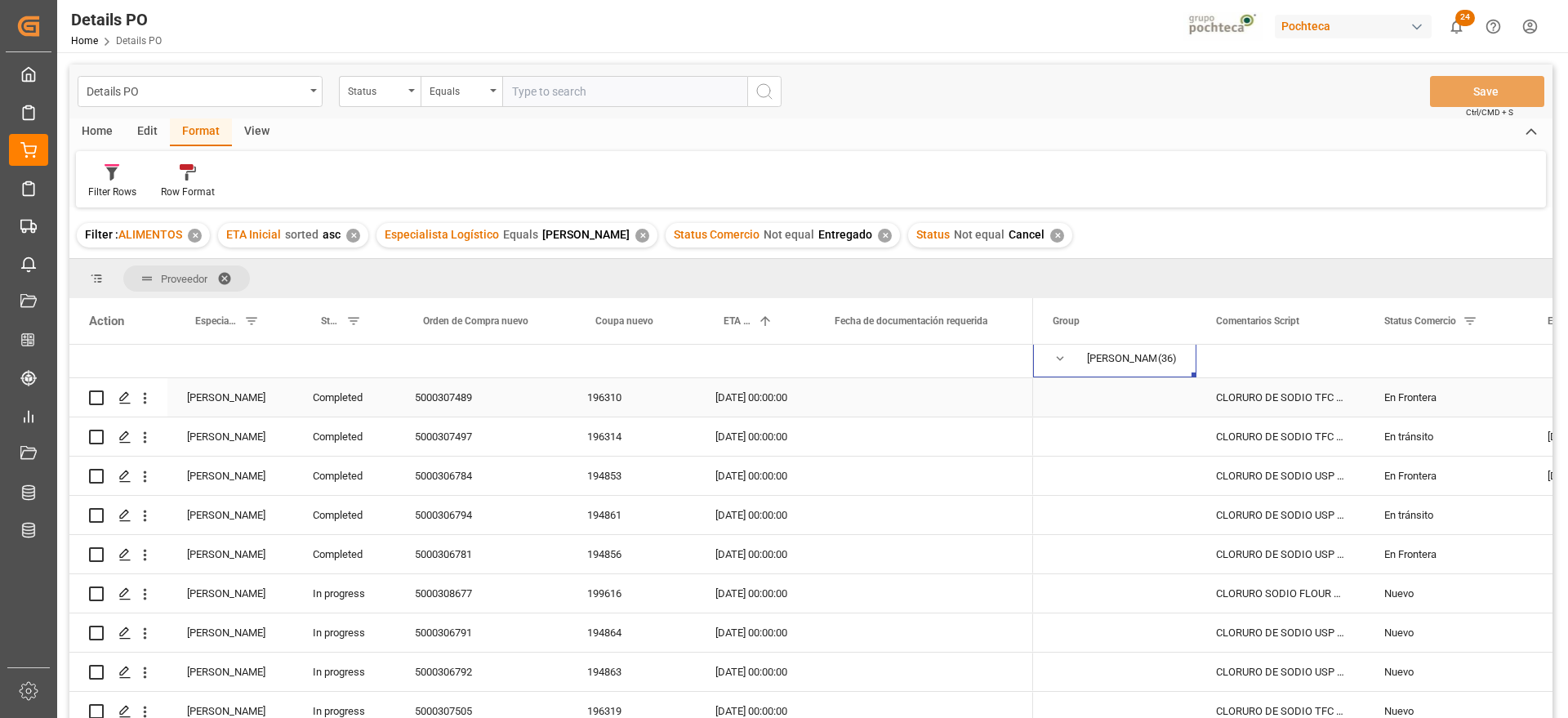
click at [444, 392] on div "5000307489" at bounding box center [481, 397] width 172 height 39
click at [1410, 400] on div "En Frontera" at bounding box center [1446, 398] width 124 height 38
click at [1495, 405] on icon "open menu" at bounding box center [1498, 408] width 20 height 20
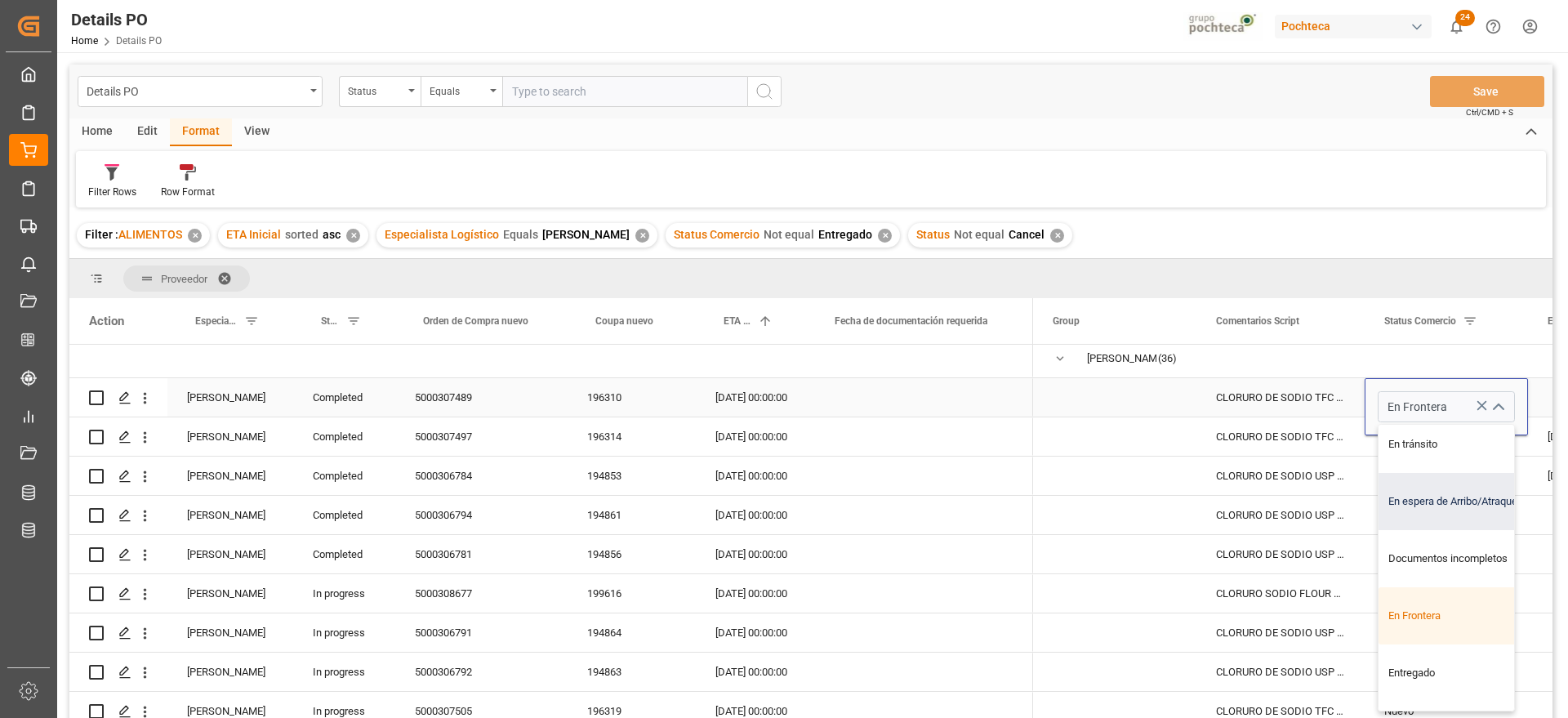
scroll to position [102, 0]
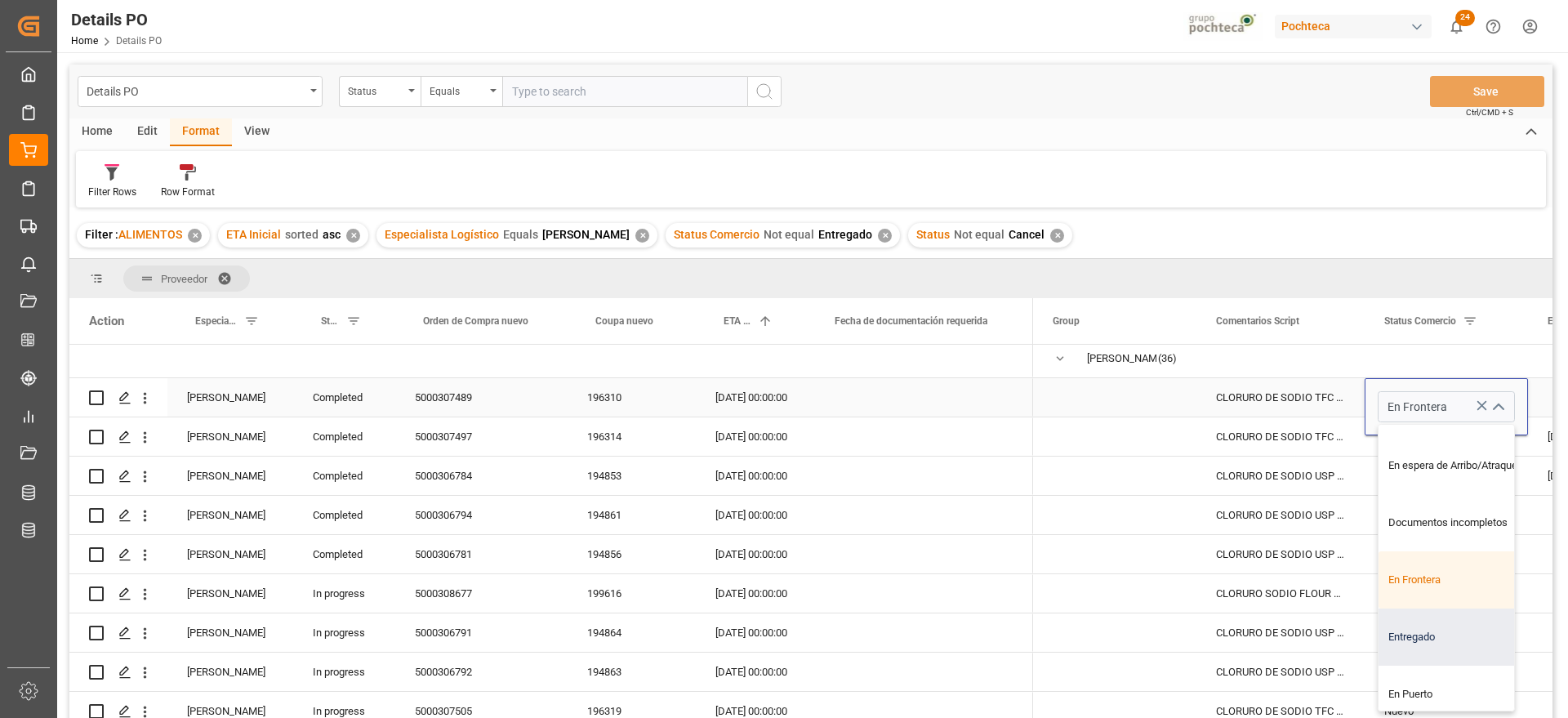
click at [1404, 644] on div "Entregado" at bounding box center [1456, 637] width 155 height 57
type input "Entregado"
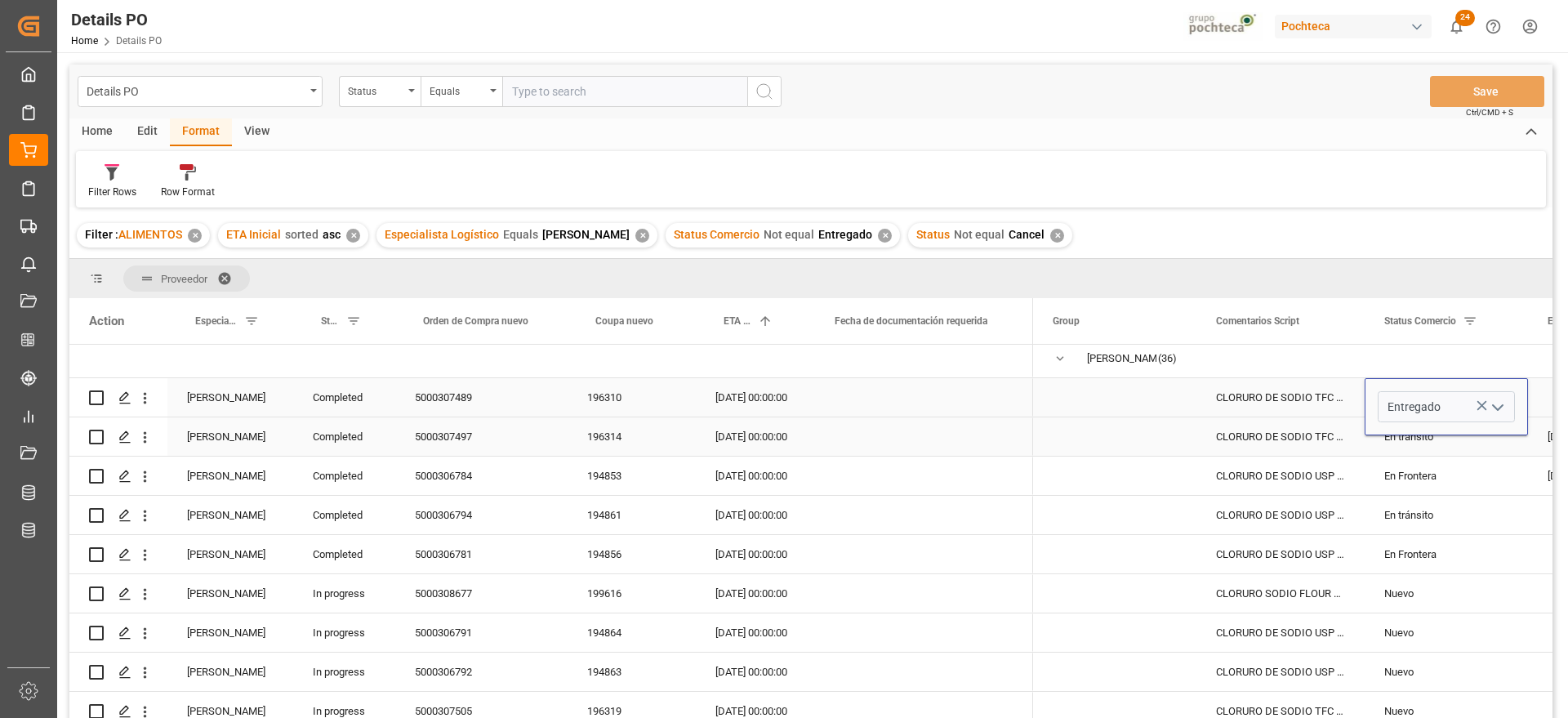
click at [1277, 452] on div "CLORURO DE SODIO TFC PUREX S-22.68 IND T" at bounding box center [1281, 436] width 168 height 39
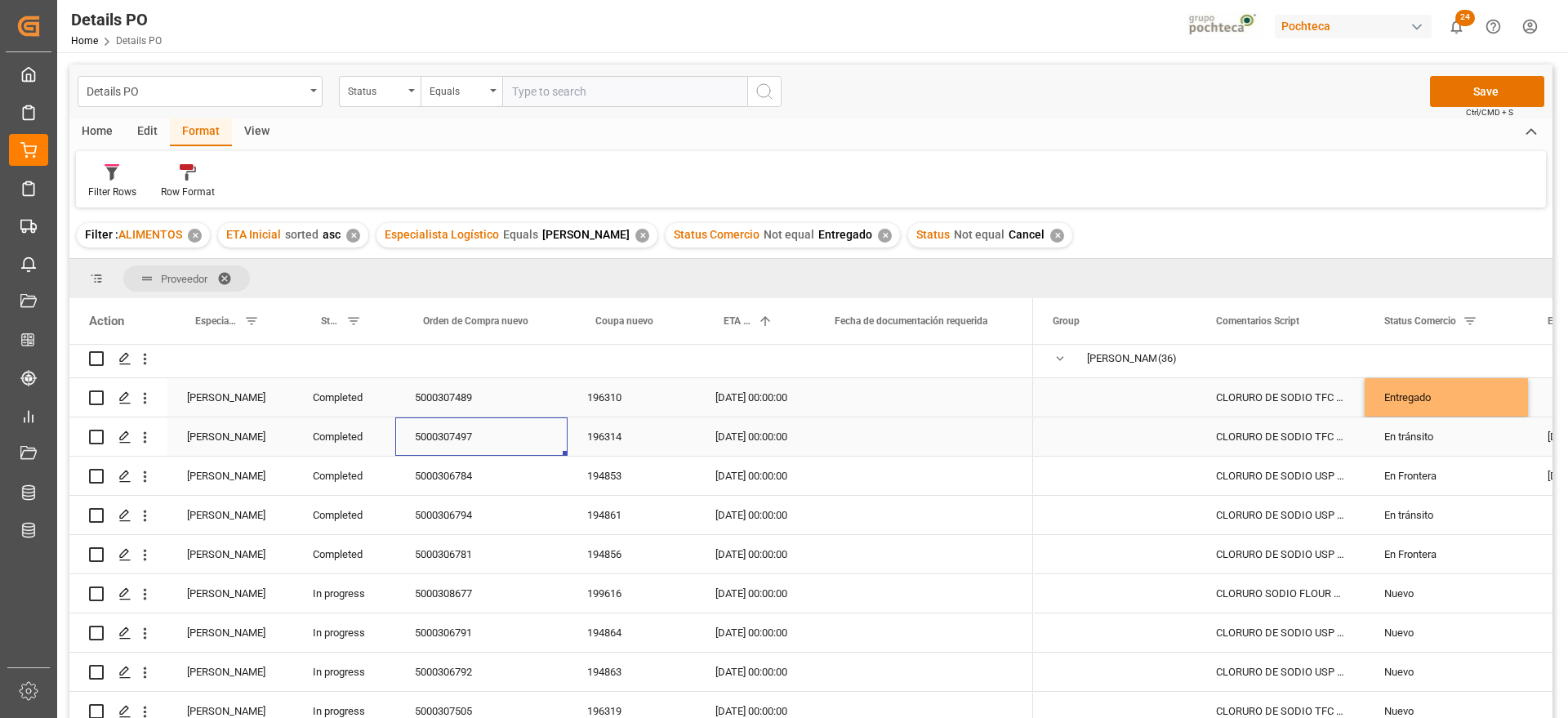
click at [441, 440] on div "5000307497" at bounding box center [481, 436] width 172 height 39
click at [1392, 394] on div "Entregado" at bounding box center [1446, 398] width 124 height 38
click at [1418, 429] on div "En tránsito" at bounding box center [1446, 437] width 124 height 38
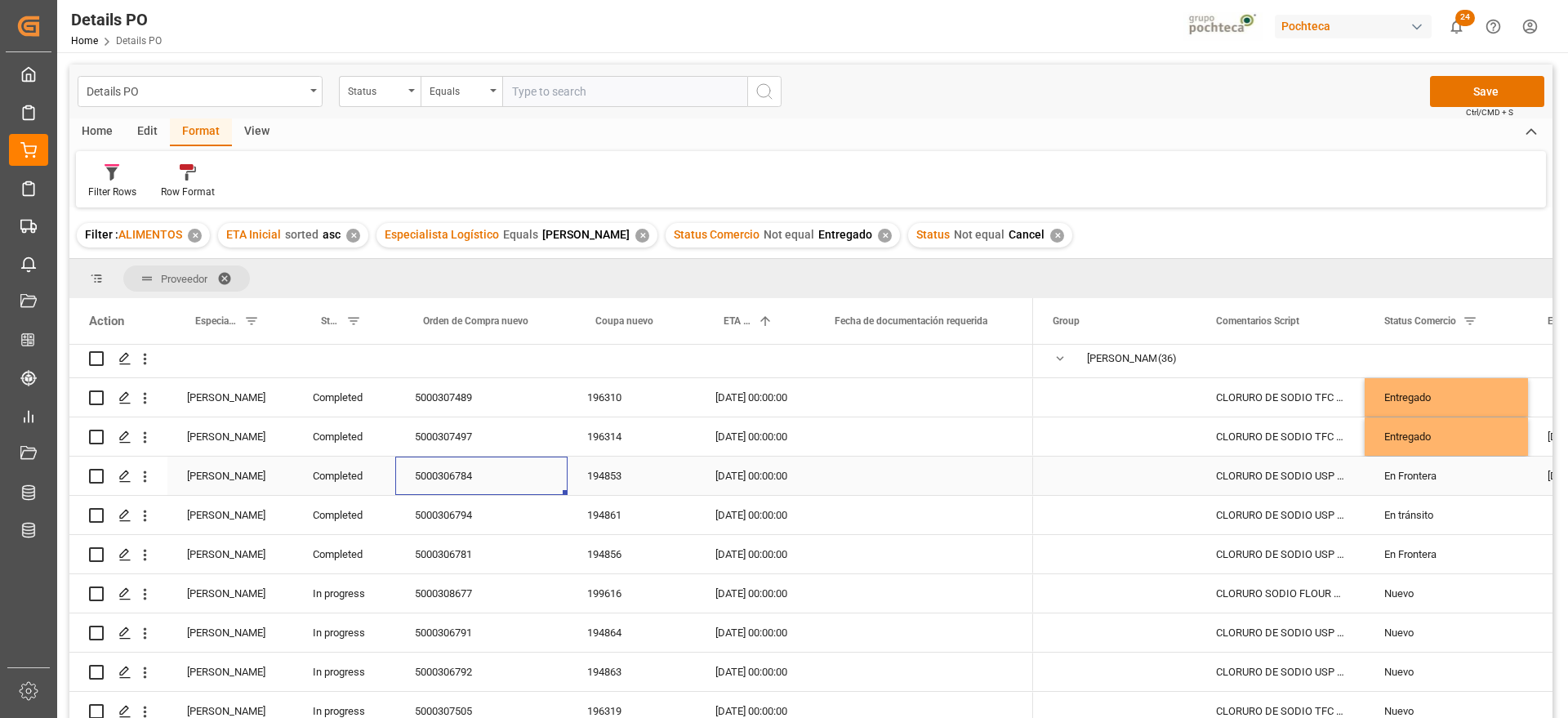
click at [457, 477] on div "5000306784" at bounding box center [481, 476] width 172 height 39
click at [1410, 442] on div "Entregado" at bounding box center [1446, 437] width 124 height 38
click at [1408, 478] on div "En Frontera" at bounding box center [1446, 477] width 124 height 38
click at [446, 517] on div "5000306794" at bounding box center [481, 515] width 172 height 39
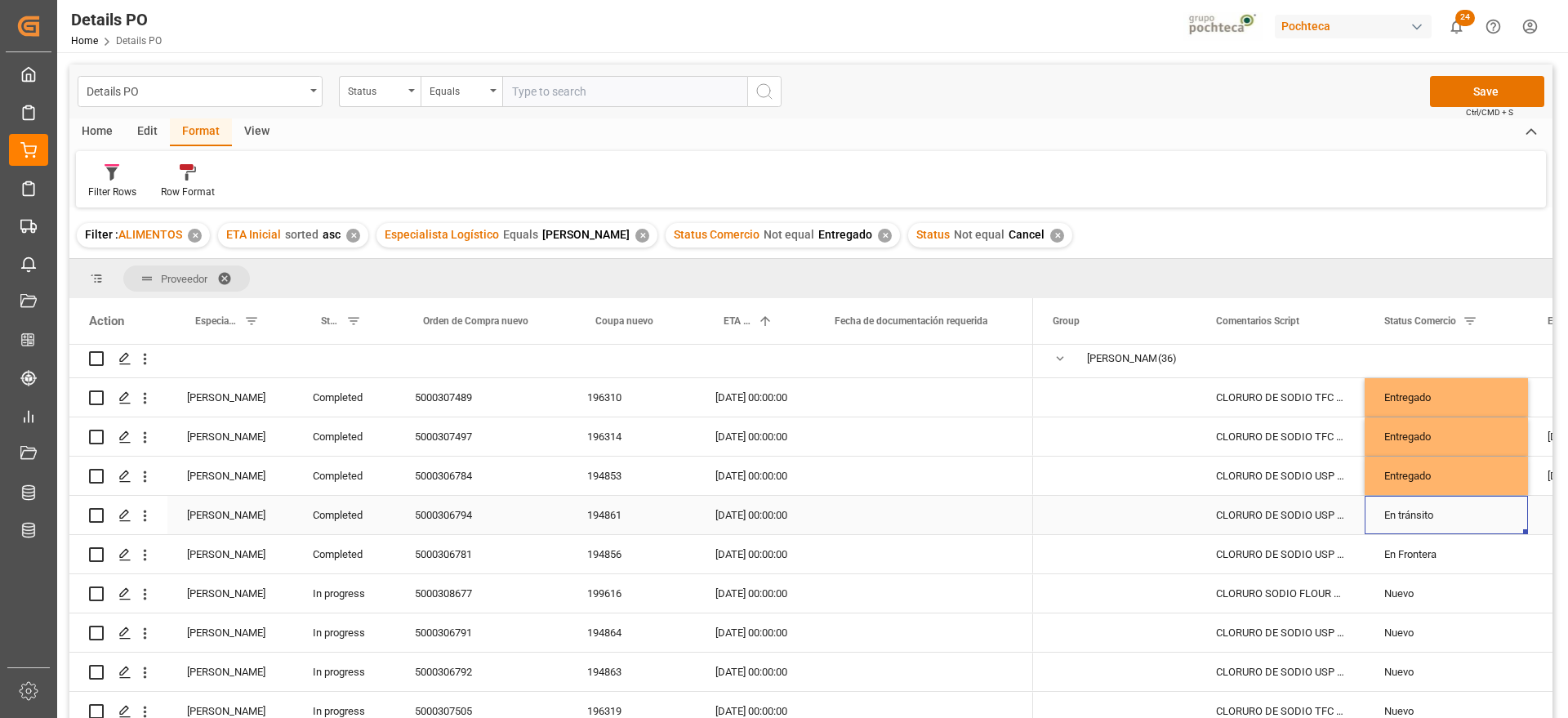
click at [1419, 524] on div "En tránsito" at bounding box center [1446, 516] width 124 height 38
click at [1420, 482] on div "Entregado" at bounding box center [1446, 477] width 124 height 38
click at [1419, 511] on div "En tránsito" at bounding box center [1446, 516] width 124 height 38
click at [456, 554] on div "5000306781" at bounding box center [481, 554] width 172 height 39
click at [1384, 525] on div "Entregado" at bounding box center [1446, 515] width 164 height 39
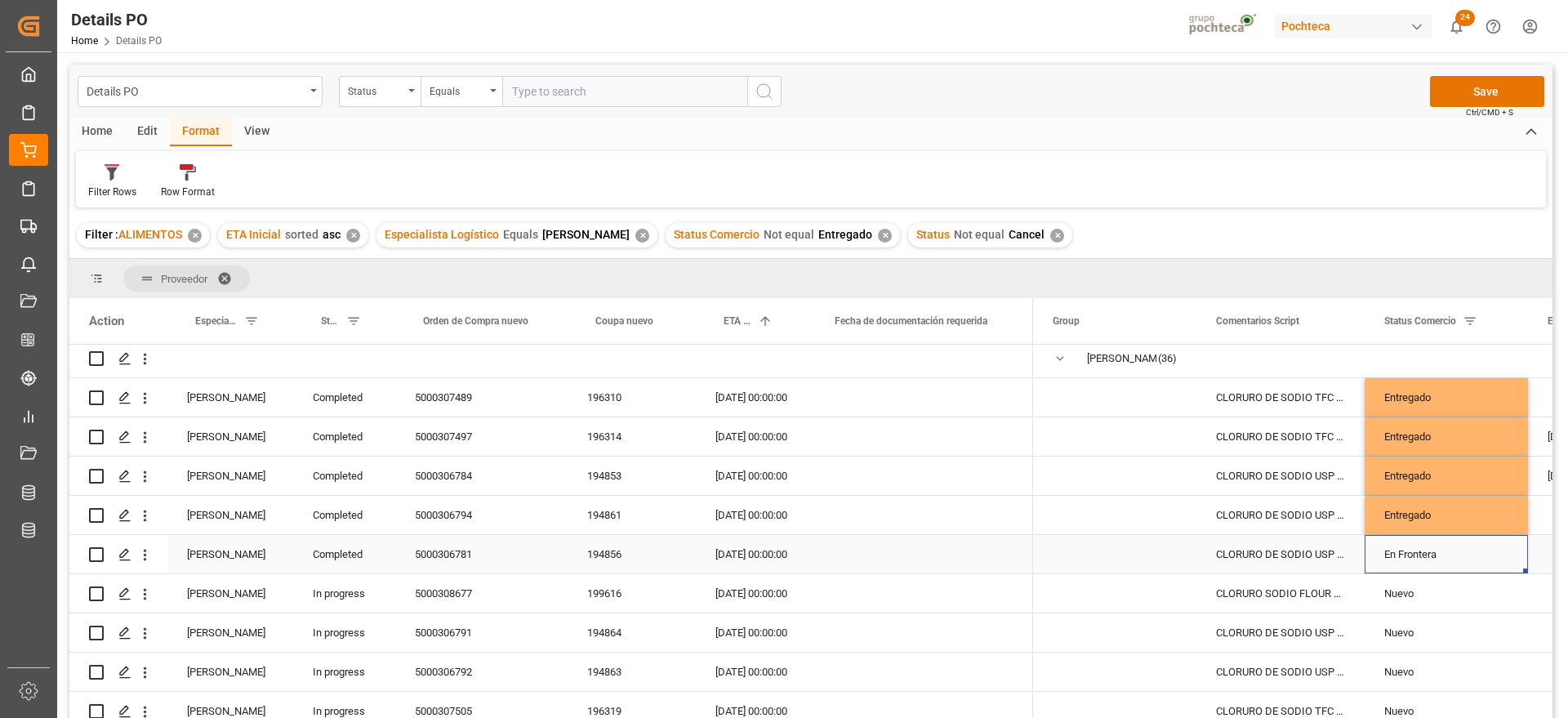
click at [1410, 548] on div "En Frontera" at bounding box center [1446, 555] width 124 height 38
click at [1490, 103] on button "Save" at bounding box center [1487, 91] width 114 height 31
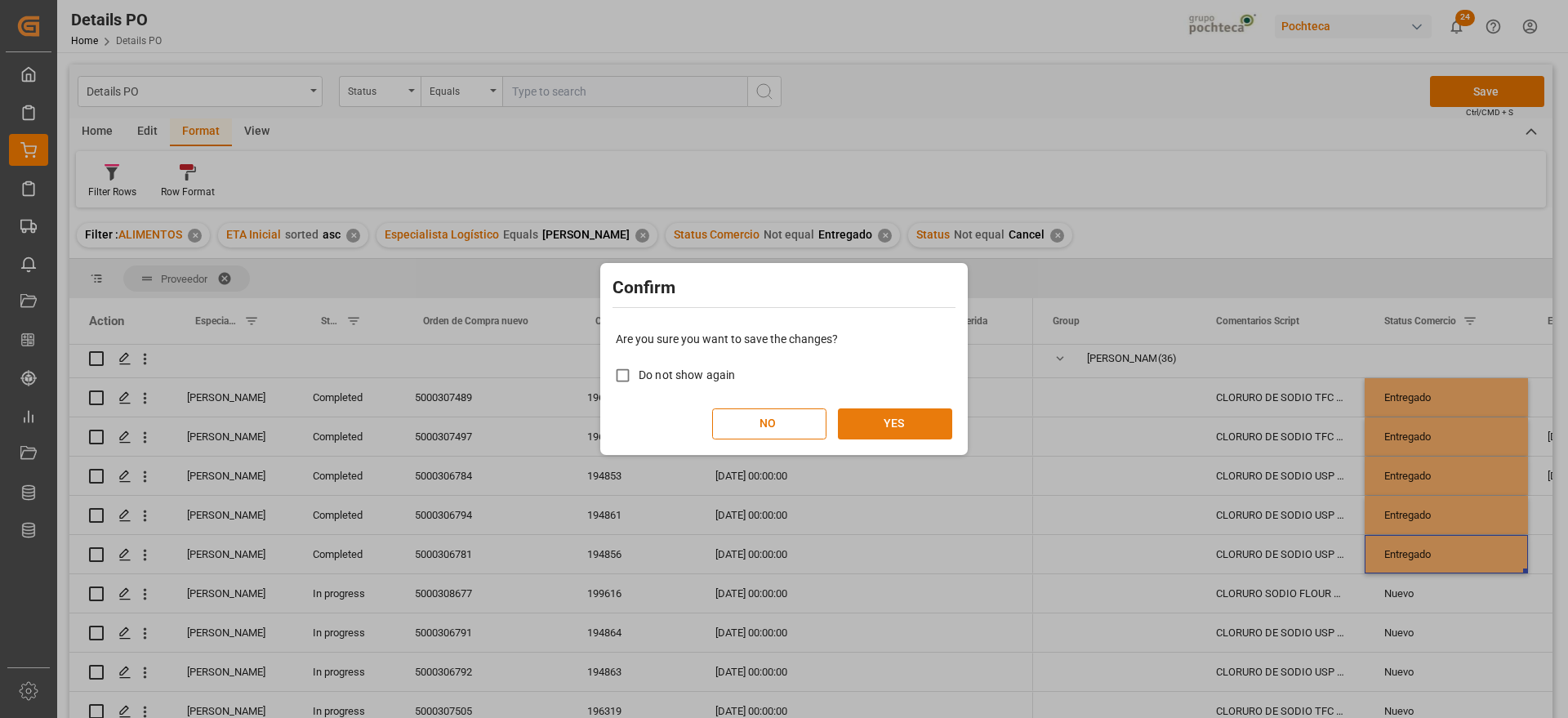
click at [898, 428] on button "YES" at bounding box center [895, 424] width 114 height 31
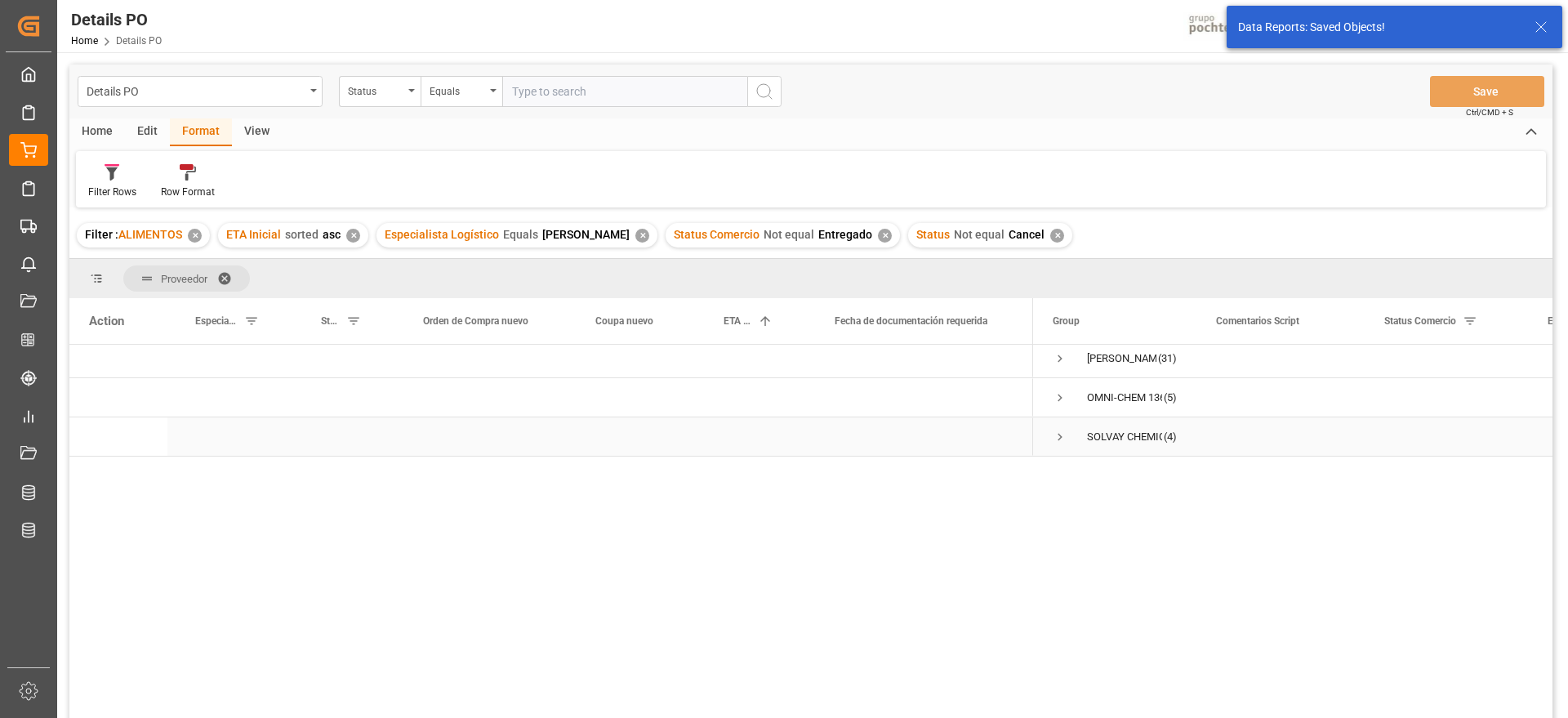
scroll to position [0, 0]
click at [1062, 560] on span "Press SPACE to select this row." at bounding box center [1060, 561] width 15 height 15
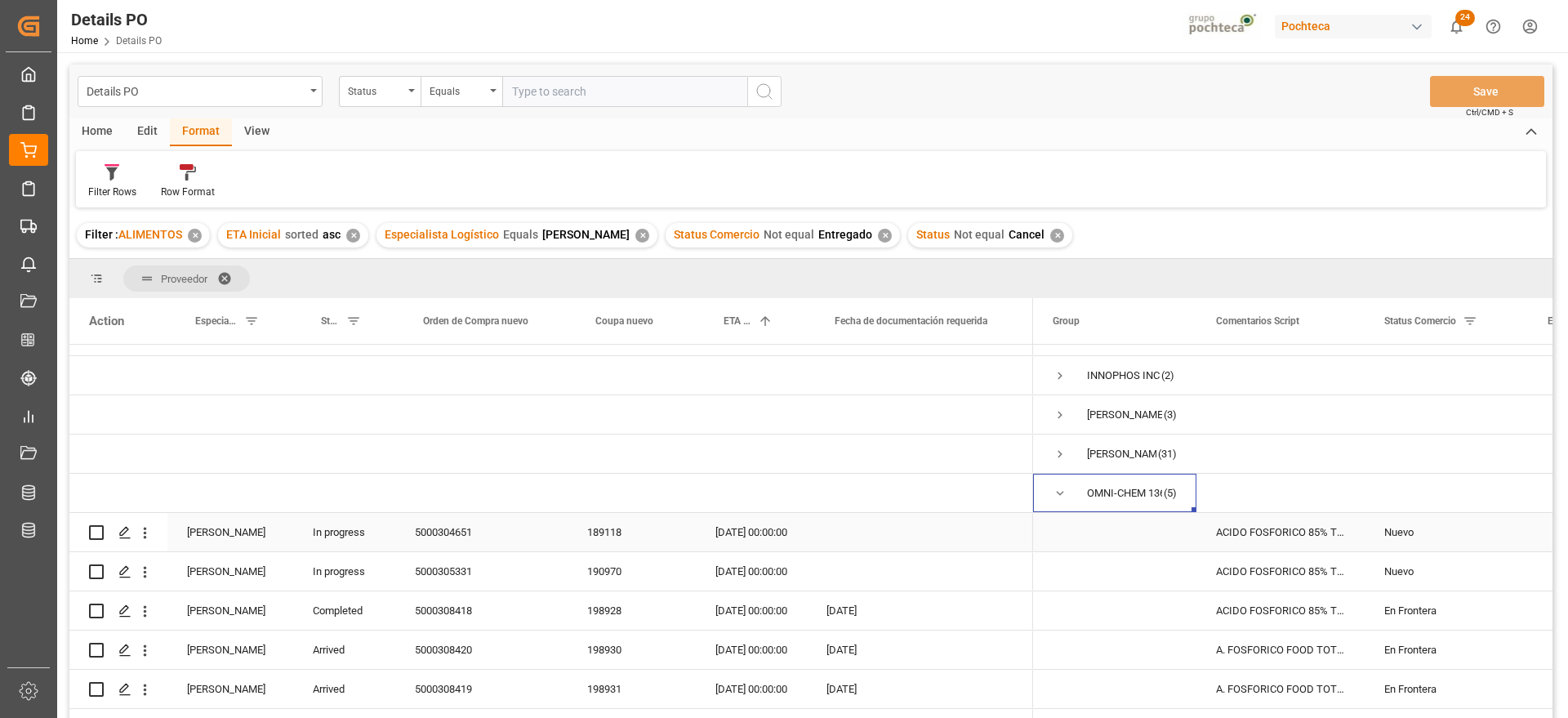
scroll to position [98, 0]
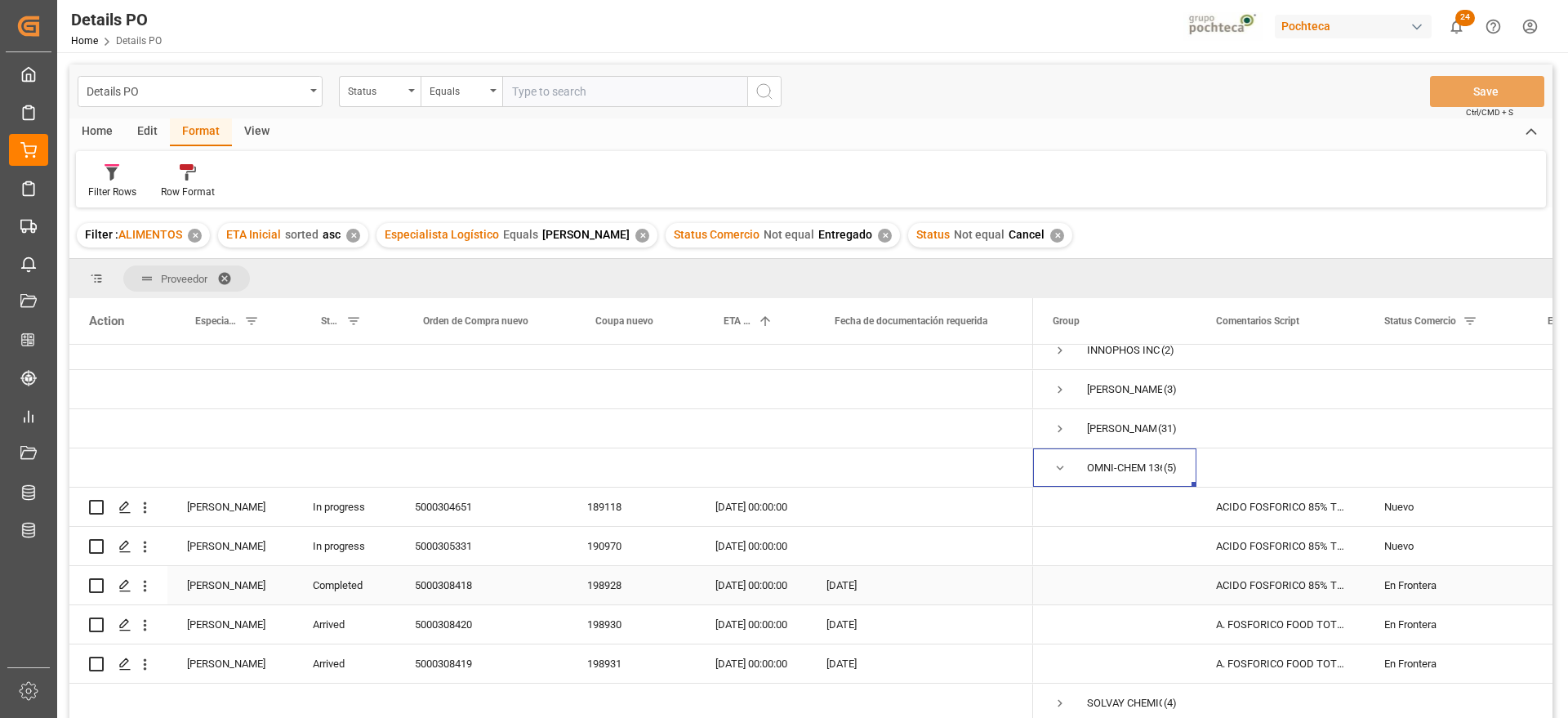
click at [464, 581] on div "5000308418" at bounding box center [481, 585] width 172 height 39
click at [1420, 584] on div "En Frontera" at bounding box center [1446, 586] width 124 height 38
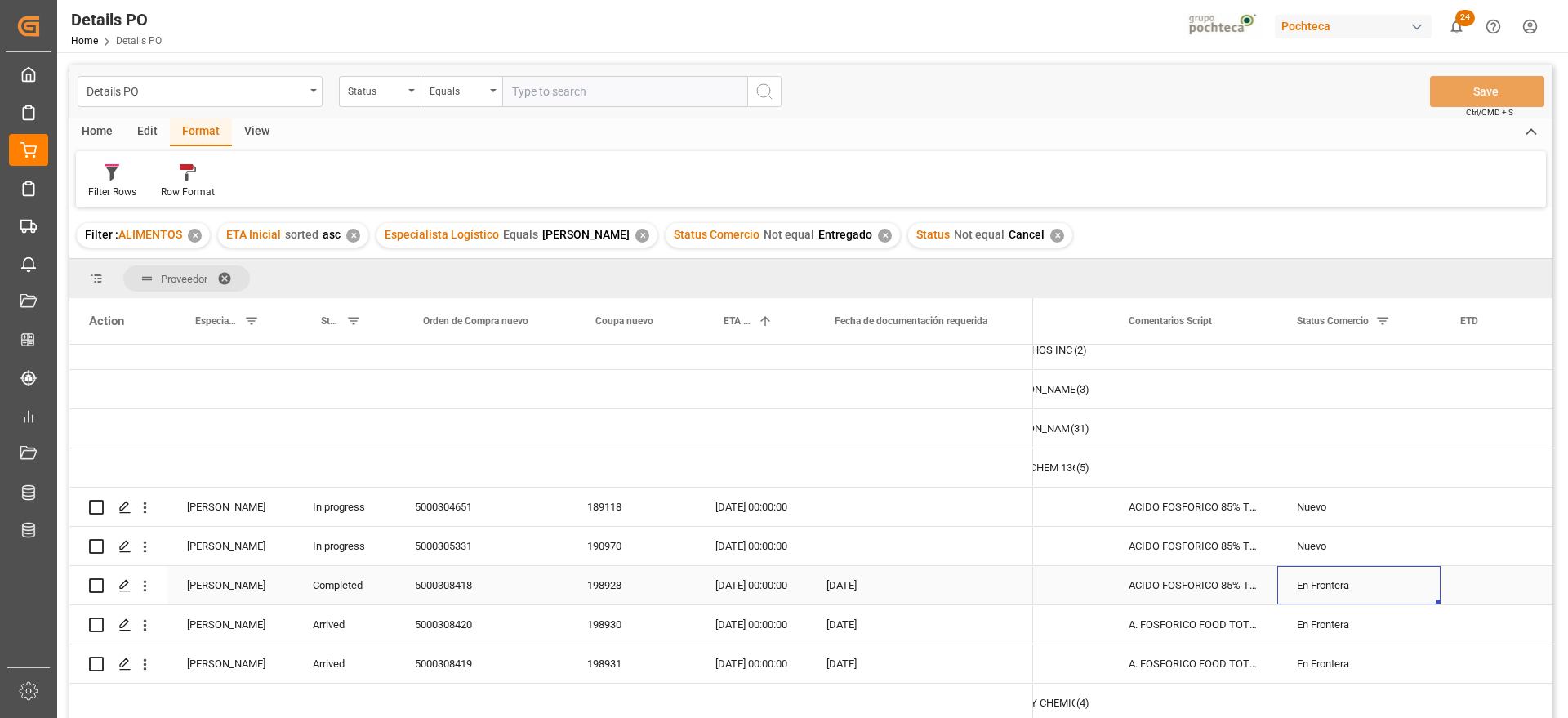
click at [1316, 587] on div "En Frontera" at bounding box center [1358, 586] width 124 height 38
click at [1318, 583] on div "En Frontera" at bounding box center [1358, 586] width 124 height 38
click at [1421, 590] on input "En Frontera" at bounding box center [1359, 594] width 137 height 31
click at [1409, 591] on icon "open menu" at bounding box center [1410, 595] width 20 height 20
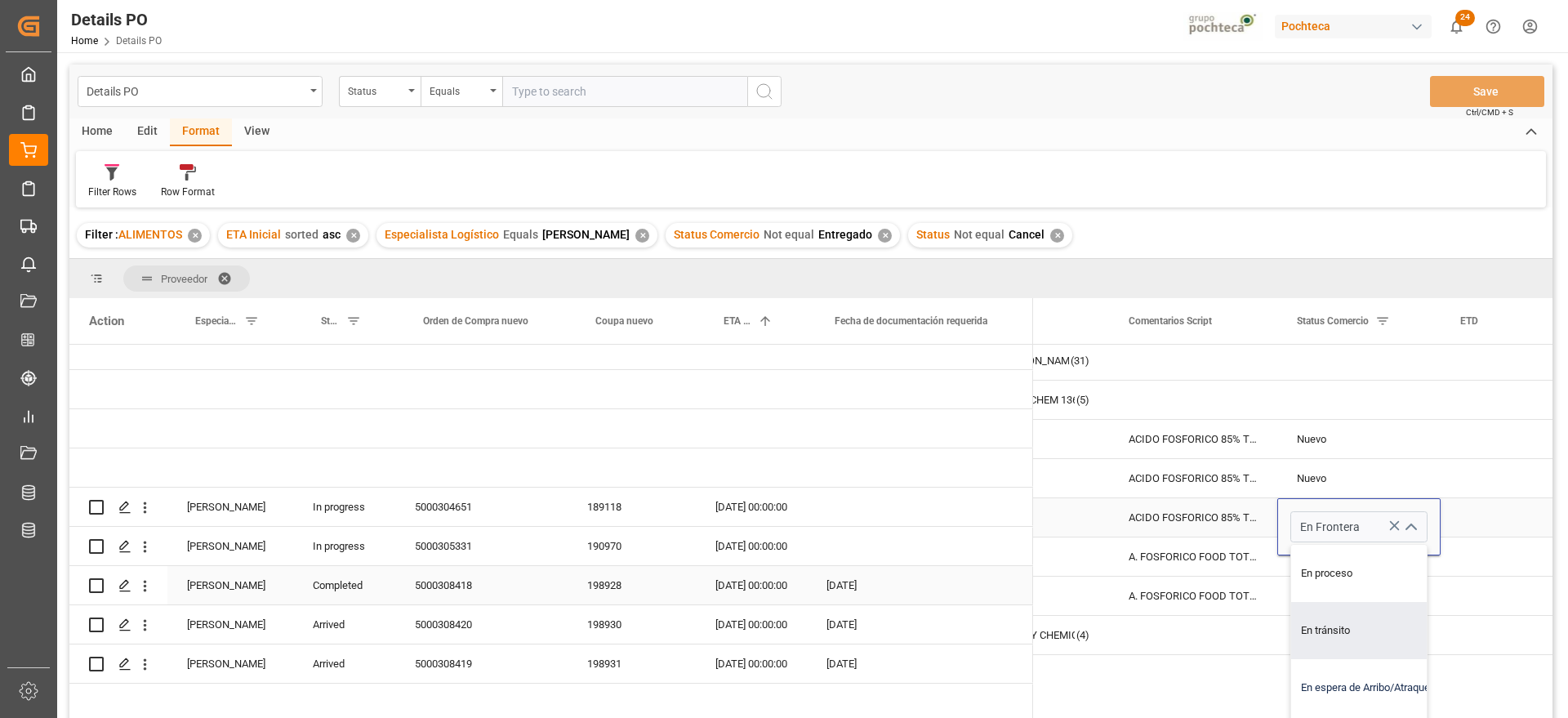
scroll to position [102, 87]
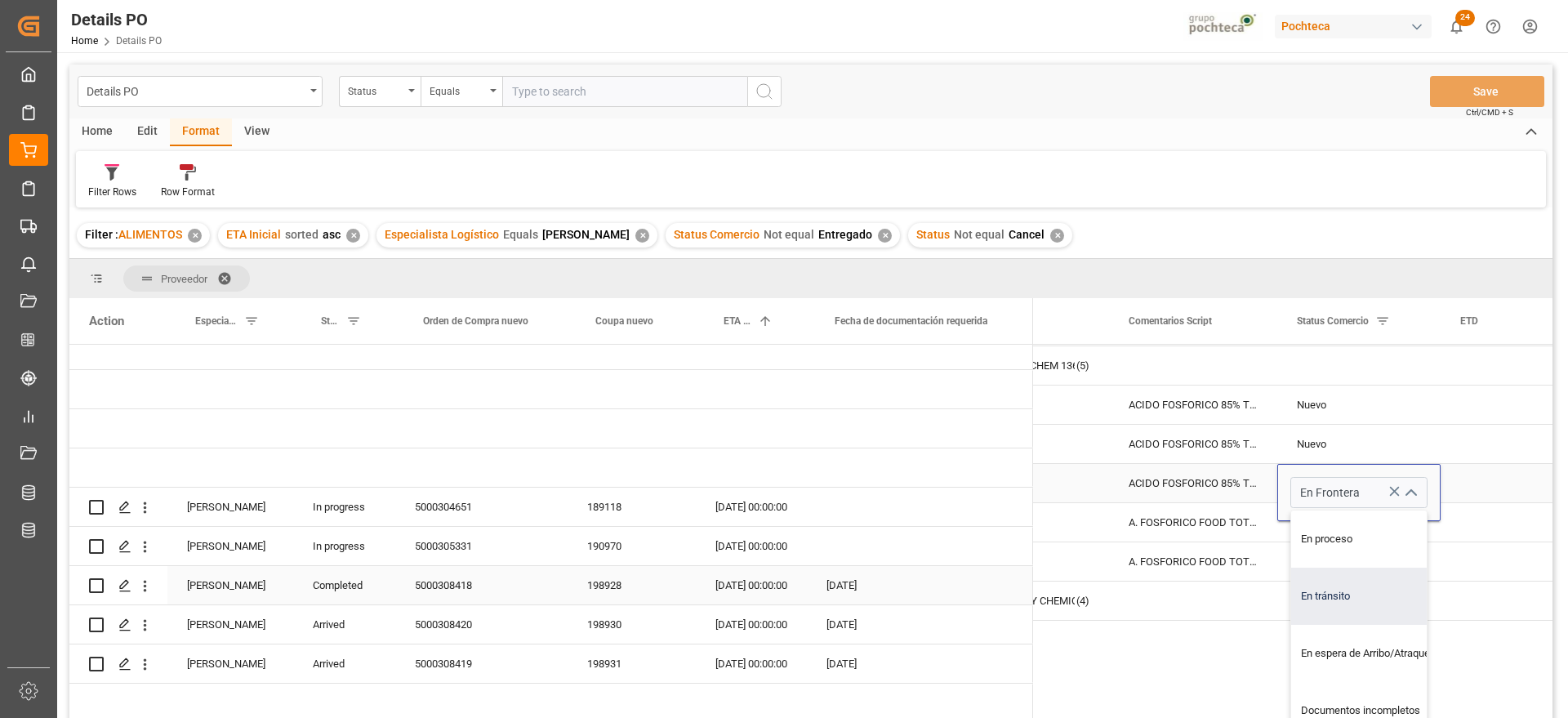
click at [1350, 604] on div "En tránsito" at bounding box center [1368, 596] width 155 height 57
type input "En tránsito"
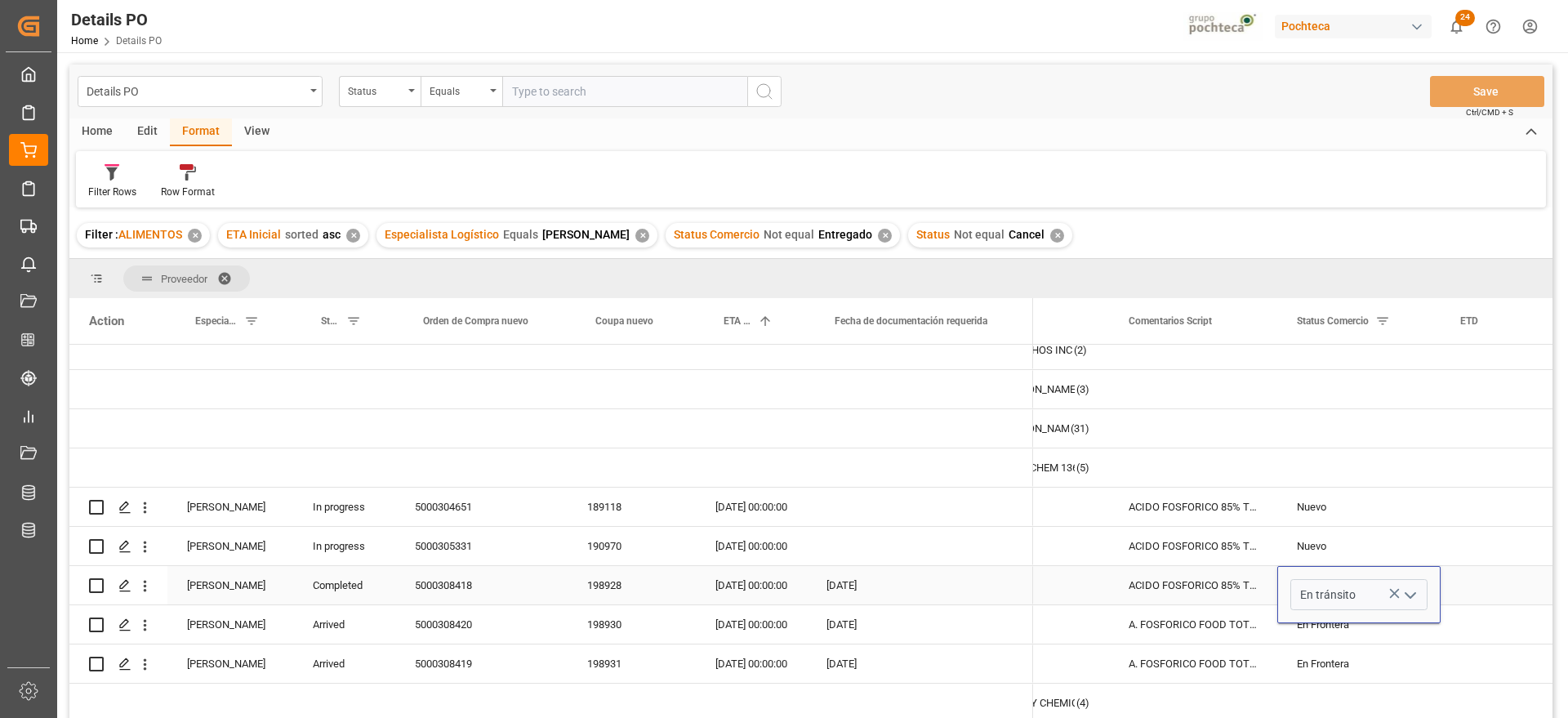
scroll to position [0, 87]
click at [1208, 579] on div "ACIDO FOSFORICO 85% TOT 1632.94 KG IMP (" at bounding box center [1193, 585] width 168 height 39
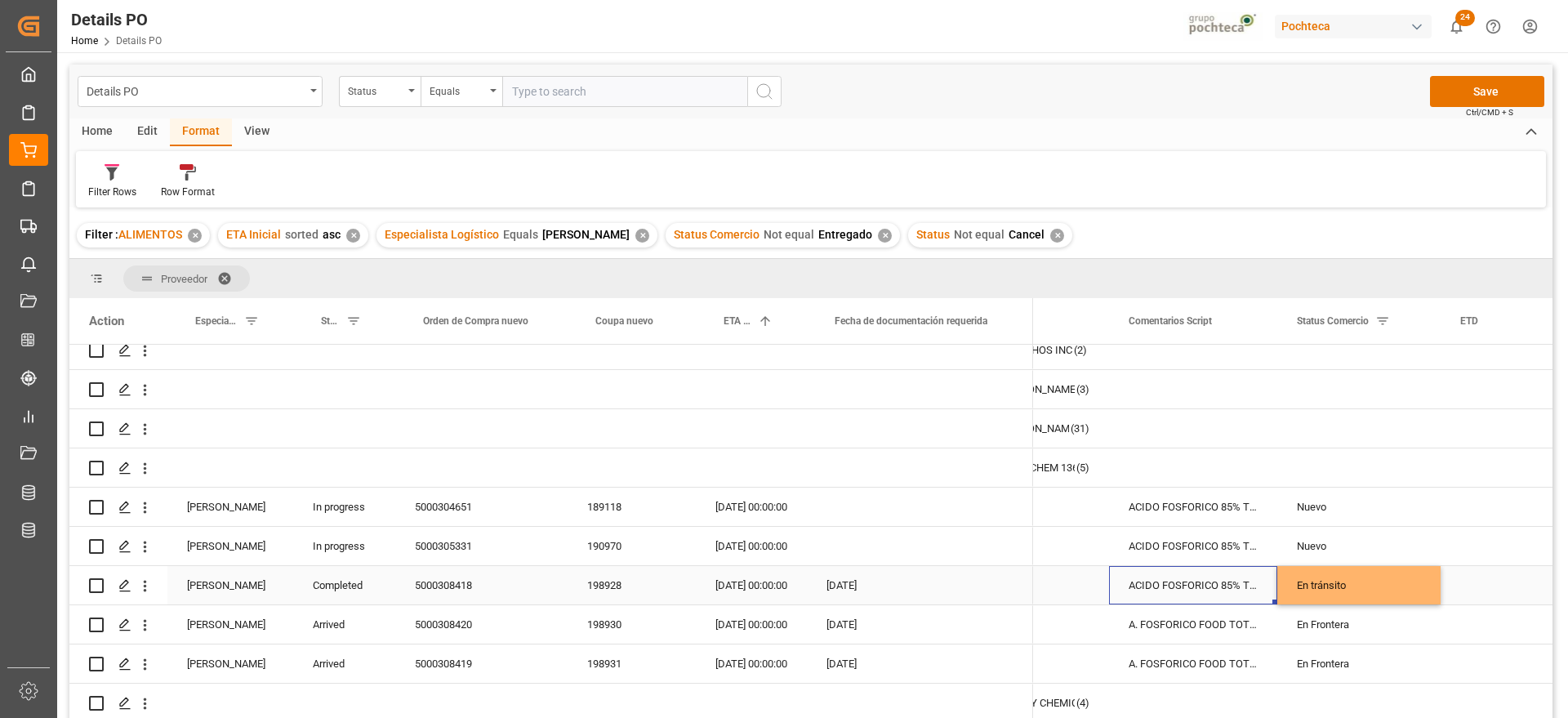
click at [1359, 575] on div "En tránsito" at bounding box center [1358, 586] width 124 height 38
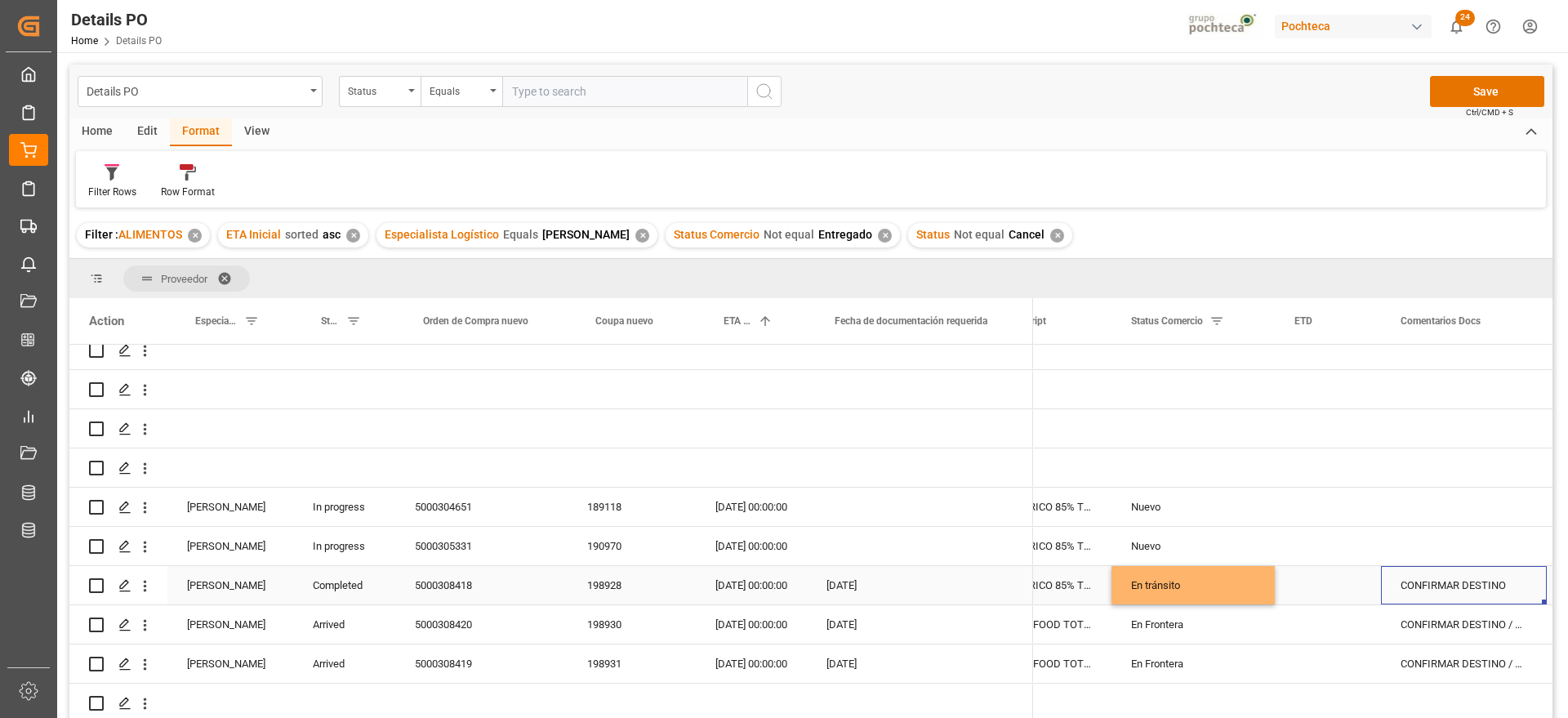
click at [1426, 584] on div "CONFIRMAR DESTINO" at bounding box center [1463, 585] width 166 height 39
click at [1424, 585] on div "CONFIRMAR DESTINO" at bounding box center [1463, 585] width 166 height 39
click at [1417, 575] on div "CONFIRMAR DESTINO" at bounding box center [1463, 585] width 166 height 39
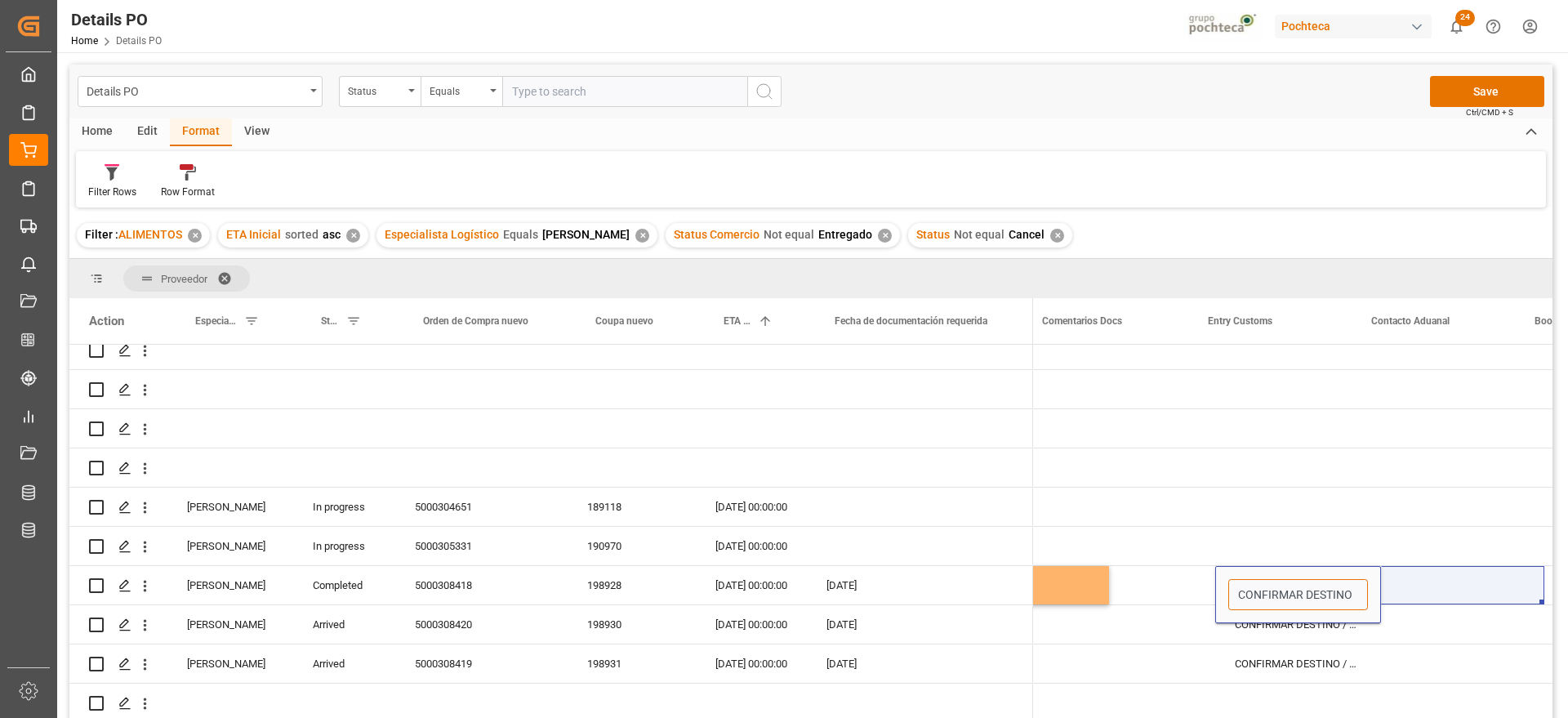
scroll to position [0, 633]
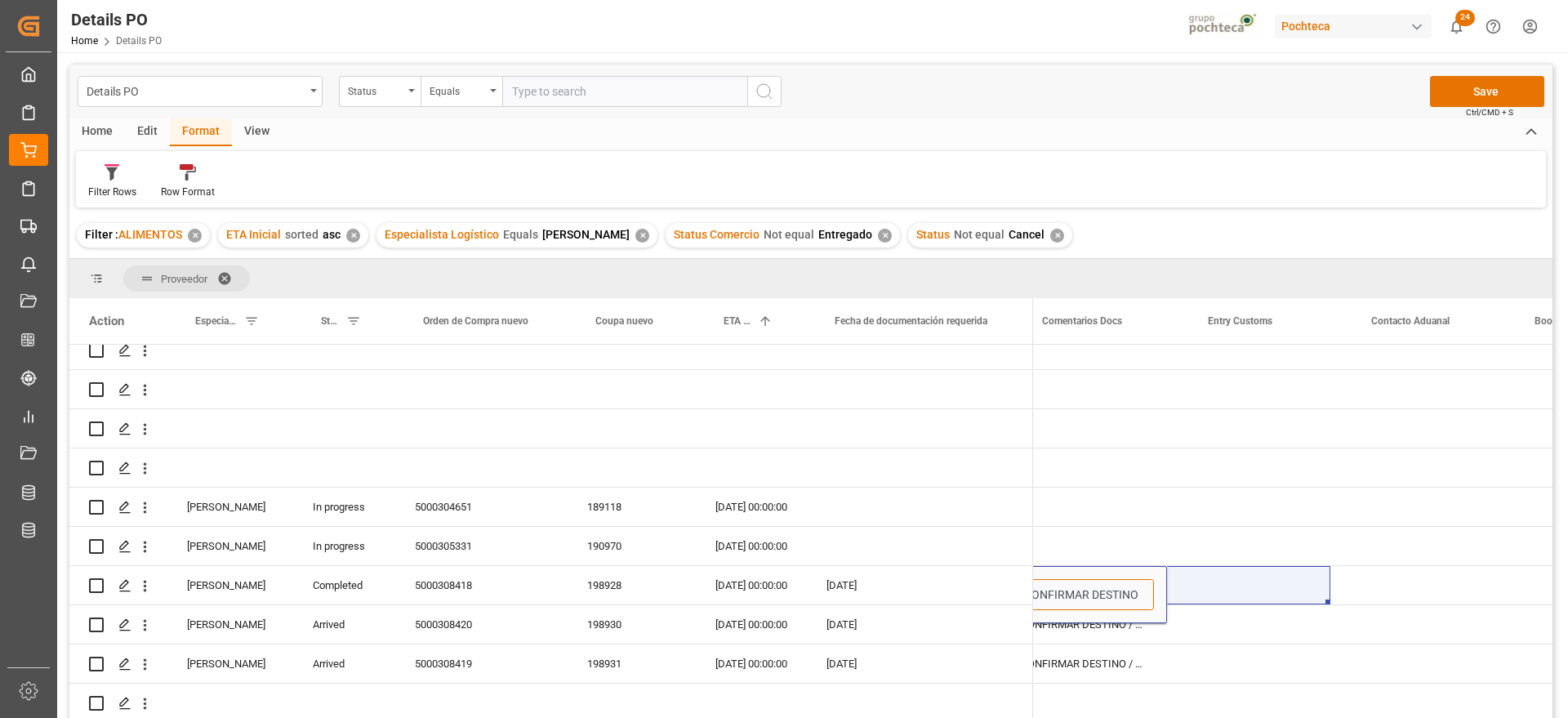
drag, startPoint x: 1440, startPoint y: 583, endPoint x: 1545, endPoint y: 588, distance: 105.1
click at [1545, 588] on div "Nuevo Nuevo En [PERSON_NAME] CONFIRMAR DESTINO En Frontera CONFIRMAR DESTINO / …" at bounding box center [1292, 490] width 519 height 476
type input "[PERSON_NAME] 07/10"
click at [1399, 584] on div "Press SPACE to select this row." at bounding box center [1415, 585] width 164 height 39
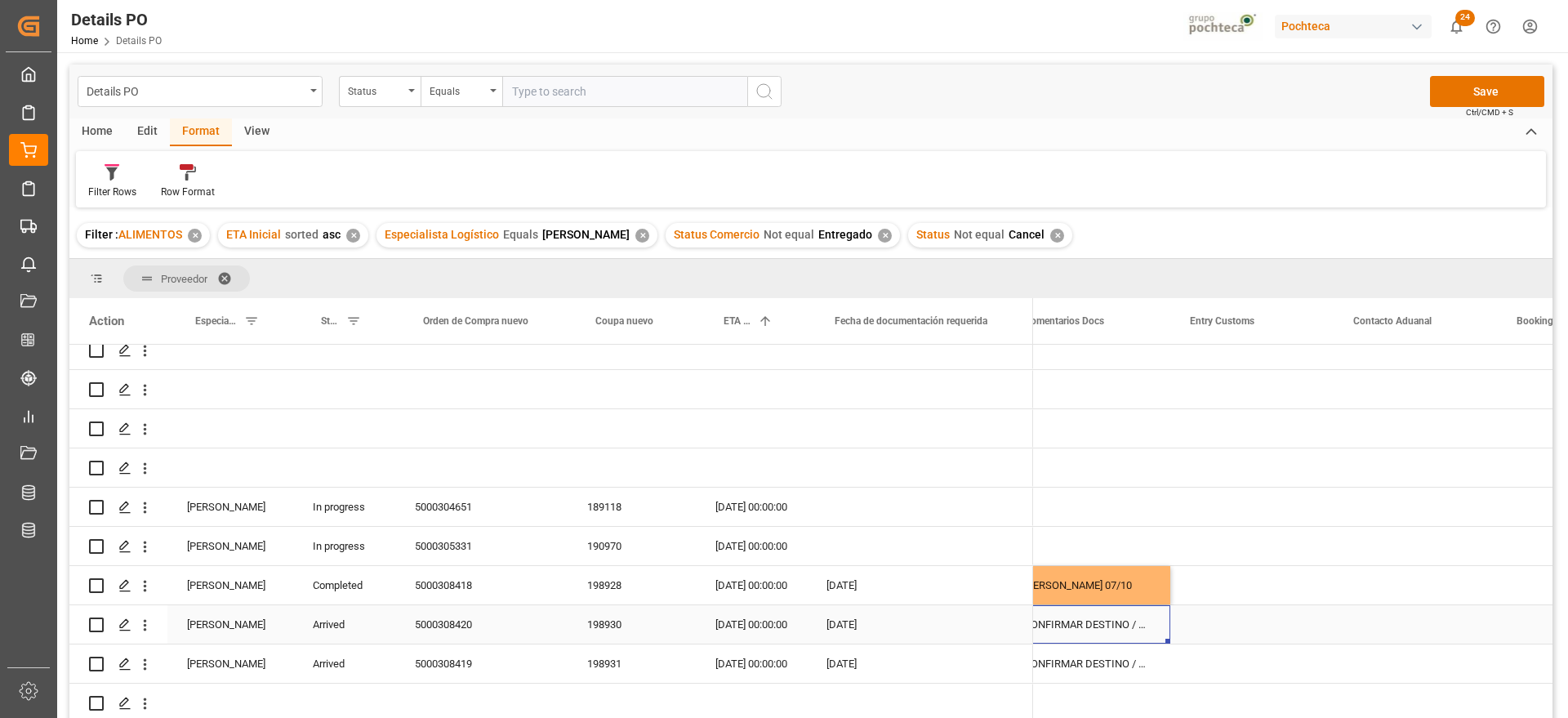
click at [1127, 616] on div "CONFIRMAR DESTINO / PCT 3200" at bounding box center [1087, 624] width 166 height 39
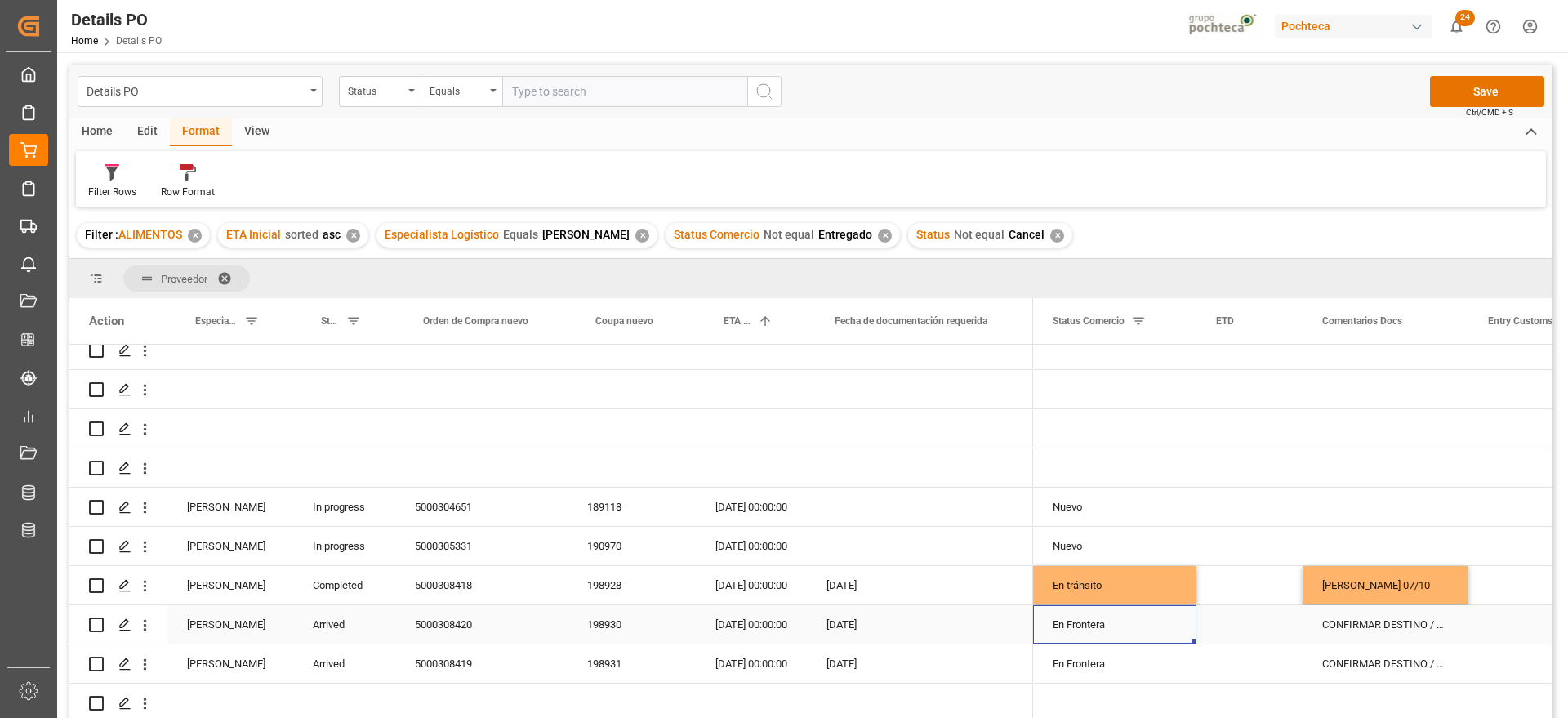
scroll to position [0, 164]
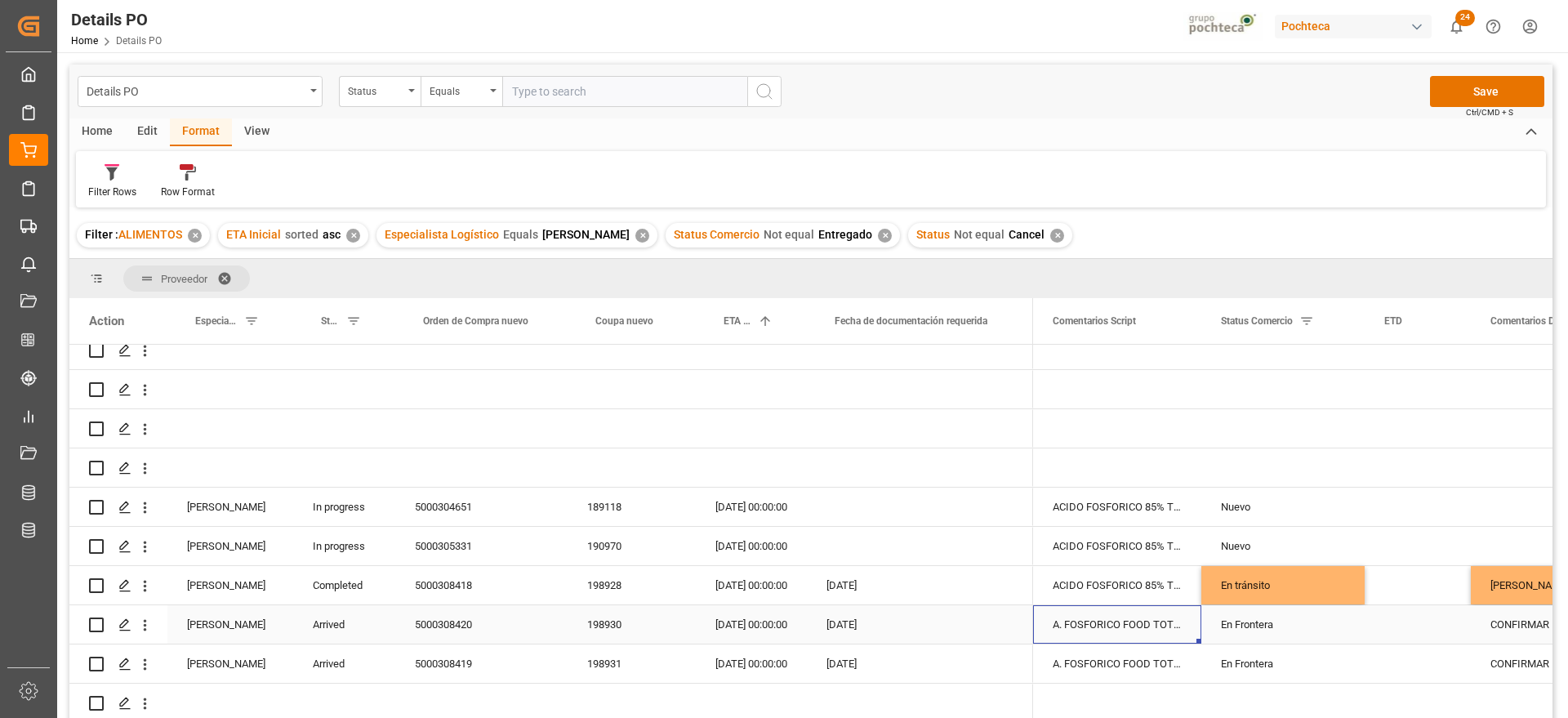
click at [460, 620] on div "5000308420" at bounding box center [481, 624] width 172 height 39
click at [1246, 627] on div "En Frontera" at bounding box center [1282, 625] width 124 height 38
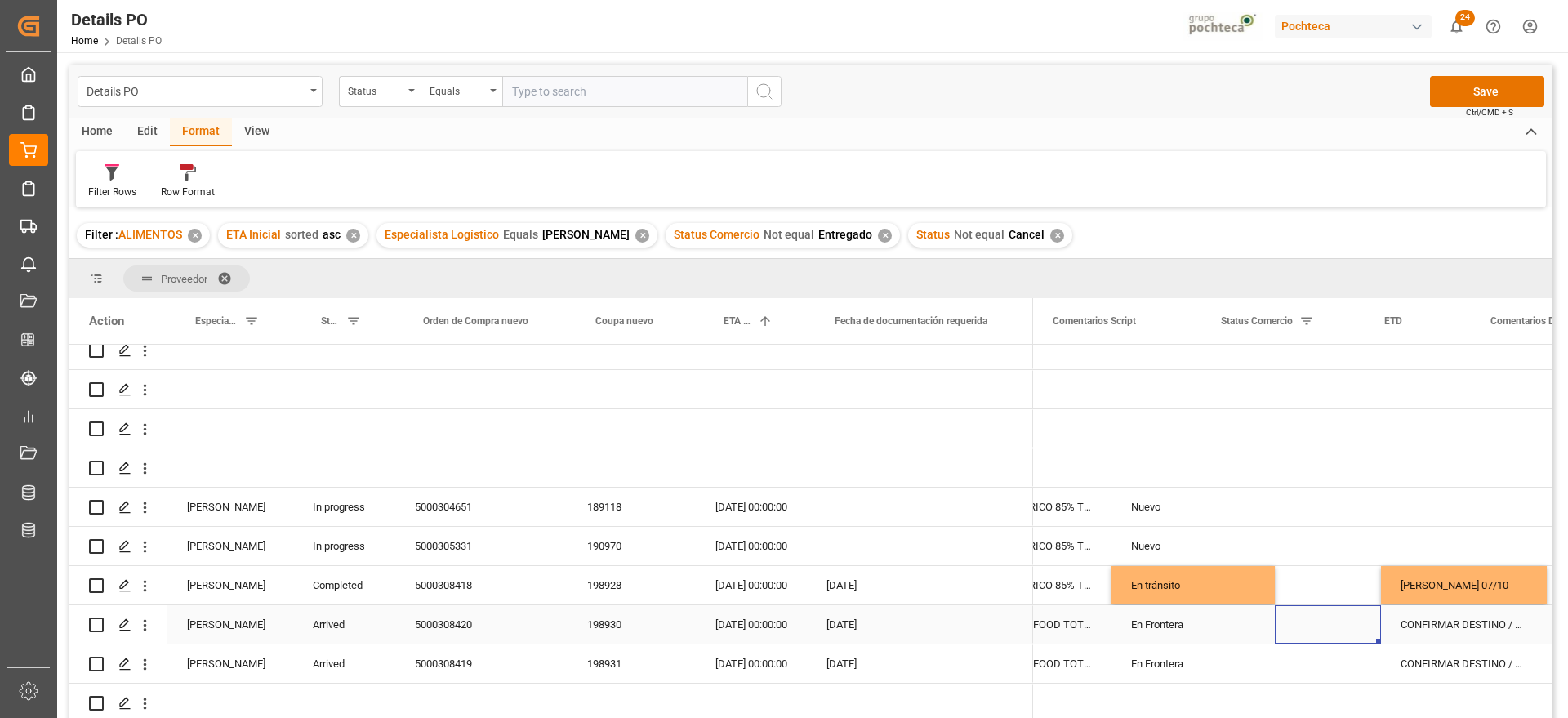
scroll to position [0, 253]
click at [1418, 626] on div "CONFIRMAR DESTINO / PCT 3200" at bounding box center [1463, 624] width 166 height 39
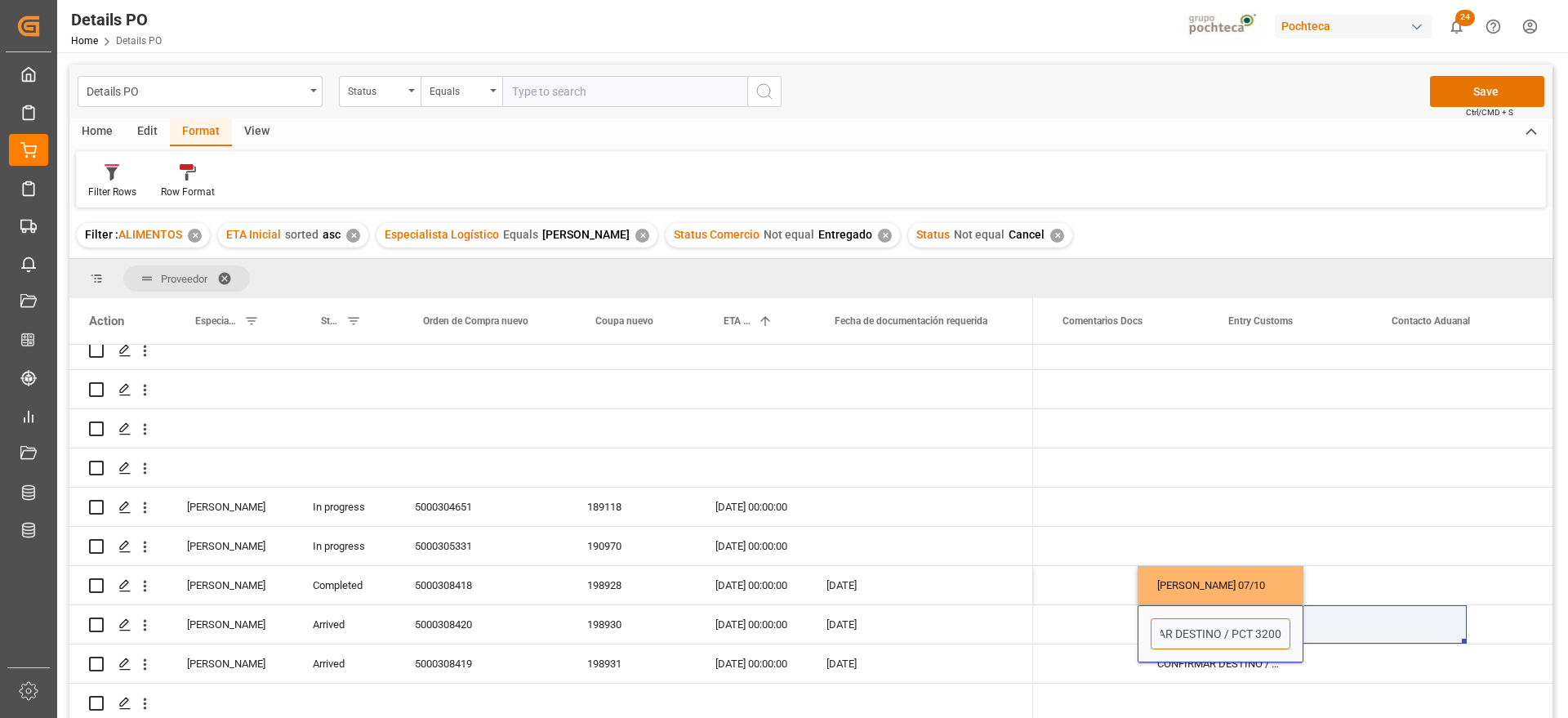
scroll to position [0, 695]
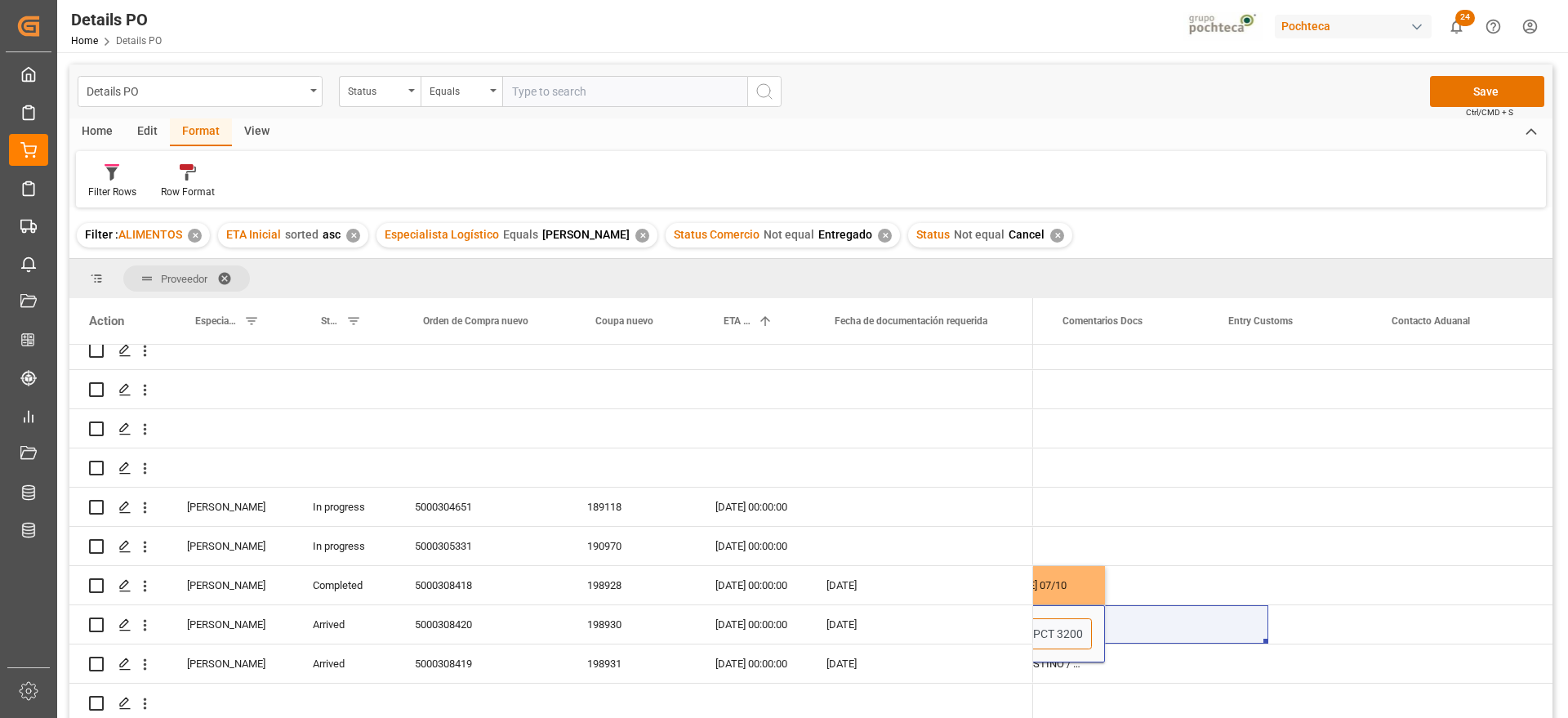
drag, startPoint x: 1417, startPoint y: 626, endPoint x: 1548, endPoint y: 627, distance: 131.0
click at [1548, 627] on div at bounding box center [810, 534] width 1483 height 378
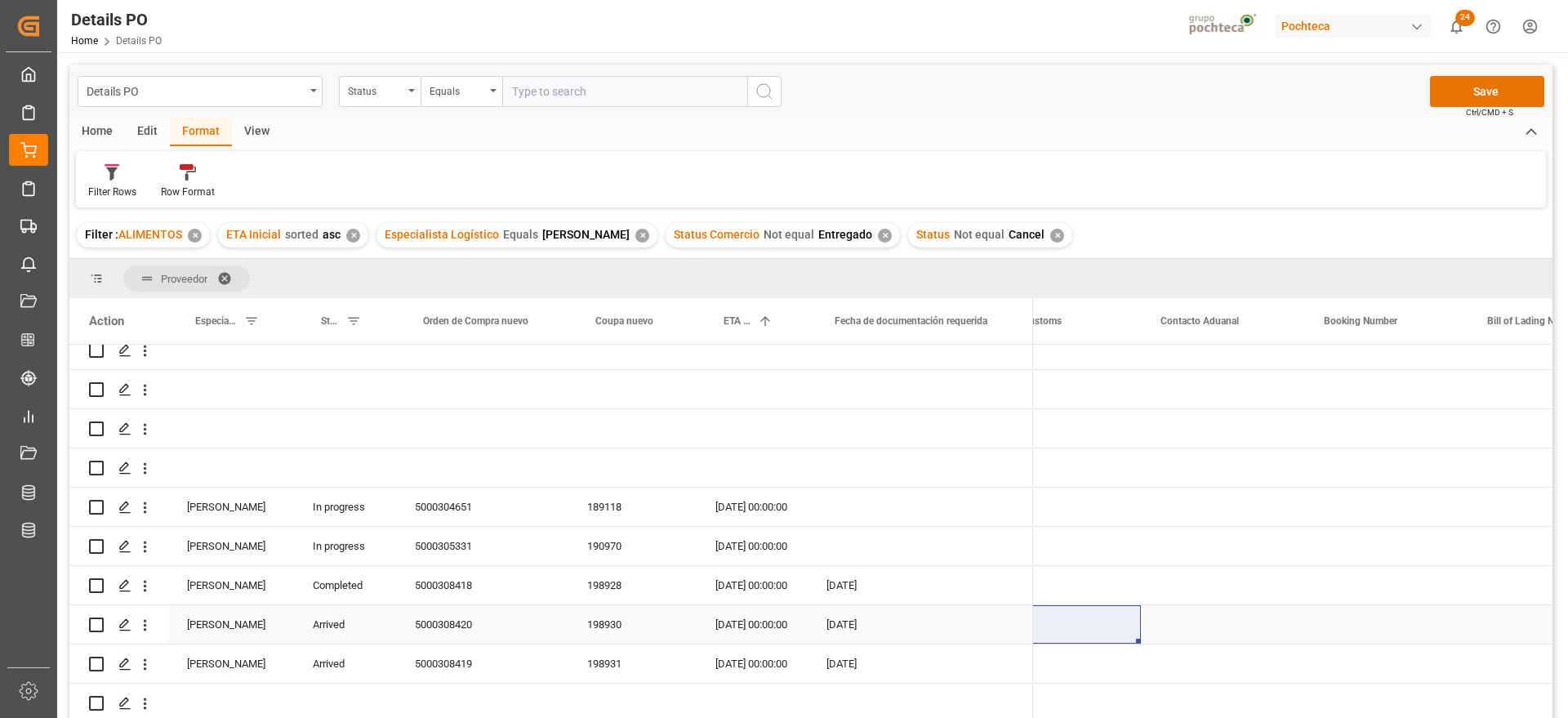
click at [1364, 629] on div "Press SPACE to select this row." at bounding box center [1385, 624] width 164 height 39
click at [1203, 613] on div "Press SPACE to select this row." at bounding box center [1222, 624] width 164 height 39
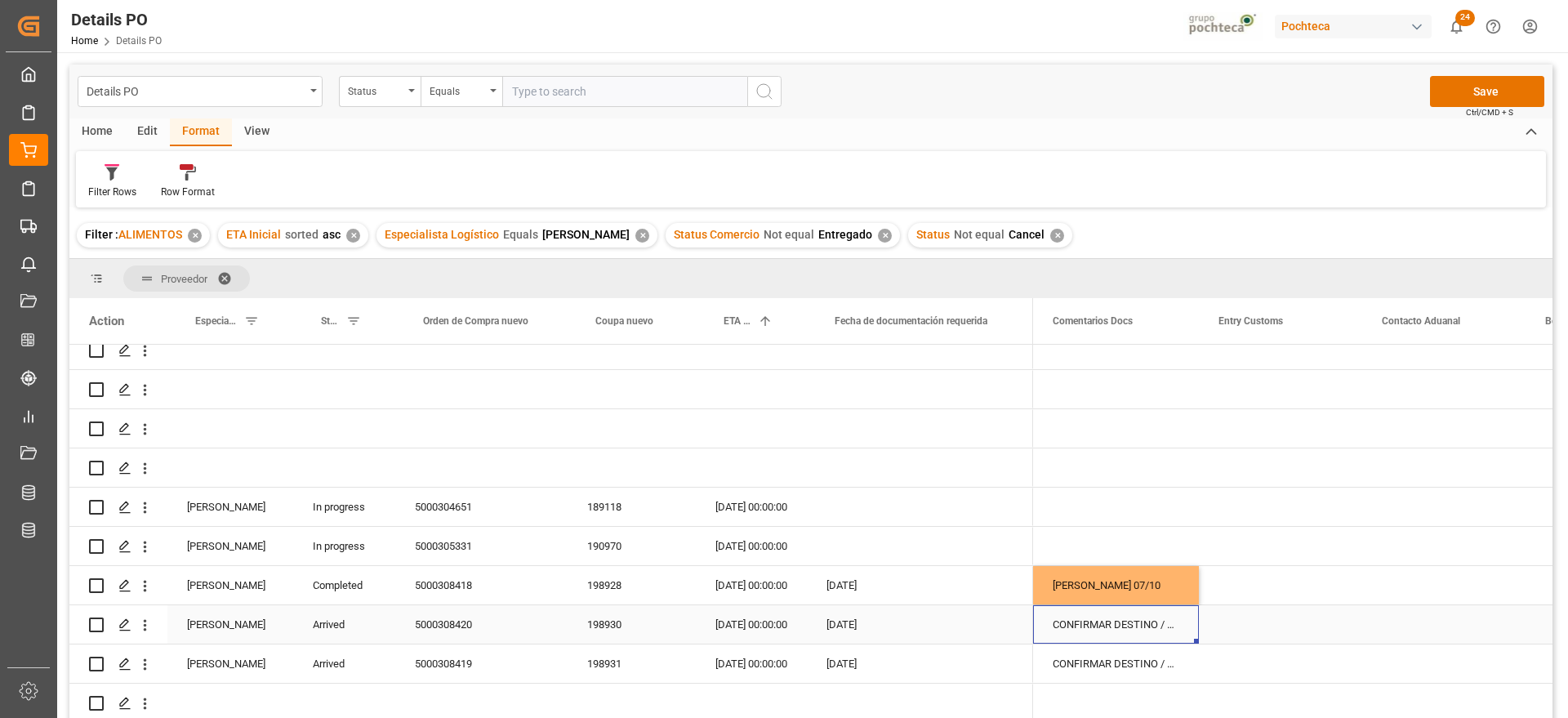
scroll to position [0, 495]
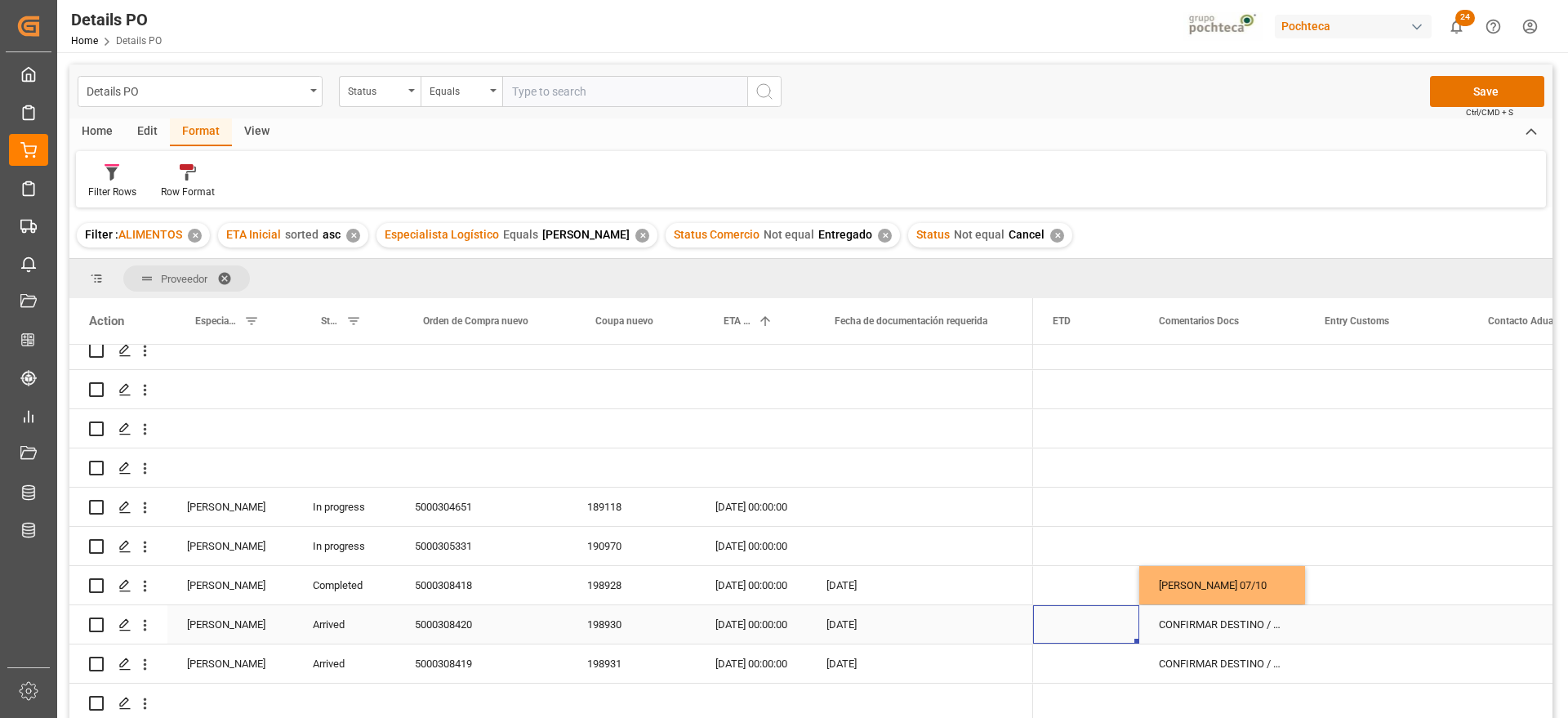
click at [1243, 625] on div "CONFIRMAR DESTINO / PCT 3200" at bounding box center [1222, 624] width 166 height 39
click at [1244, 625] on div "CONFIRMAR DESTINO / PCT 3200" at bounding box center [1222, 624] width 166 height 39
drag, startPoint x: 1163, startPoint y: 626, endPoint x: 1273, endPoint y: 625, distance: 110.0
click at [1269, 626] on input "CONFIRMAR DESTINO / PCT 3200" at bounding box center [1223, 634] width 140 height 31
type input "0"
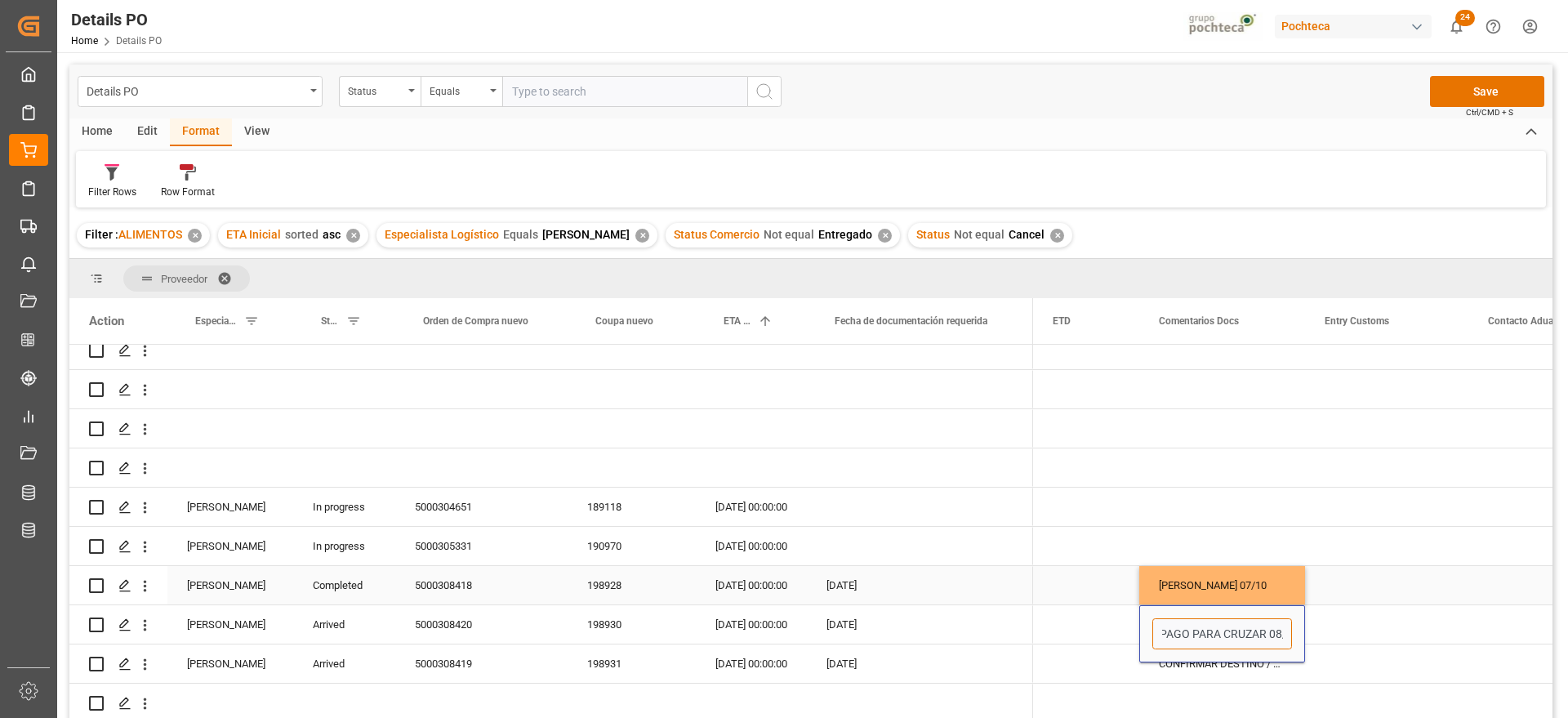
scroll to position [0, 87]
type input "PENDIENTE DE PAGO PARA CRUZAR 08/10"
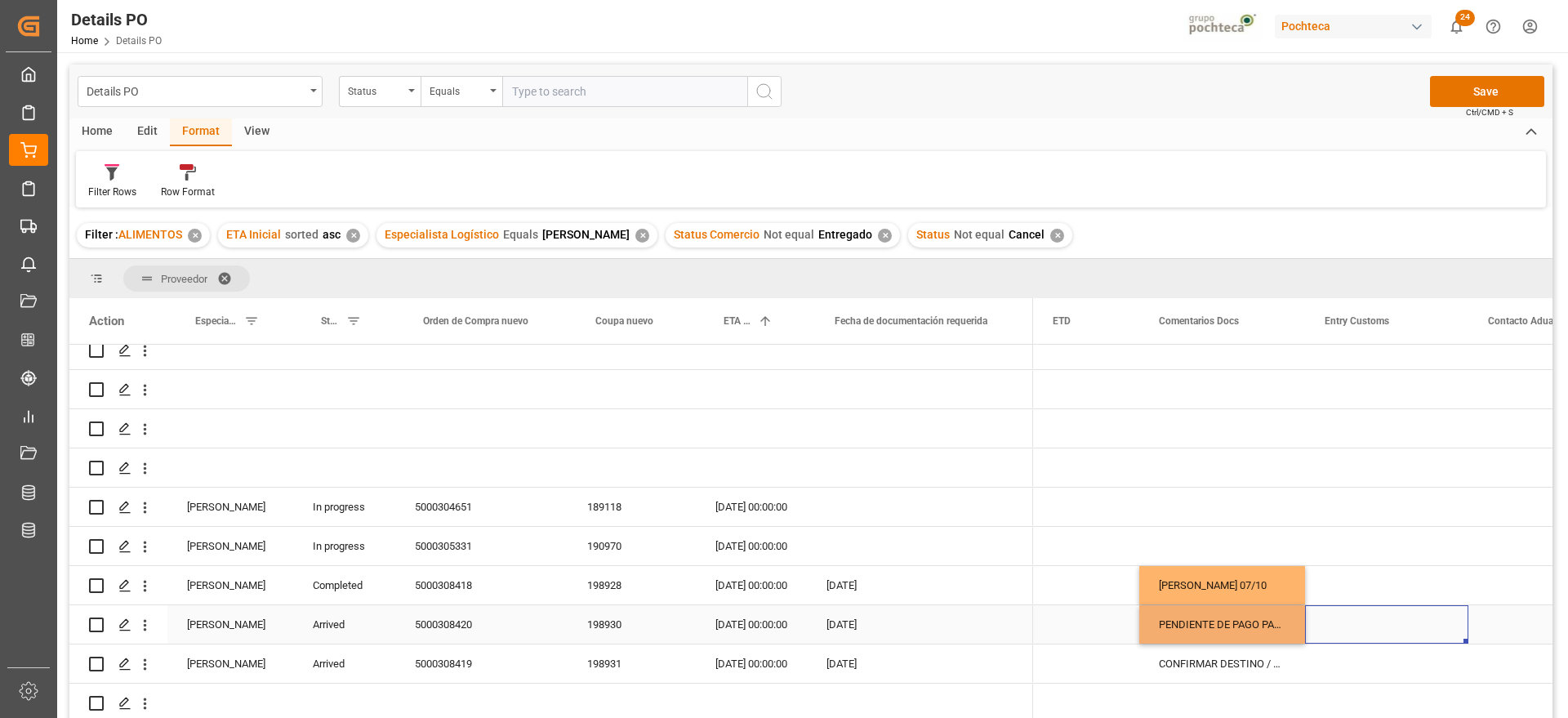
click at [1349, 627] on div "Press SPACE to select this row." at bounding box center [1386, 624] width 164 height 39
click at [462, 661] on div "5000308419" at bounding box center [481, 663] width 172 height 39
click at [1216, 661] on div "CONFIRMAR DESTINO / PCT 3108" at bounding box center [1222, 663] width 166 height 39
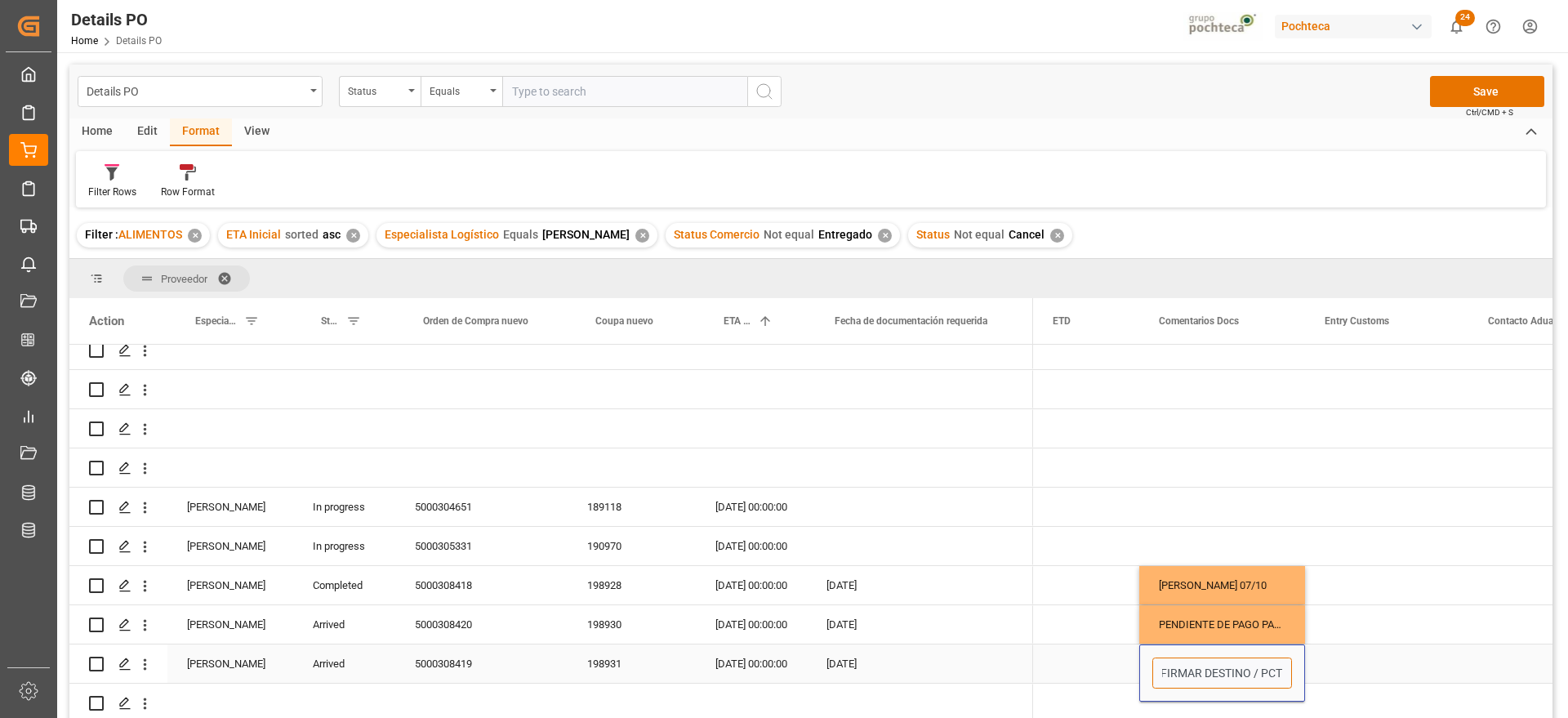
scroll to position [0, 53]
drag, startPoint x: 1160, startPoint y: 666, endPoint x: 1297, endPoint y: 668, distance: 137.0
click at [1297, 668] on div "CONFIRMAR DESTINO / PCT 3108" at bounding box center [1222, 673] width 166 height 57
type input "PENDIENTE COLOCACIÓN DE CAJA"
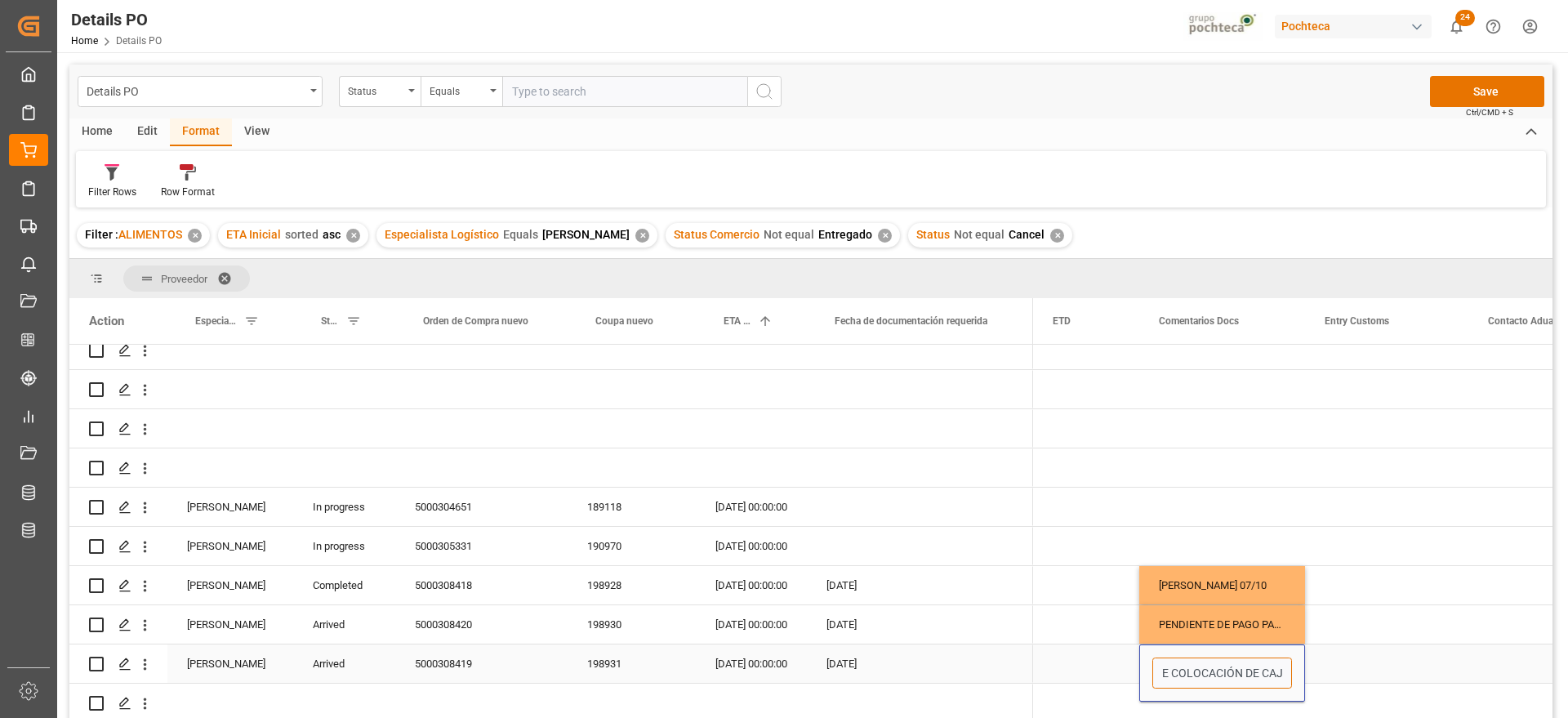
scroll to position [0, 61]
click at [1387, 618] on div "Press SPACE to select this row." at bounding box center [1386, 624] width 164 height 39
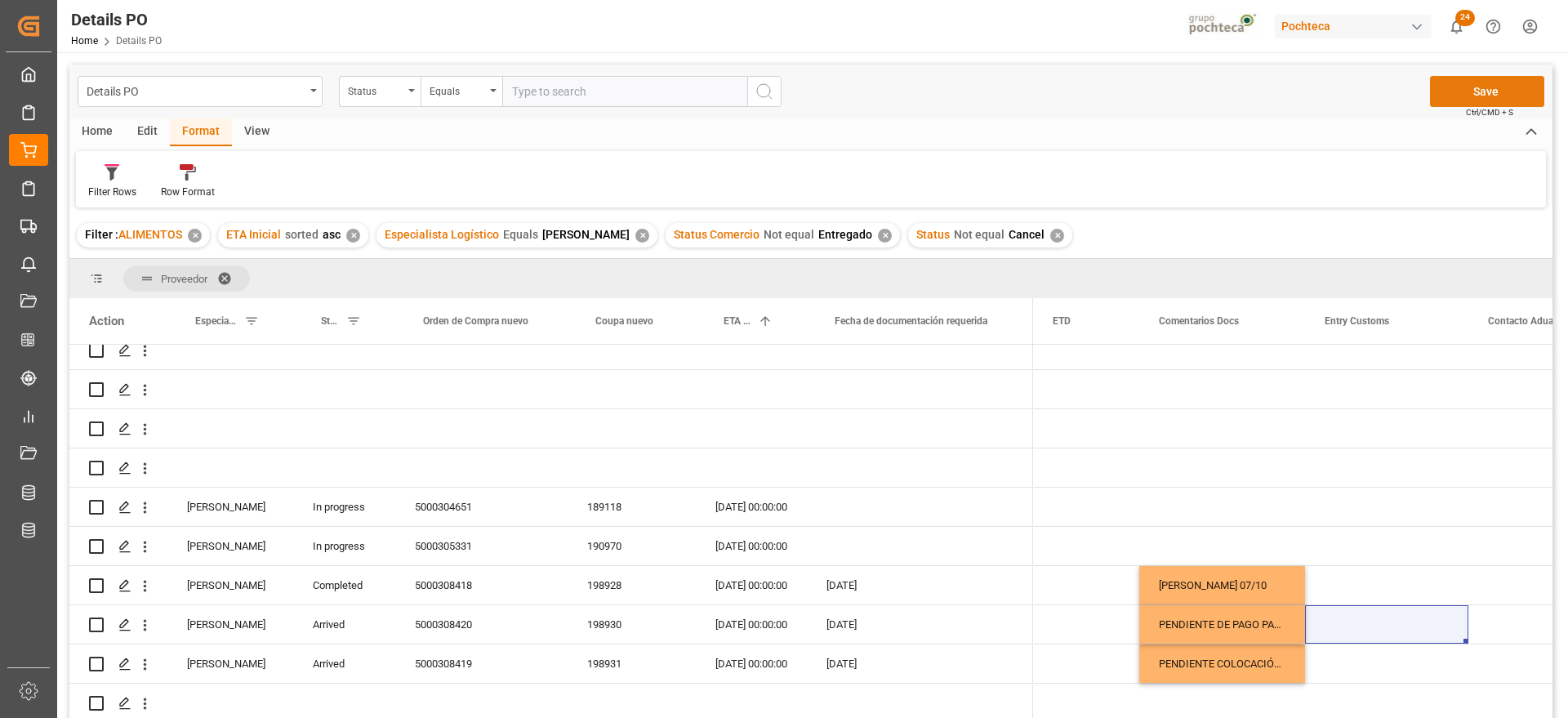
click at [1478, 83] on button "Save" at bounding box center [1487, 91] width 114 height 31
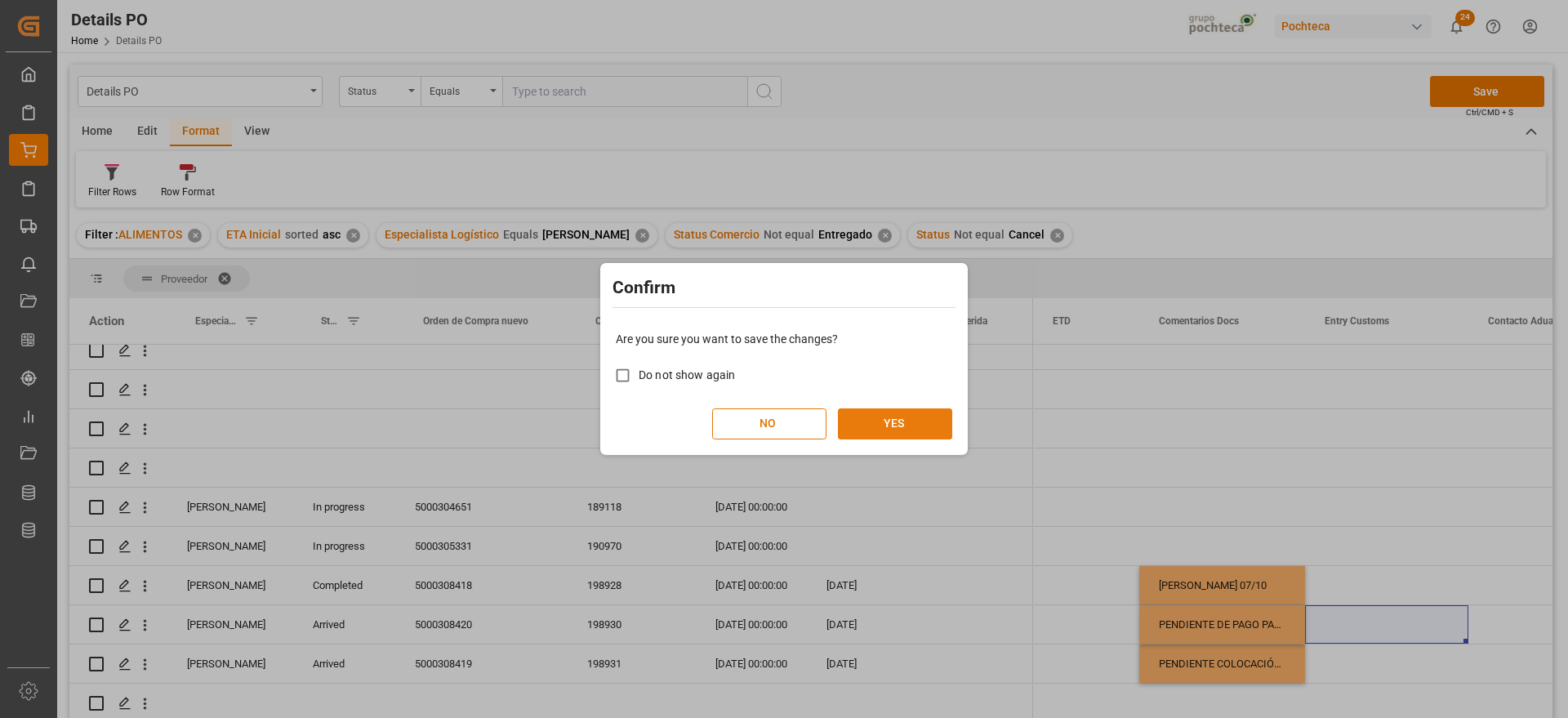
click at [935, 419] on button "YES" at bounding box center [895, 424] width 114 height 31
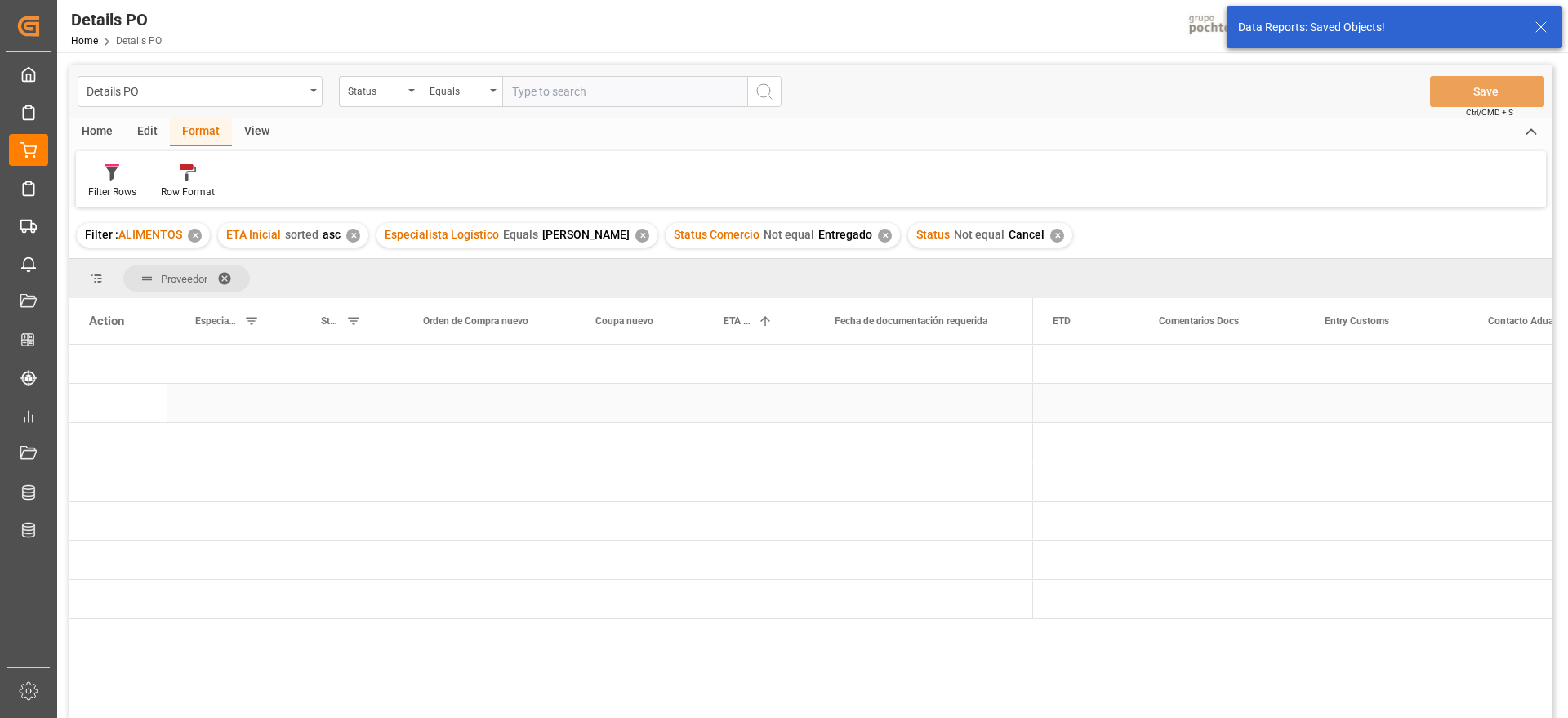
scroll to position [0, 0]
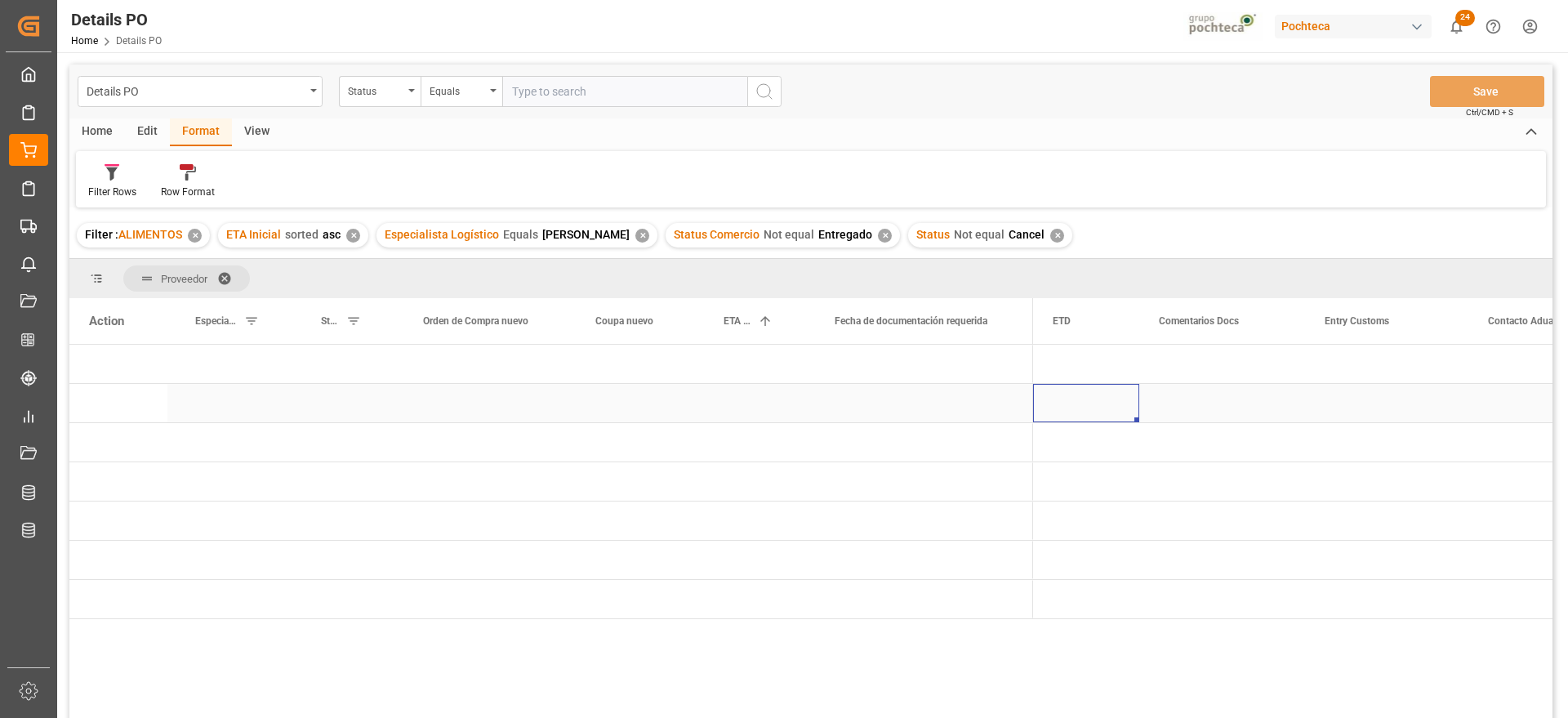
click at [1089, 421] on div "Press SPACE to select this row." at bounding box center [1086, 403] width 106 height 39
